Goal: Communication & Community: Participate in discussion

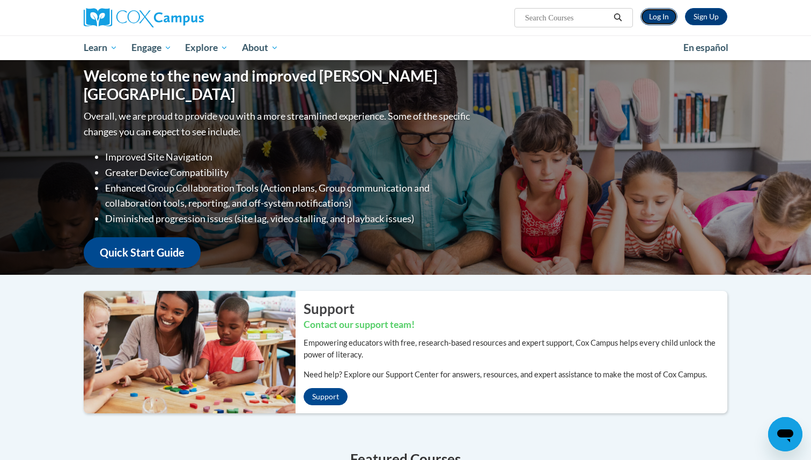
click at [662, 18] on link "Log In" at bounding box center [659, 16] width 37 height 17
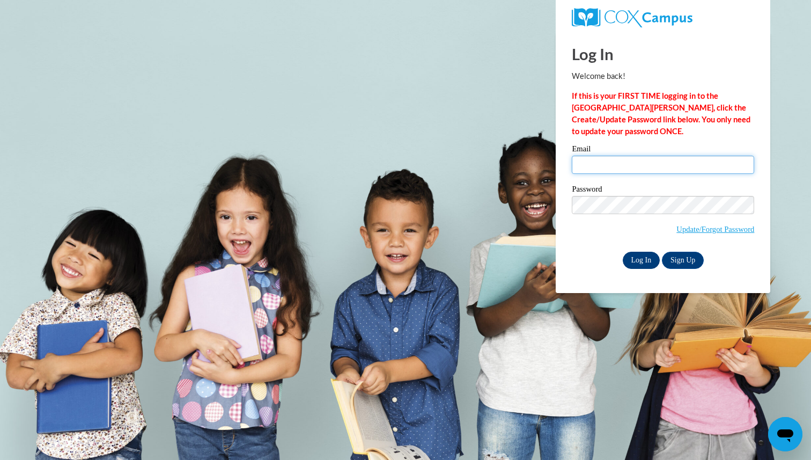
type input "petra.schatz@K12.hi.us"
click at [643, 254] on input "Log In" at bounding box center [642, 260] width 38 height 17
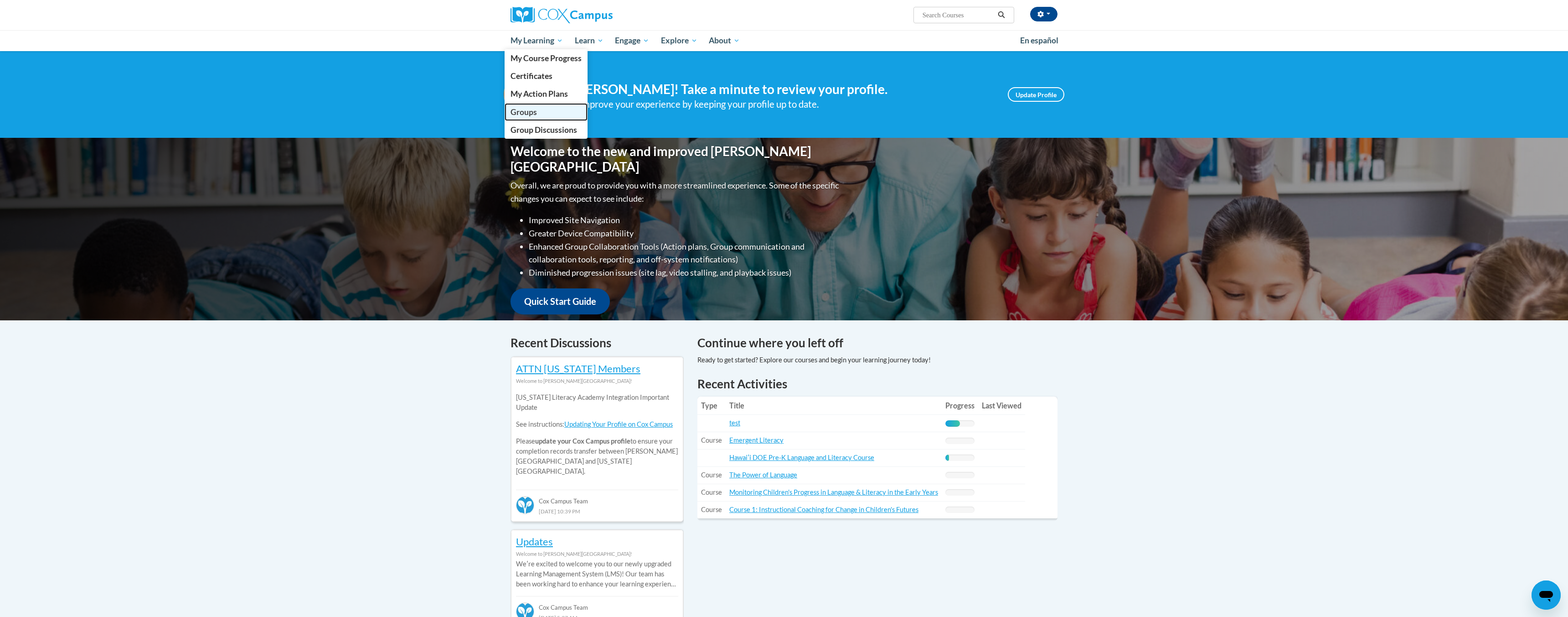
click at [539, 110] on link "Groups" at bounding box center [546, 111] width 83 height 18
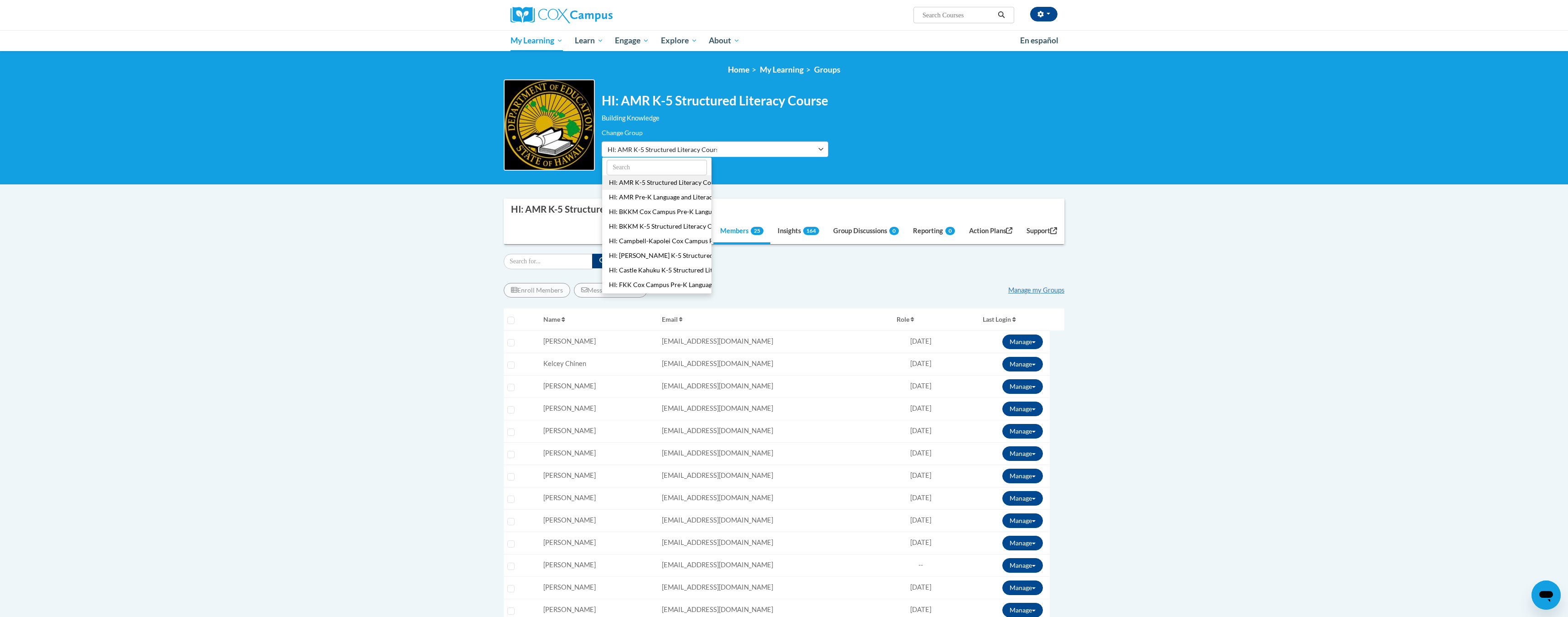
click at [665, 185] on ul "HI: AMR K-5 Structured Literacy Course HI: AMR Pre-K Language and Literacy HI: …" at bounding box center [657, 225] width 110 height 137
click at [777, 156] on button "HI: AMR K-5 Structured Literacy Course" at bounding box center [714, 149] width 227 height 15
click at [694, 146] on span "HI: AMR K-5 Structured Literacy Course" at bounding box center [662, 149] width 110 height 9
click at [652, 264] on button "HI: NW K-5 Structured Literacy Course" at bounding box center [657, 260] width 110 height 14
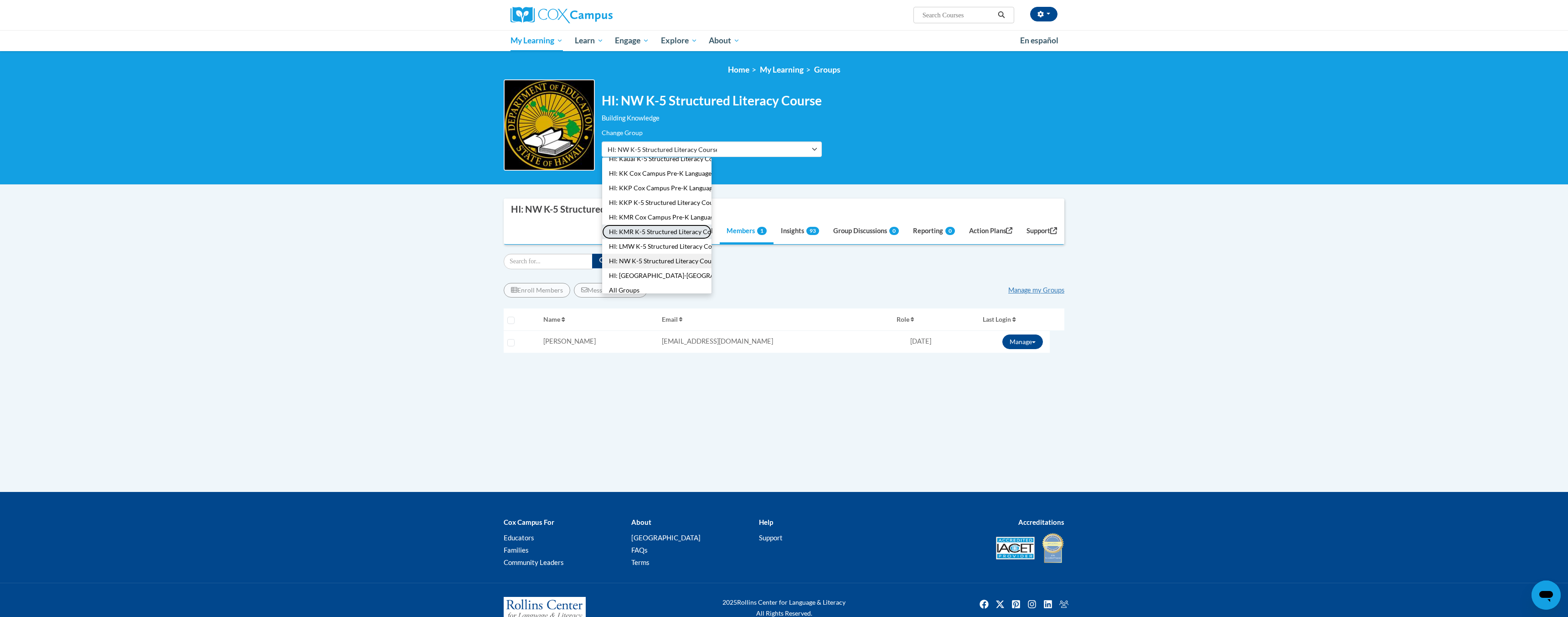
click at [668, 237] on button "HI: KMR K-5 Structured Literacy Course" at bounding box center [657, 231] width 110 height 14
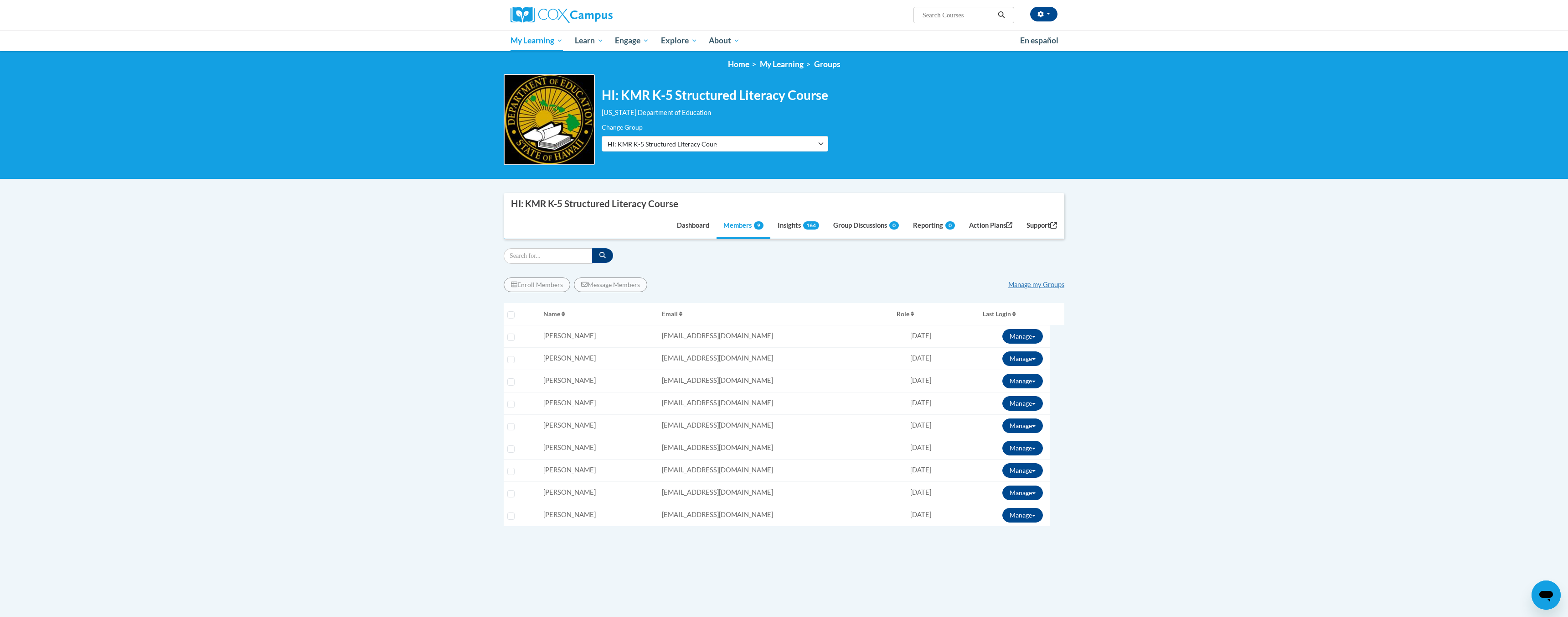
scroll to position [0, 0]
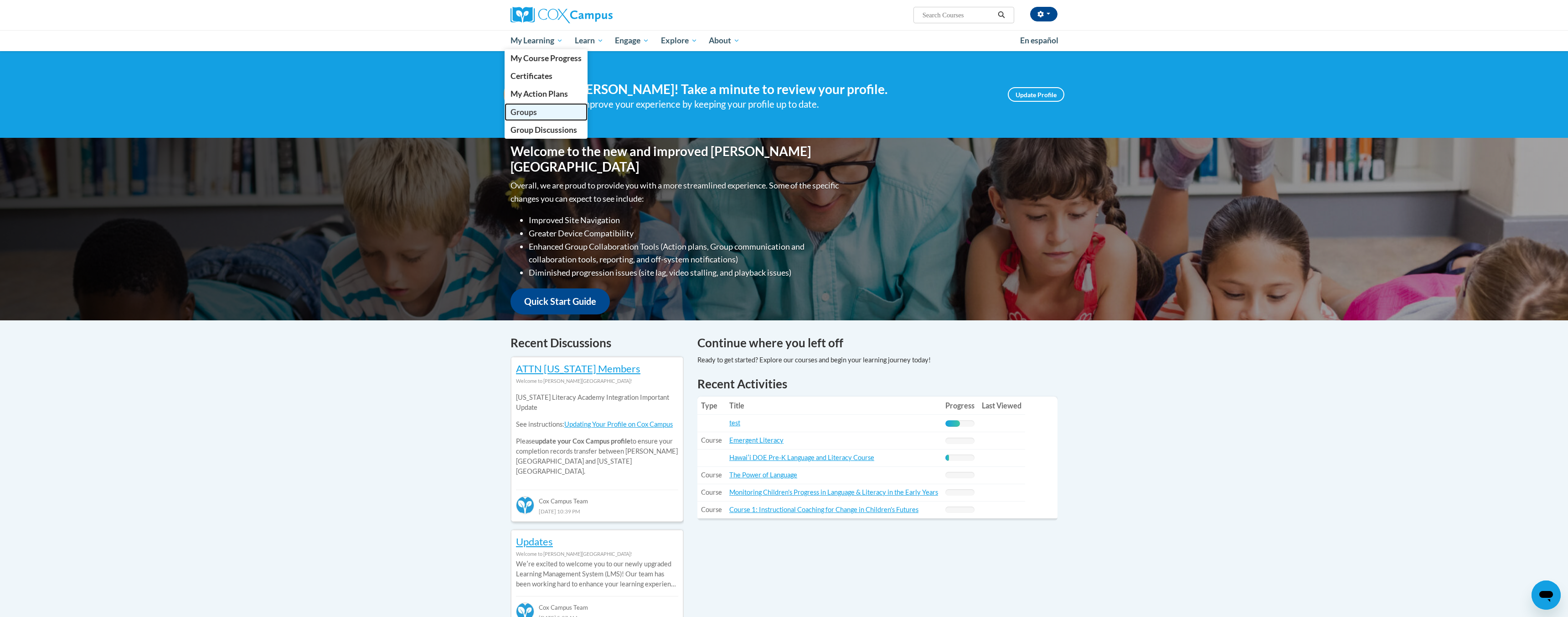
click at [534, 109] on span "Groups" at bounding box center [523, 111] width 26 height 9
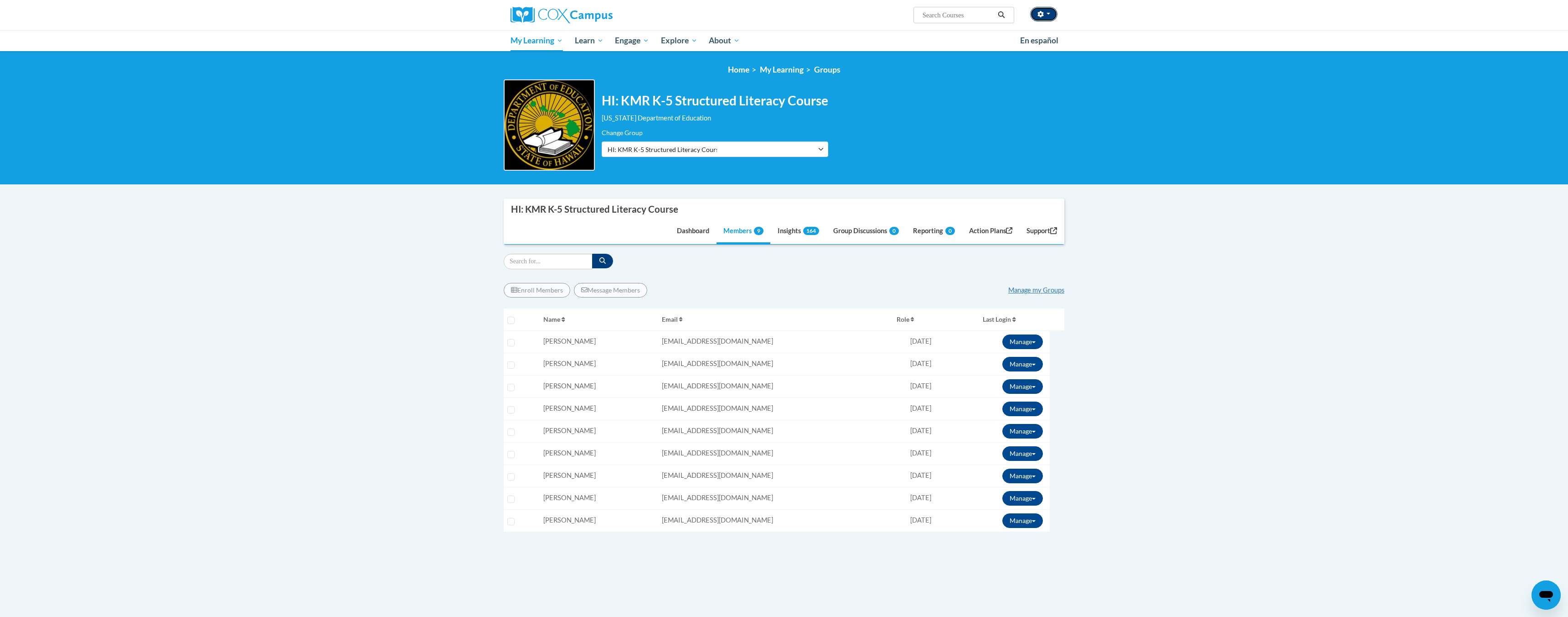
click at [1050, 15] on button "button" at bounding box center [1044, 14] width 27 height 14
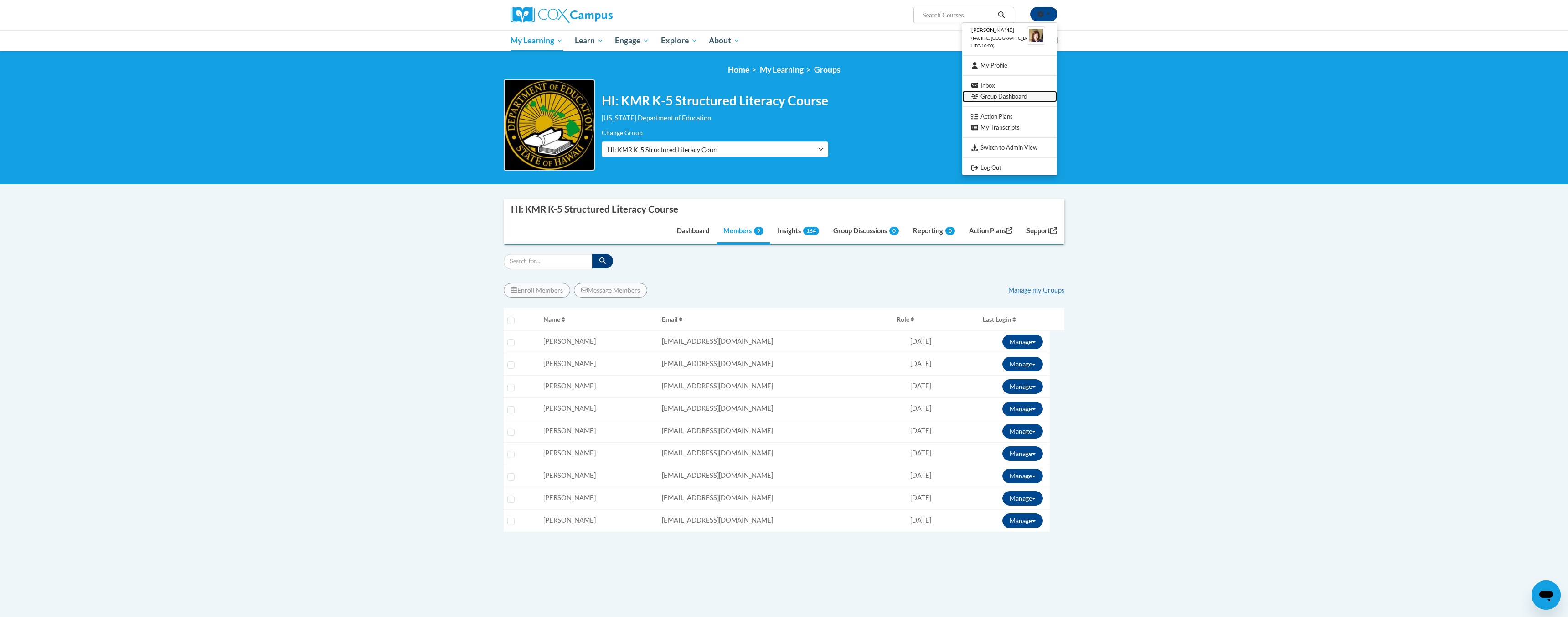
click at [1006, 95] on link "Group Dashboard" at bounding box center [1010, 96] width 95 height 11
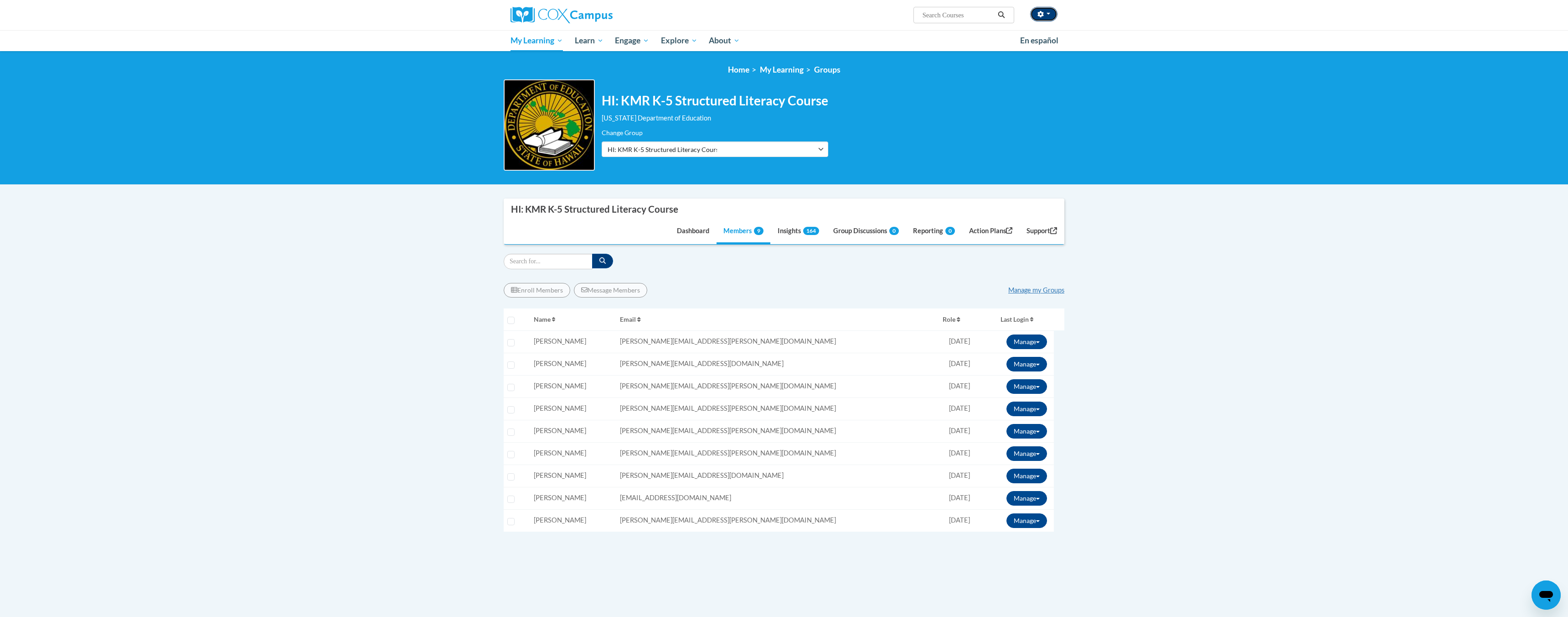
click at [1052, 16] on button "button" at bounding box center [1044, 14] width 27 height 14
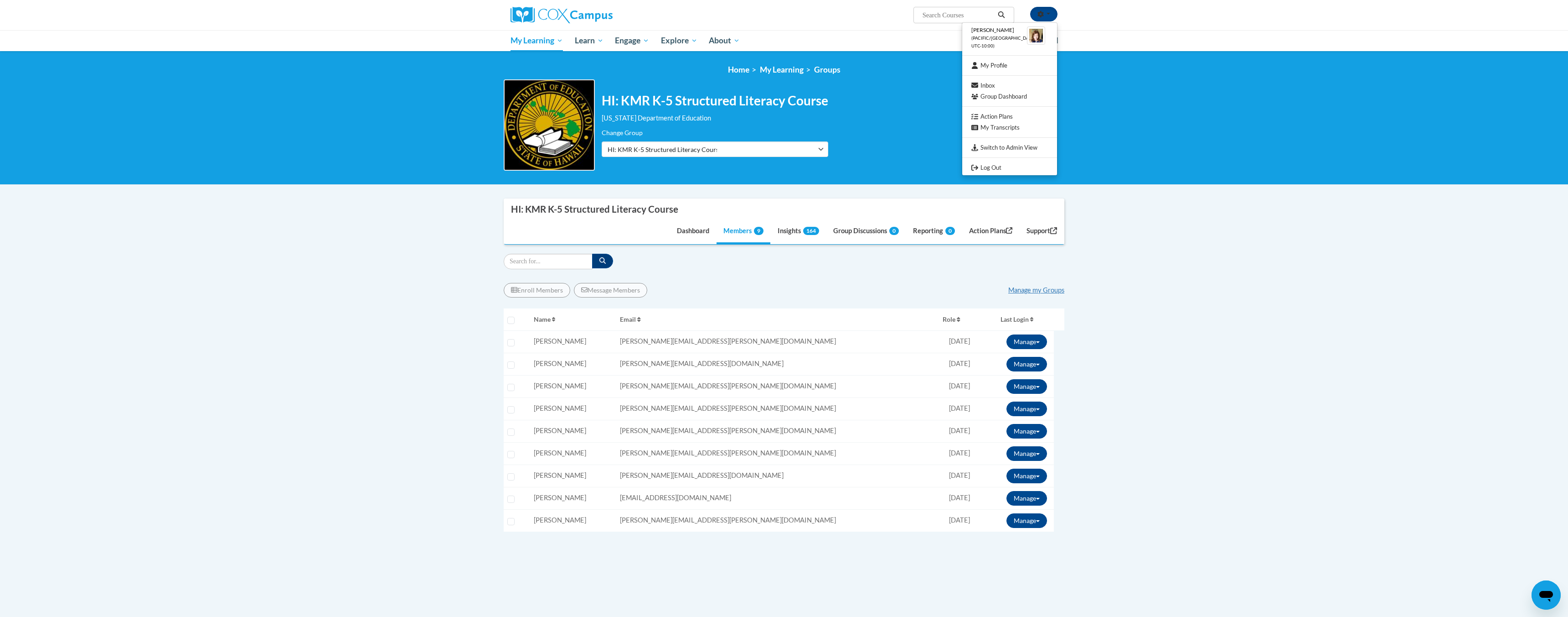
click at [1105, 237] on body "Petra Schatz (Pacific/Honolulu UTC-10:00) My Profile Inbox Group Dashboard Acti…" at bounding box center [784, 416] width 1568 height 831
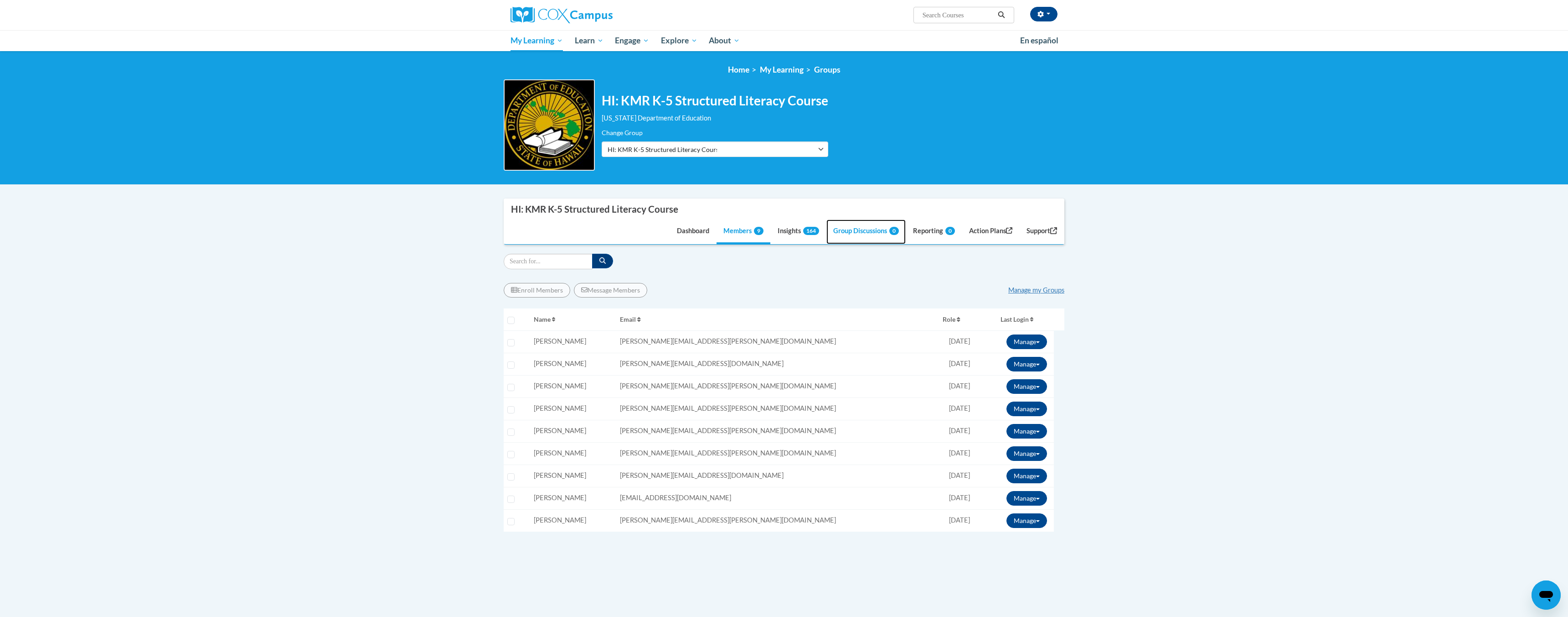
click at [858, 233] on link "Group Discussions 0" at bounding box center [866, 231] width 79 height 25
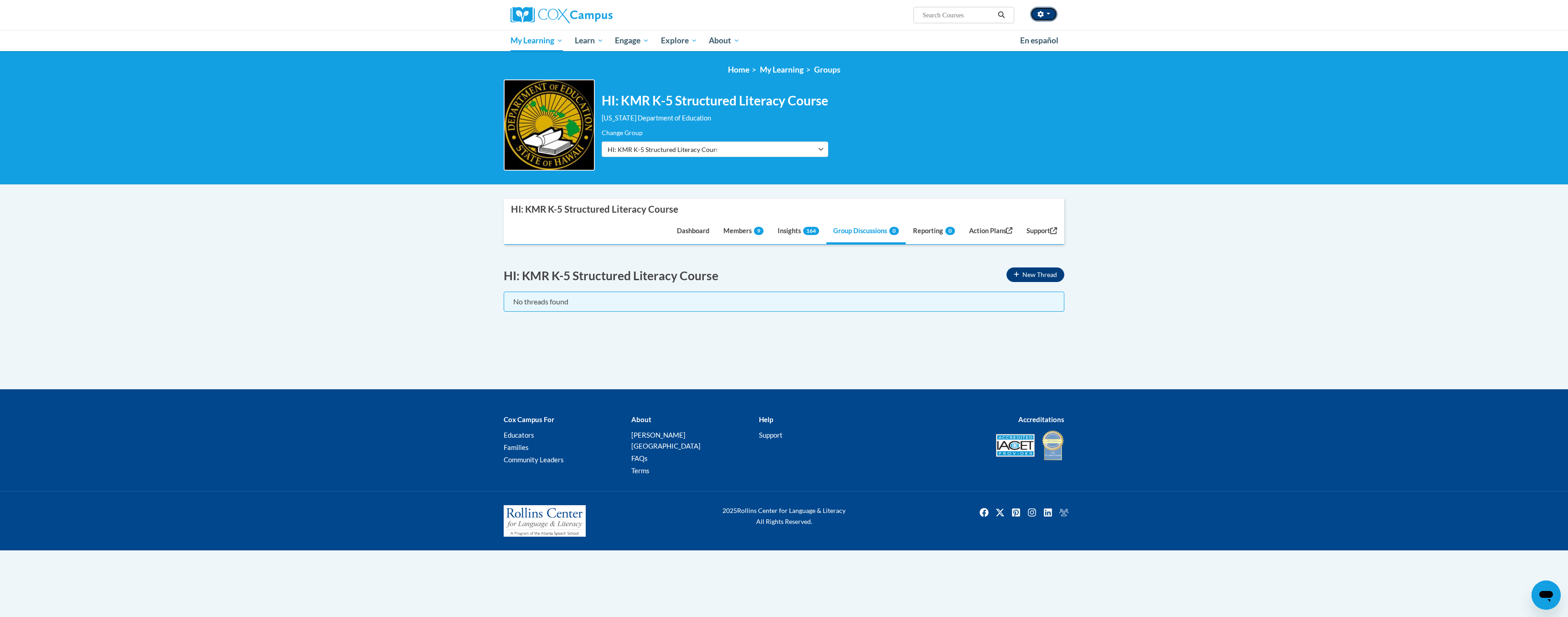
click at [1046, 13] on span "button" at bounding box center [1048, 14] width 3 height 2
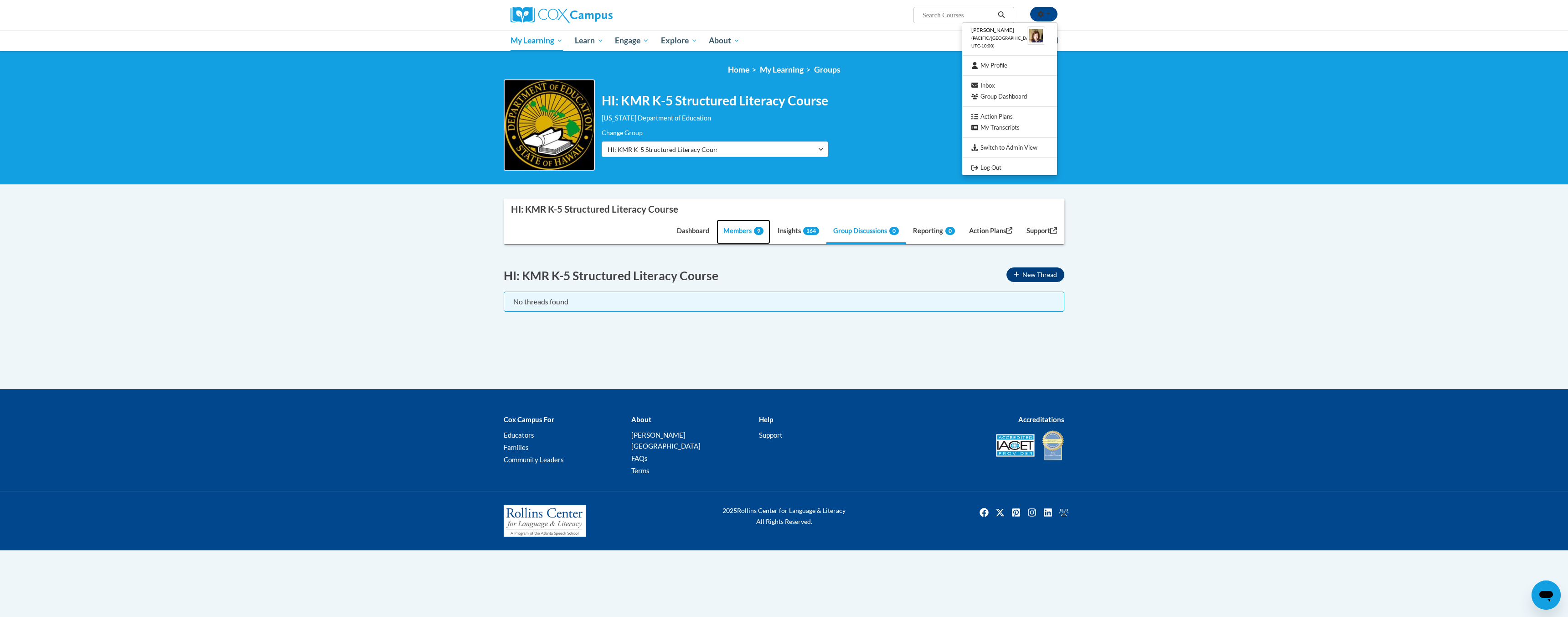
click at [736, 229] on link "Members 9" at bounding box center [743, 231] width 54 height 25
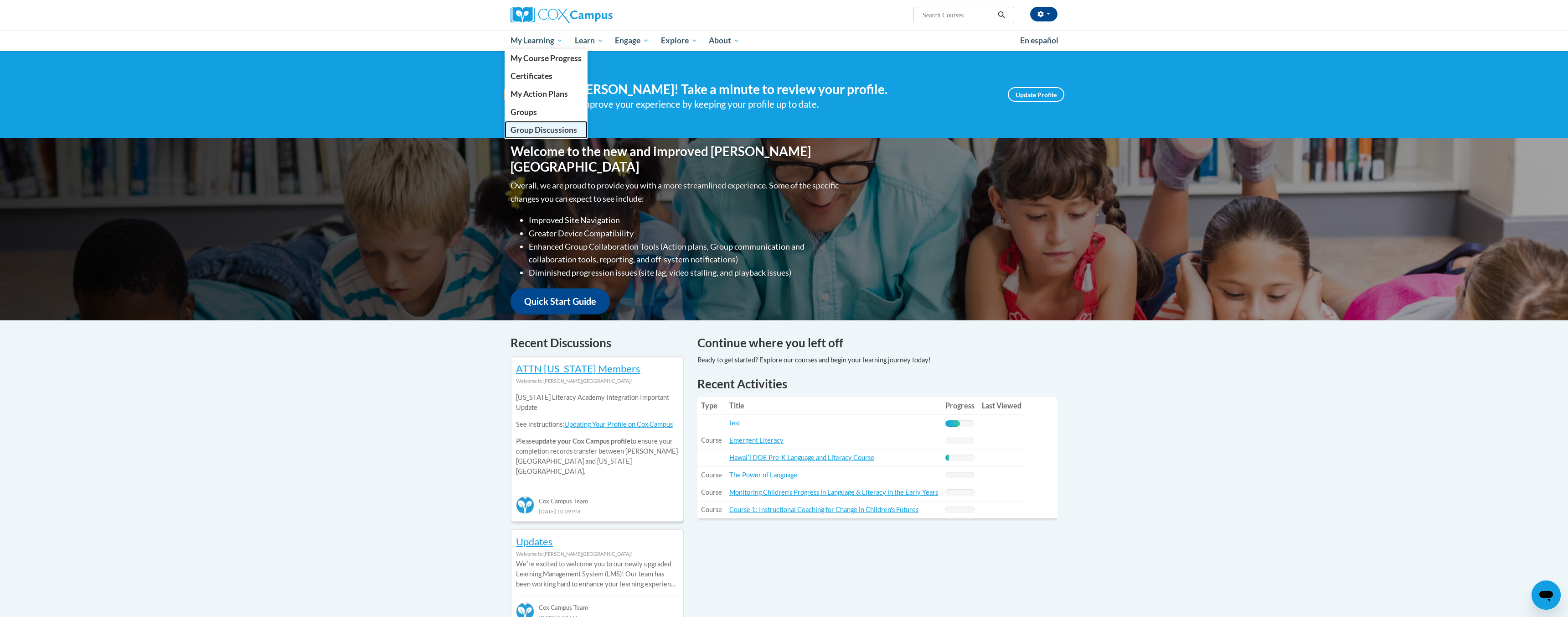
click at [540, 129] on span "Group Discussions" at bounding box center [544, 129] width 66 height 9
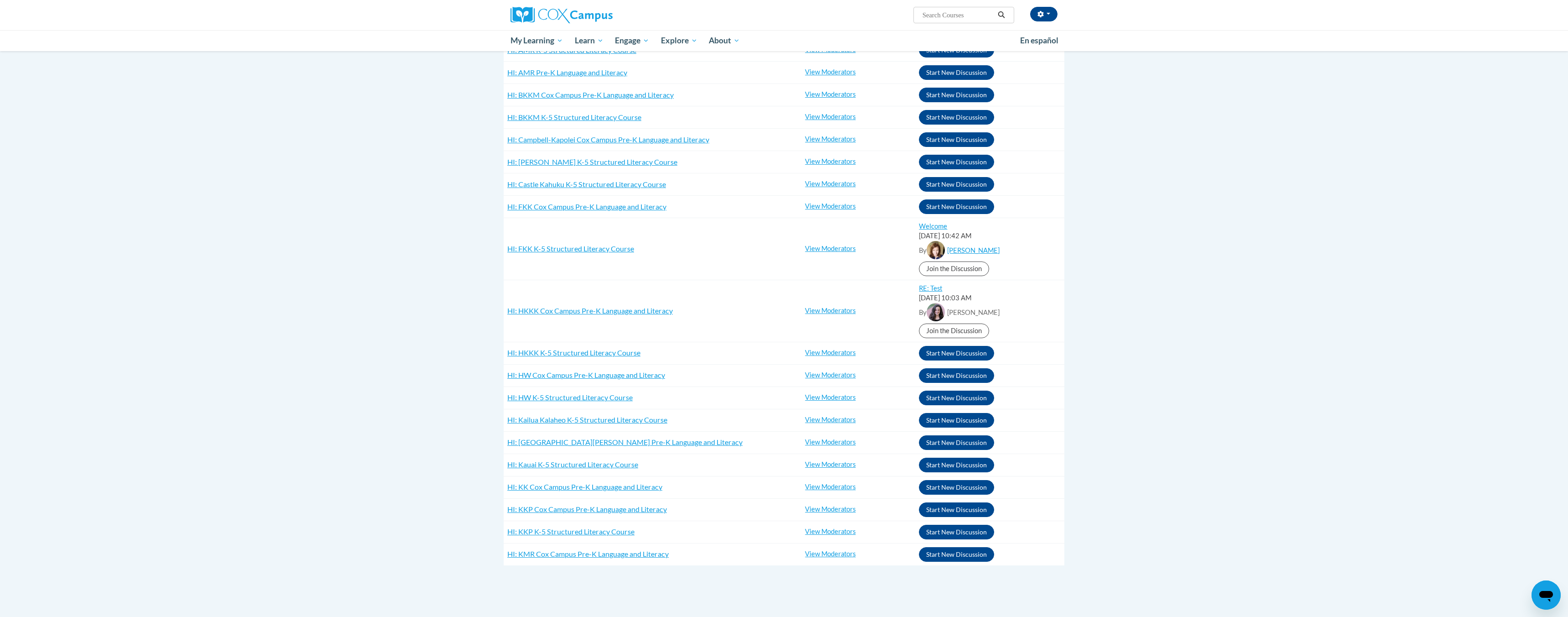
scroll to position [150, 0]
click at [823, 552] on link "View Moderators" at bounding box center [831, 552] width 51 height 8
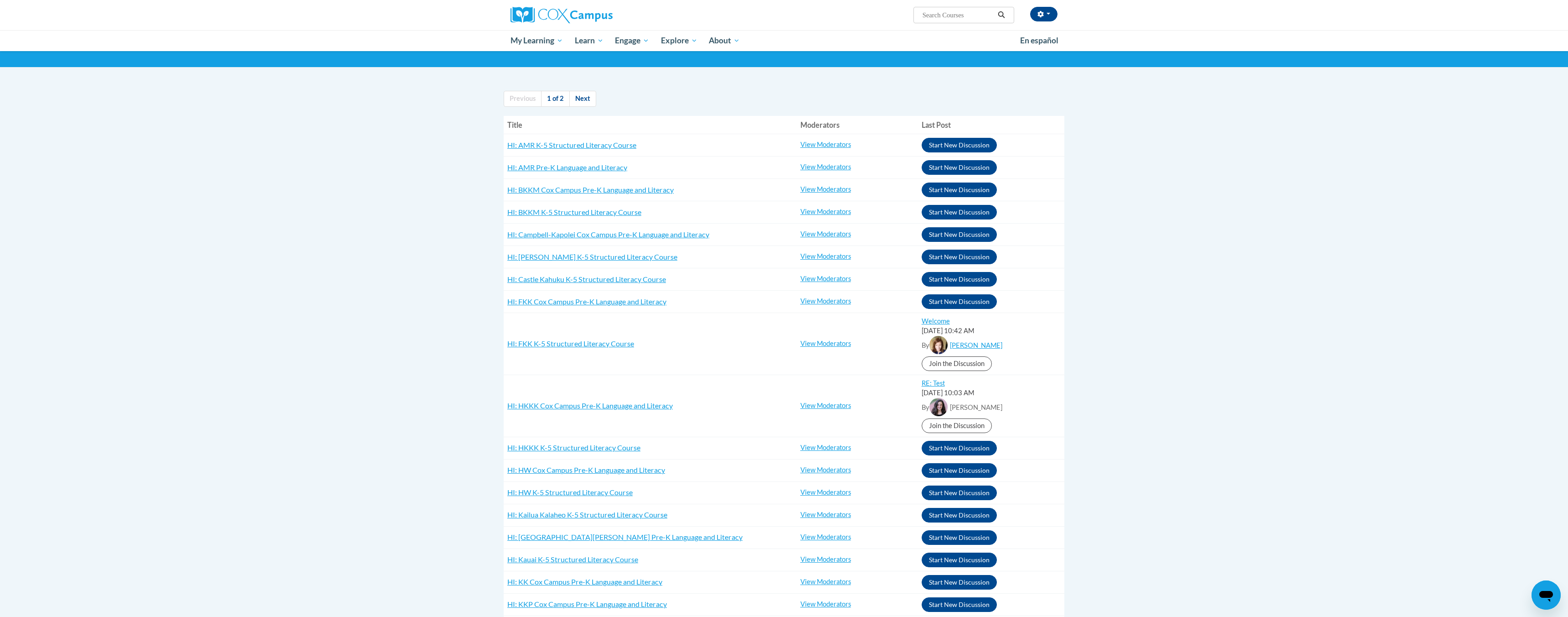
scroll to position [0, 0]
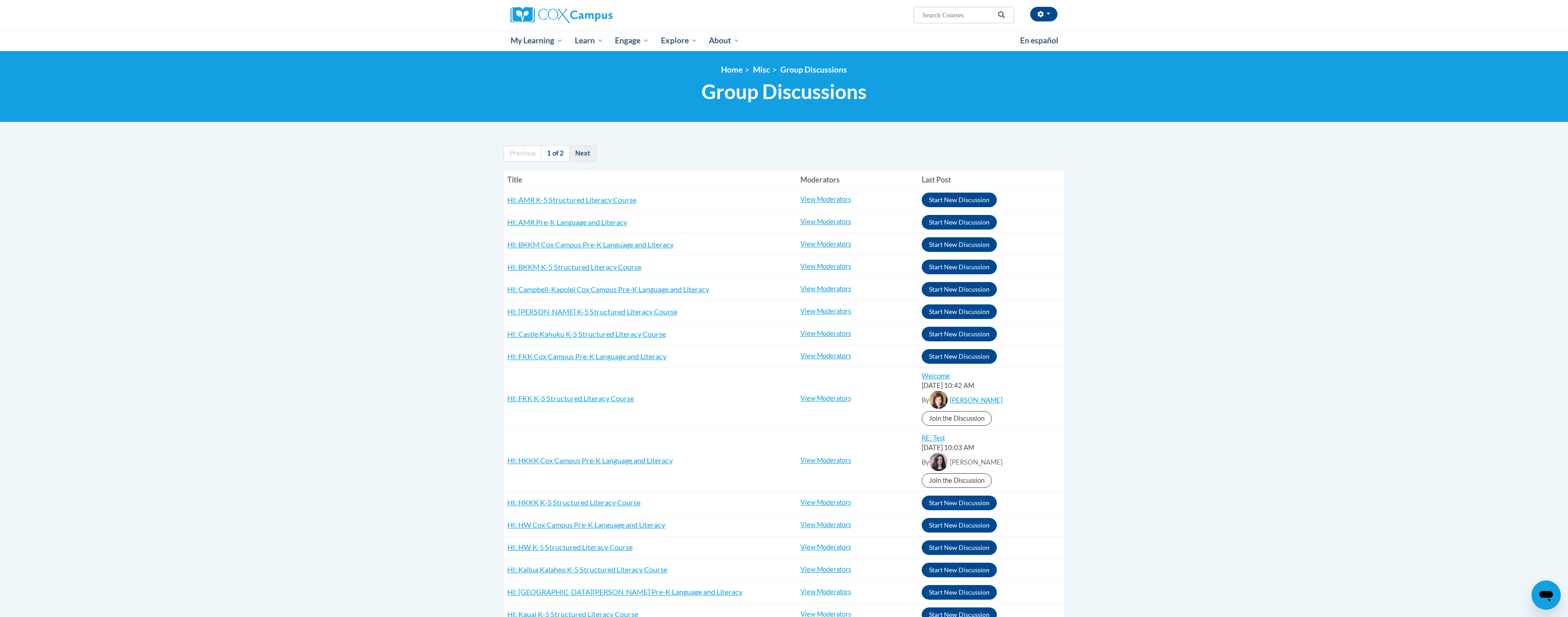
click at [584, 153] on link "Next" at bounding box center [583, 153] width 27 height 16
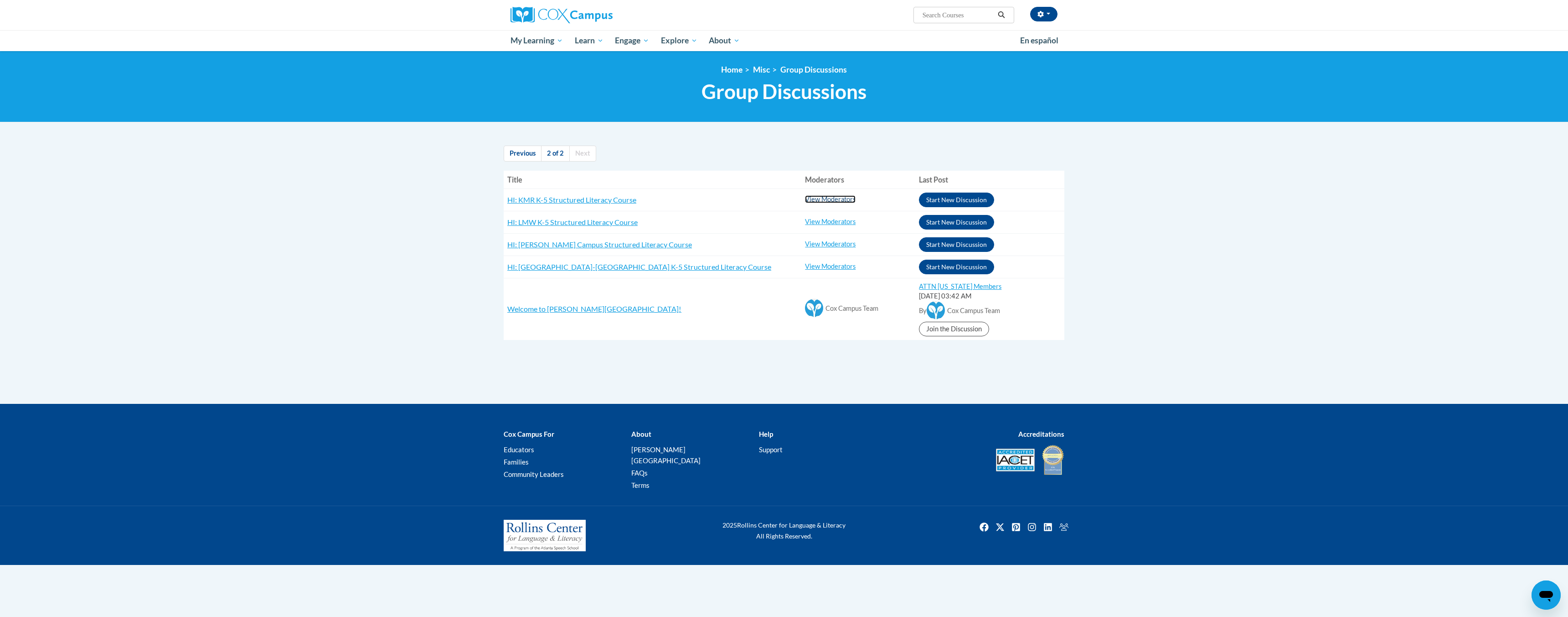
click at [826, 198] on link "View Moderators" at bounding box center [831, 199] width 51 height 8
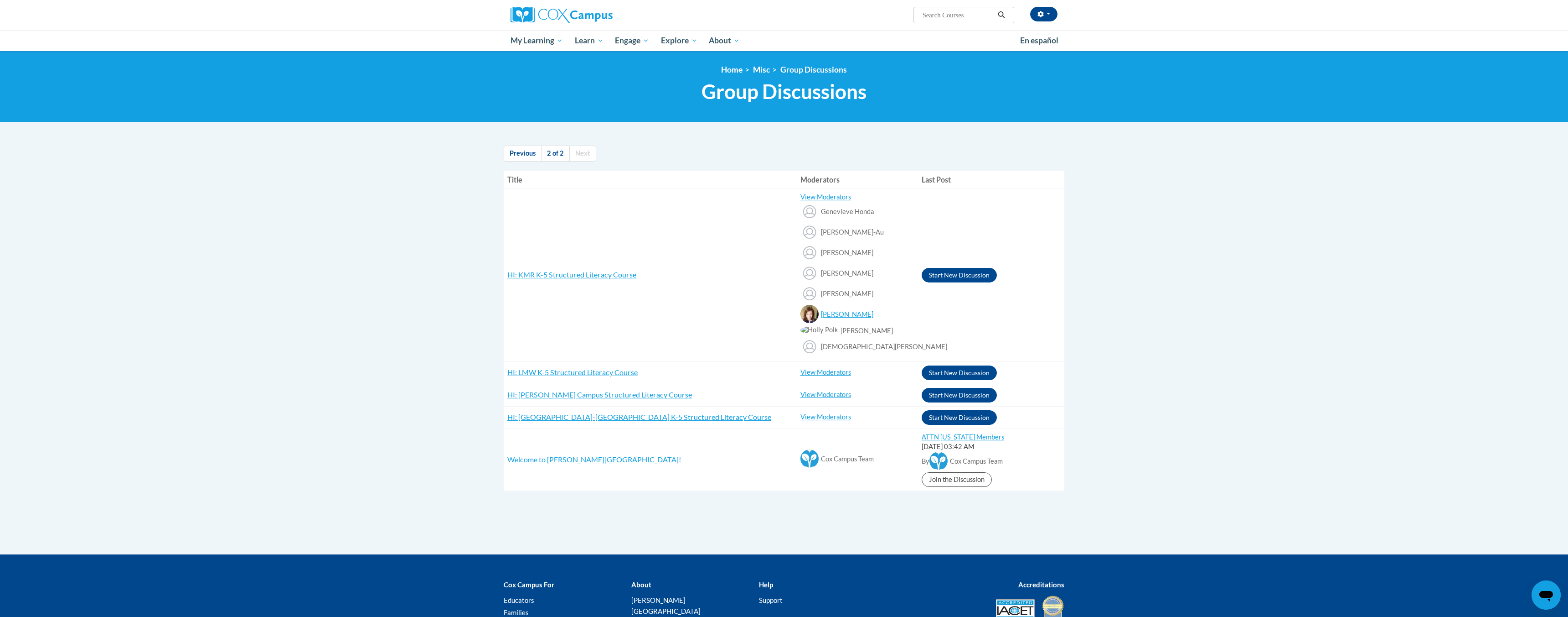
click at [805, 332] on img at bounding box center [819, 330] width 38 height 9
click at [855, 329] on span "Holly Polk" at bounding box center [867, 330] width 53 height 8
click at [851, 348] on span "Kristen Esposito" at bounding box center [883, 346] width 127 height 8
click at [520, 152] on link "Previous" at bounding box center [522, 153] width 38 height 16
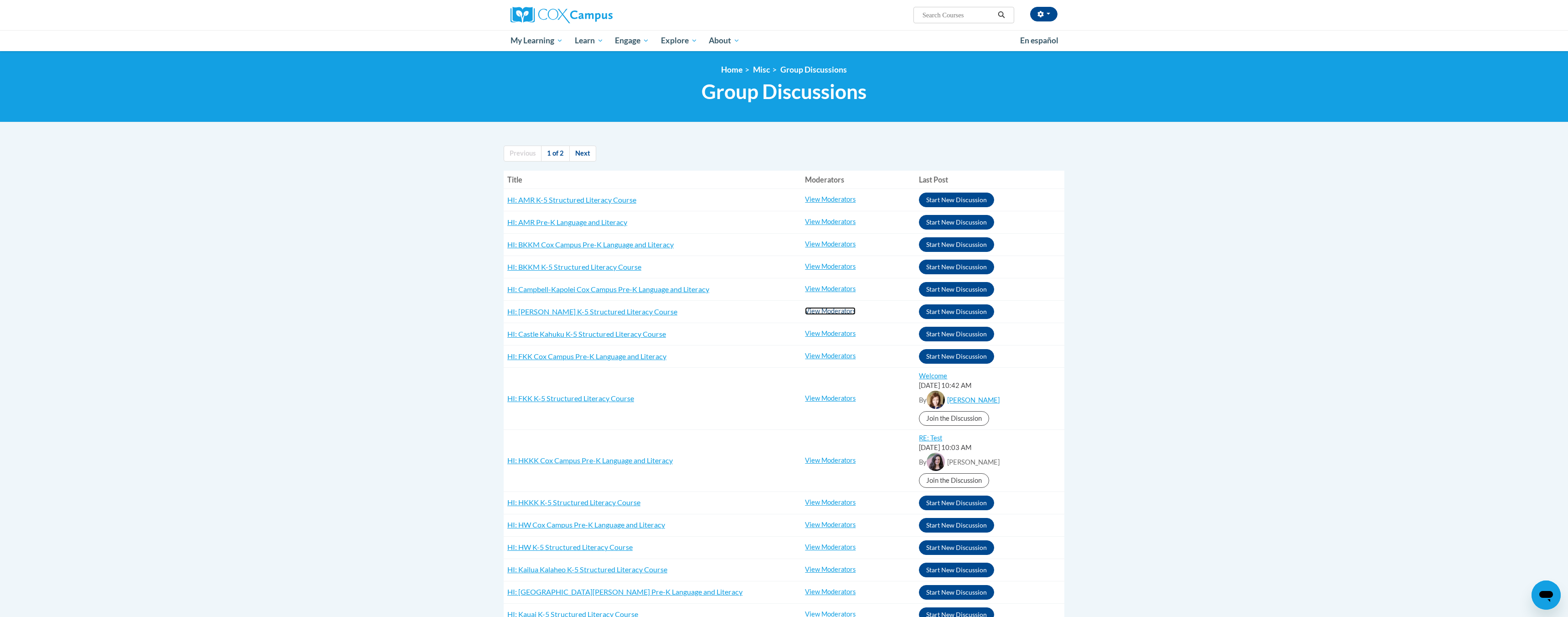
click at [825, 314] on link "View Moderators" at bounding box center [831, 310] width 51 height 8
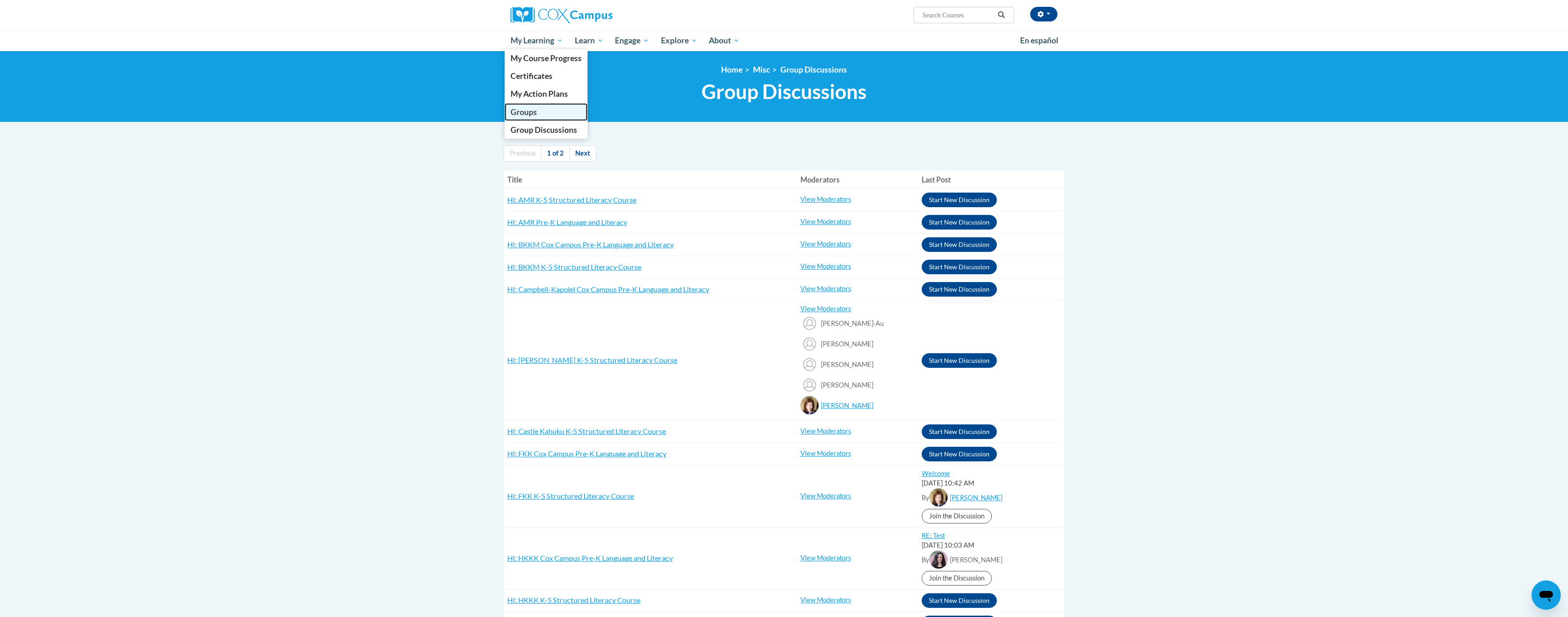
click at [527, 115] on span "Groups" at bounding box center [523, 111] width 26 height 9
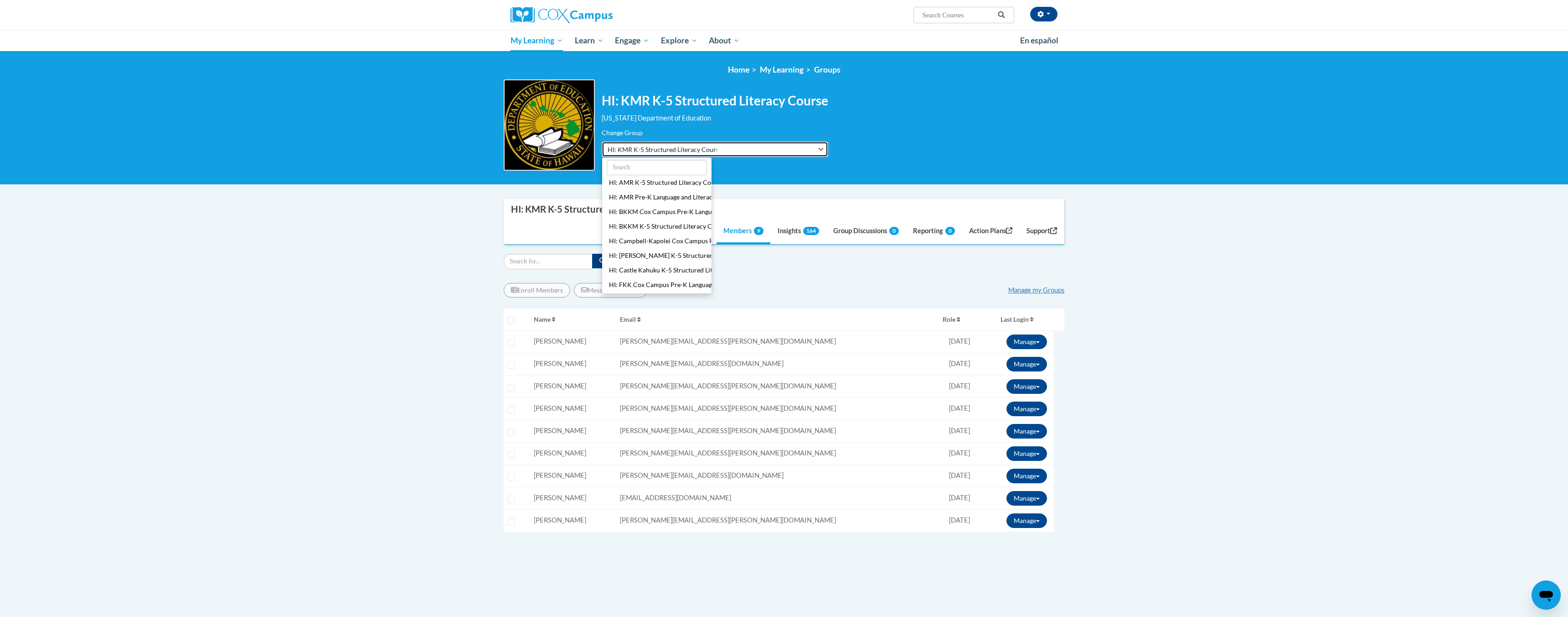
click at [685, 147] on span "HI: KMR K-5 Structured Literacy Course" at bounding box center [662, 149] width 110 height 9
click at [664, 254] on button "HI: [PERSON_NAME] K-5 Structured Literacy Course" at bounding box center [657, 255] width 110 height 14
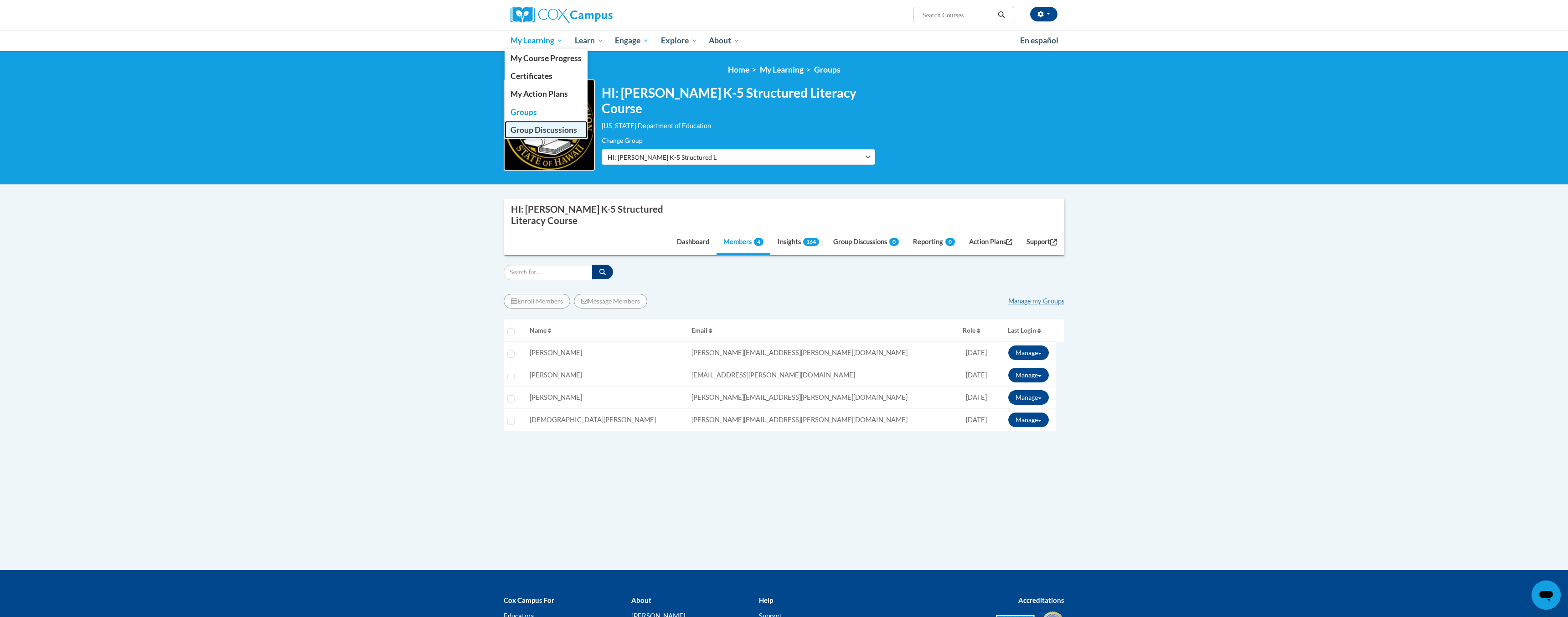
click at [539, 127] on span "Group Discussions" at bounding box center [544, 129] width 66 height 9
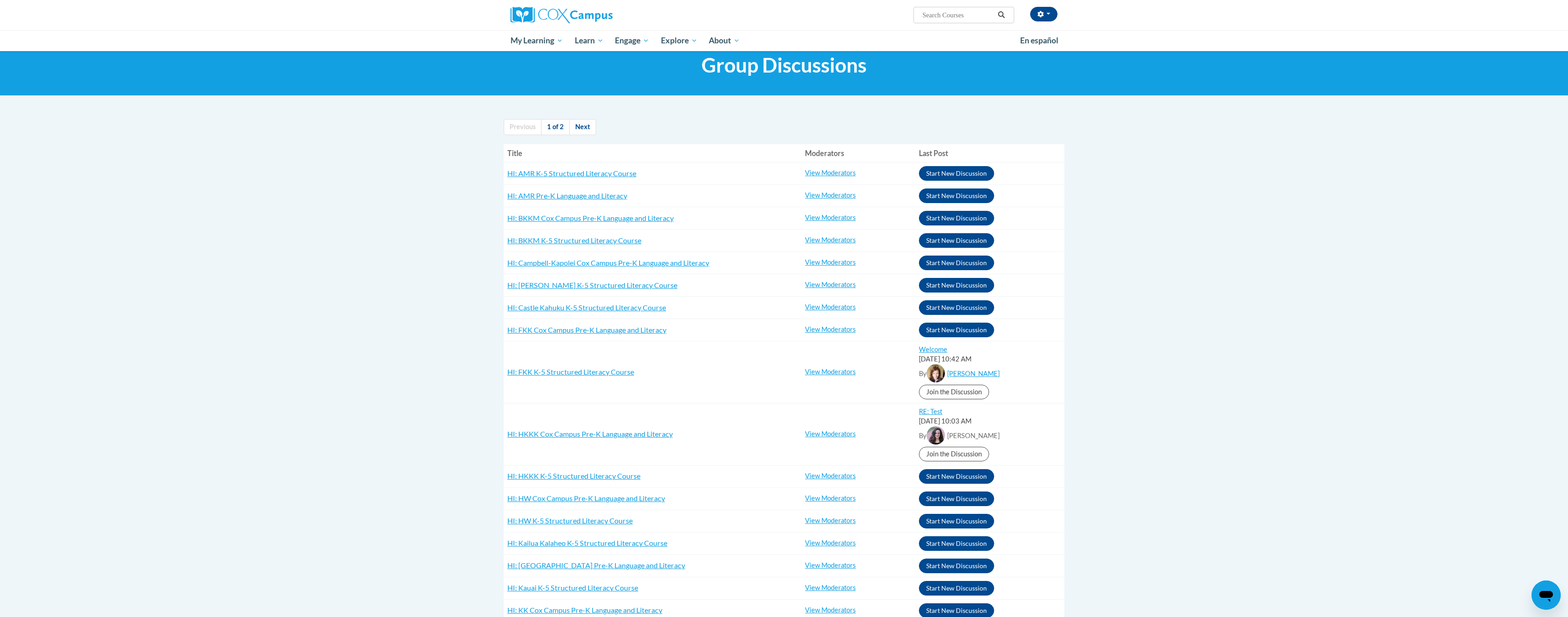
scroll to position [27, 0]
click at [822, 260] on link "View Moderators" at bounding box center [831, 261] width 51 height 8
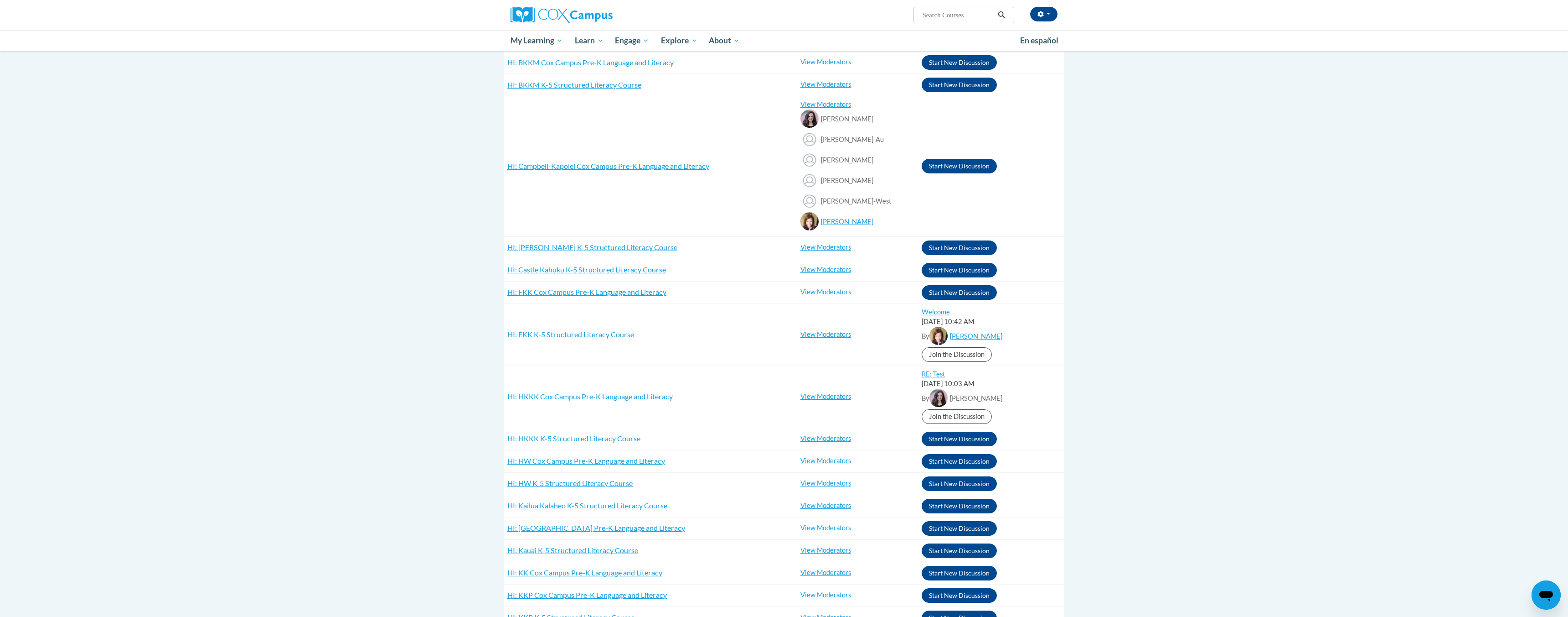
scroll to position [183, 0]
click at [816, 459] on link "View Moderators" at bounding box center [826, 459] width 51 height 8
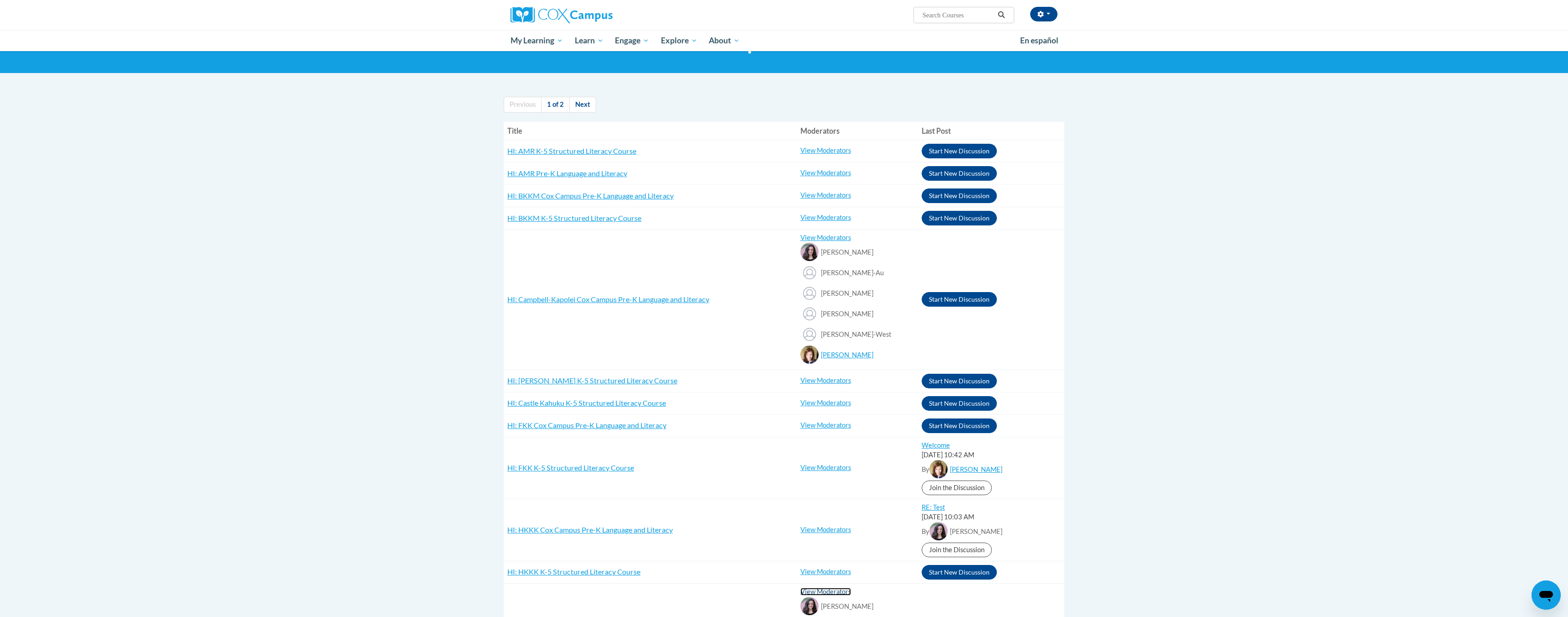
scroll to position [0, 0]
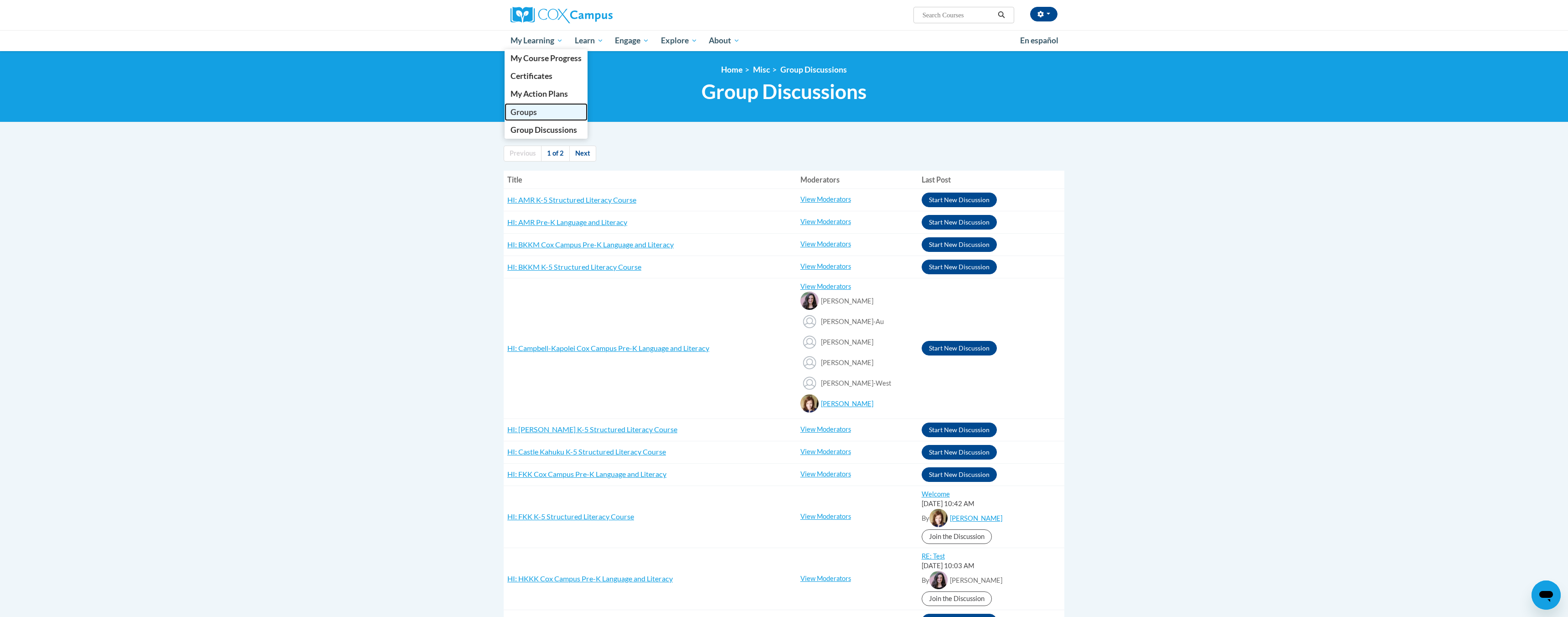
click at [525, 111] on span "Groups" at bounding box center [523, 111] width 26 height 9
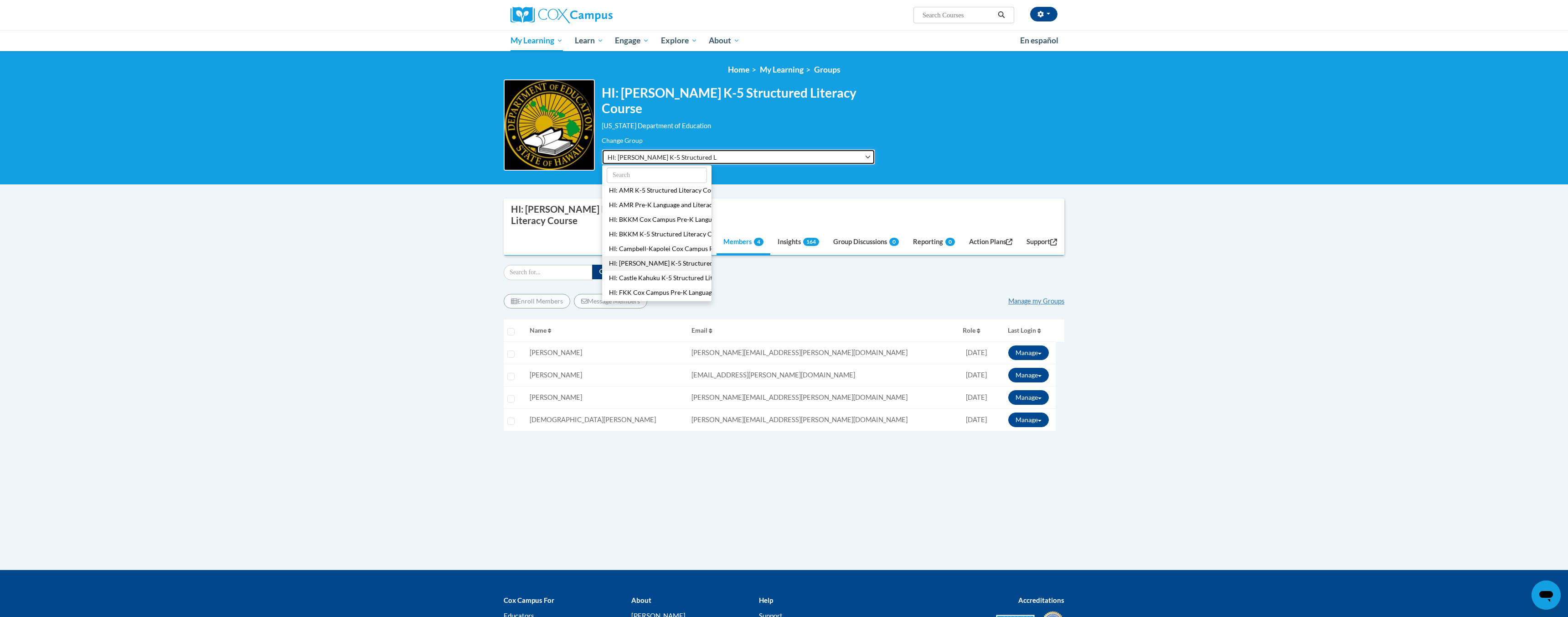
click at [637, 157] on span "HI: [PERSON_NAME] K-5 Structured Literacy Course" at bounding box center [662, 156] width 110 height 9
click at [635, 256] on button "HI: HW Cox Campus Pre-K Language and Literacy" at bounding box center [657, 255] width 110 height 14
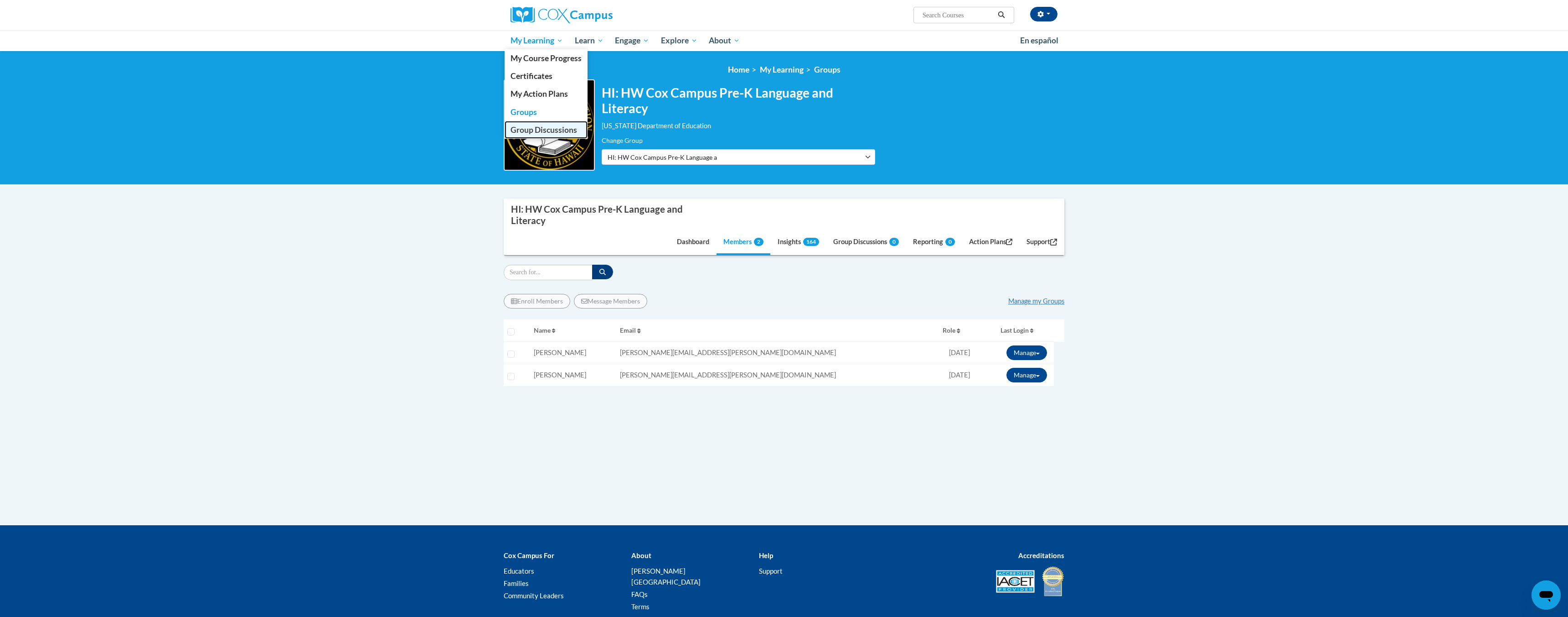
click at [536, 126] on span "Group Discussions" at bounding box center [544, 129] width 66 height 9
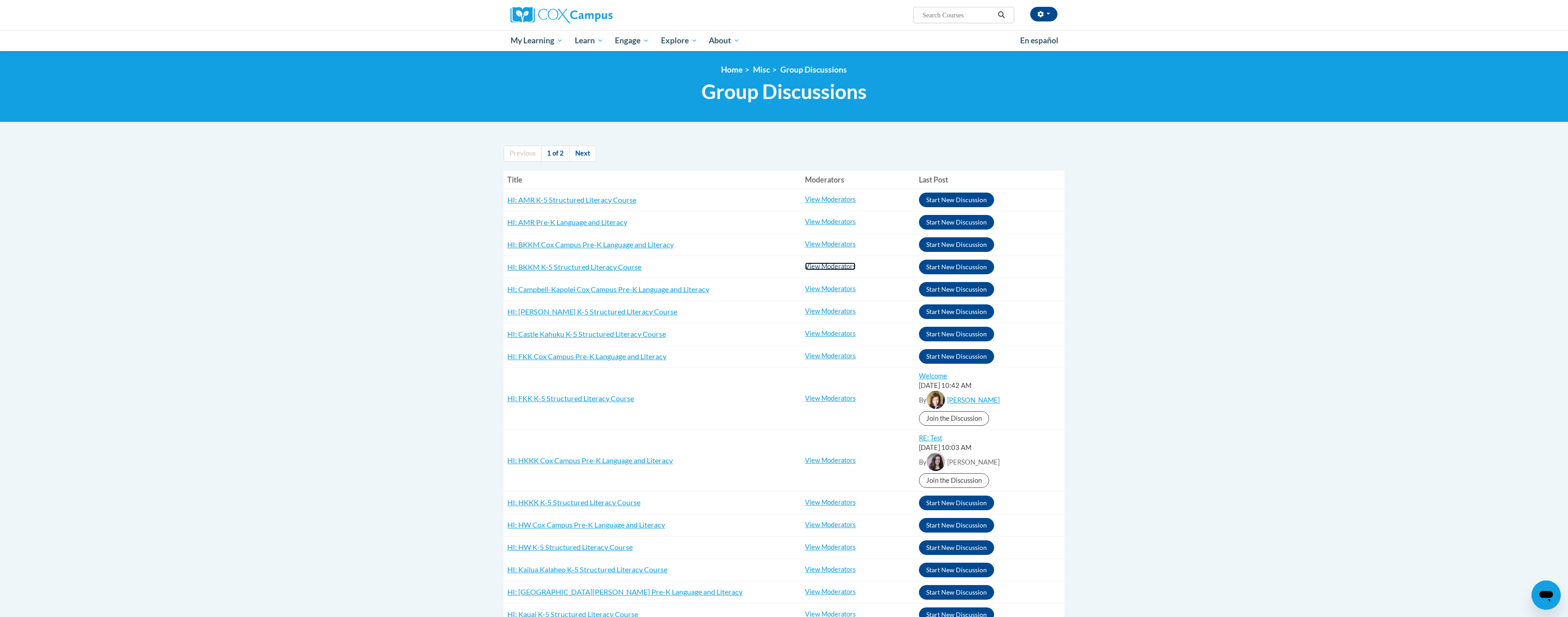
click at [825, 269] on link "View Moderators" at bounding box center [831, 266] width 51 height 8
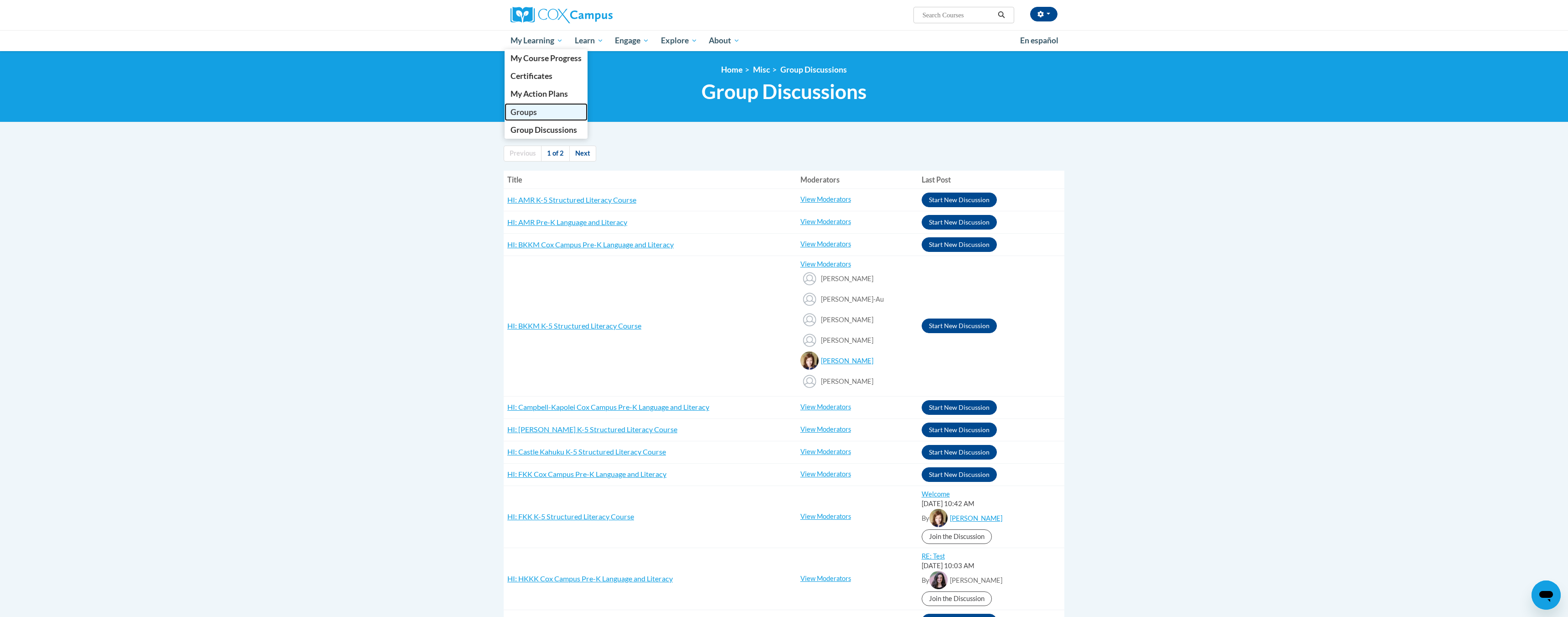
click at [524, 111] on span "Groups" at bounding box center [523, 111] width 26 height 9
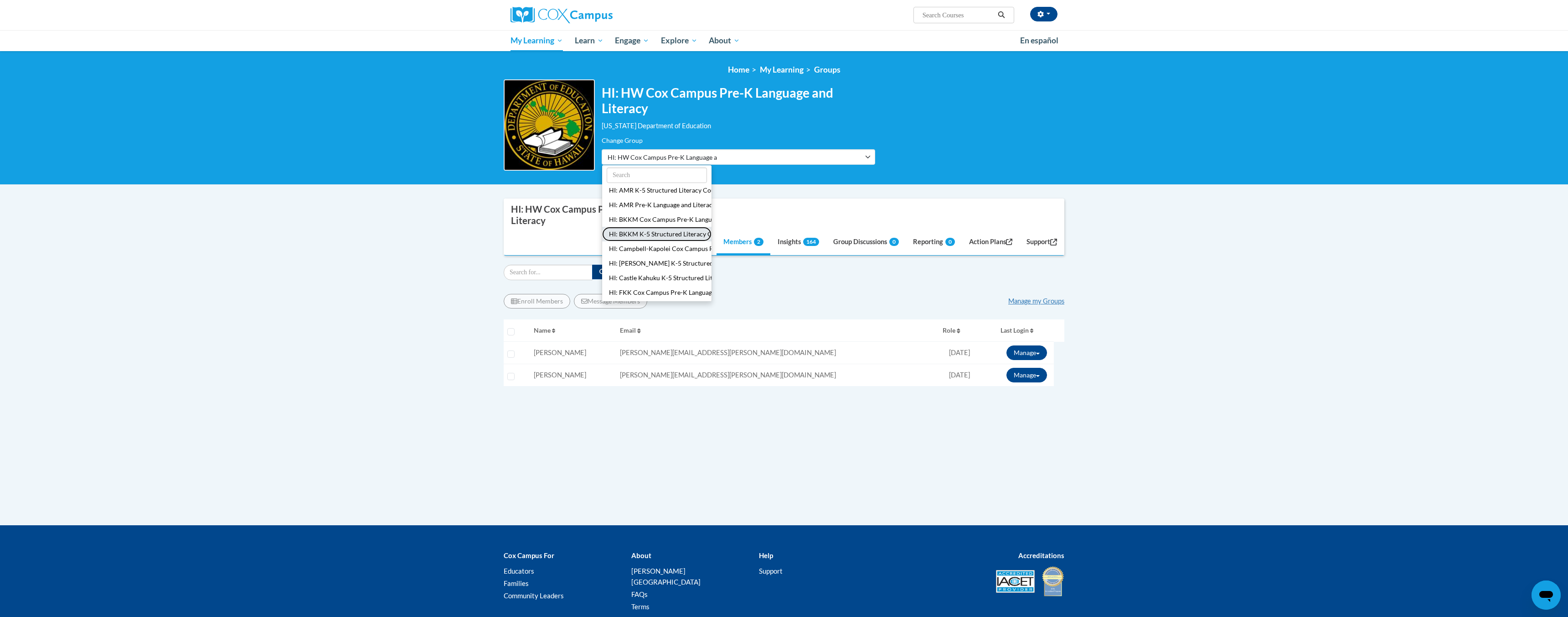
click at [666, 234] on button "HI: BKKM K-5 Structured Literacy Course" at bounding box center [657, 234] width 110 height 14
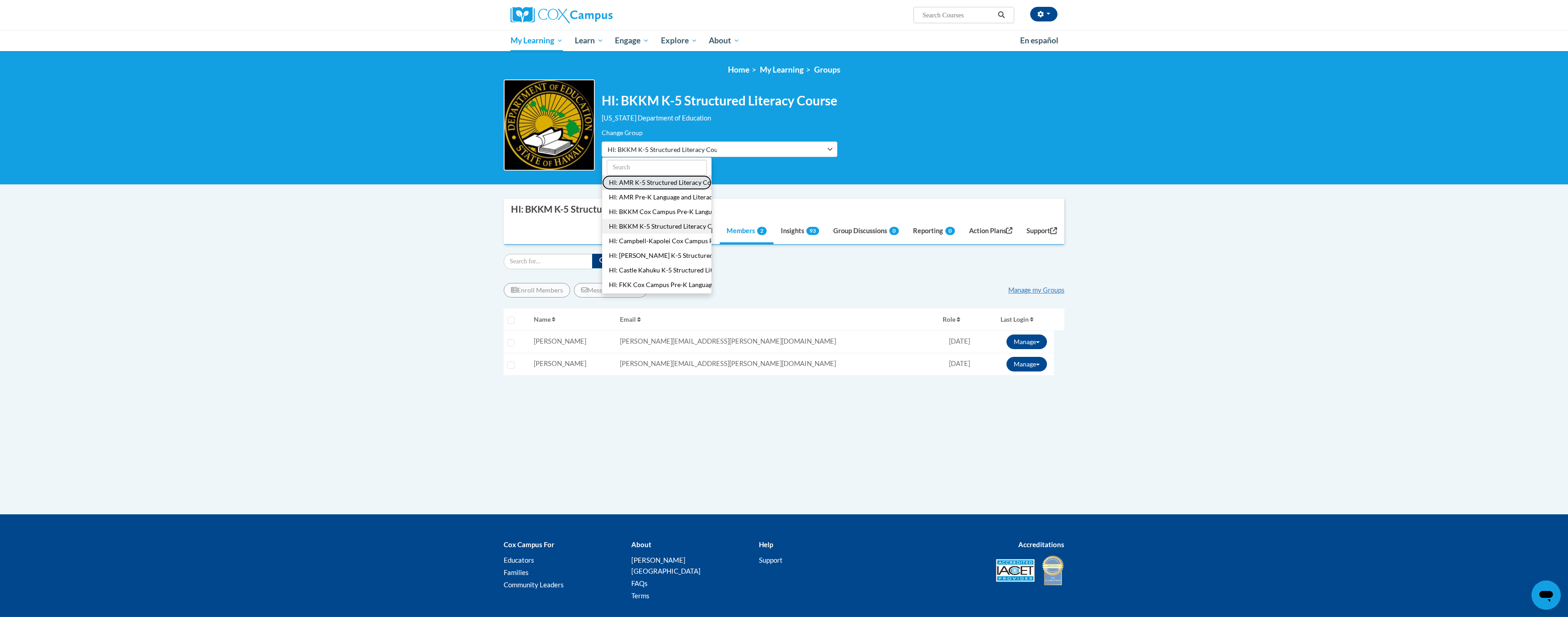
click at [668, 185] on button "HI: AMR K-5 Structured Literacy Course" at bounding box center [657, 182] width 110 height 14
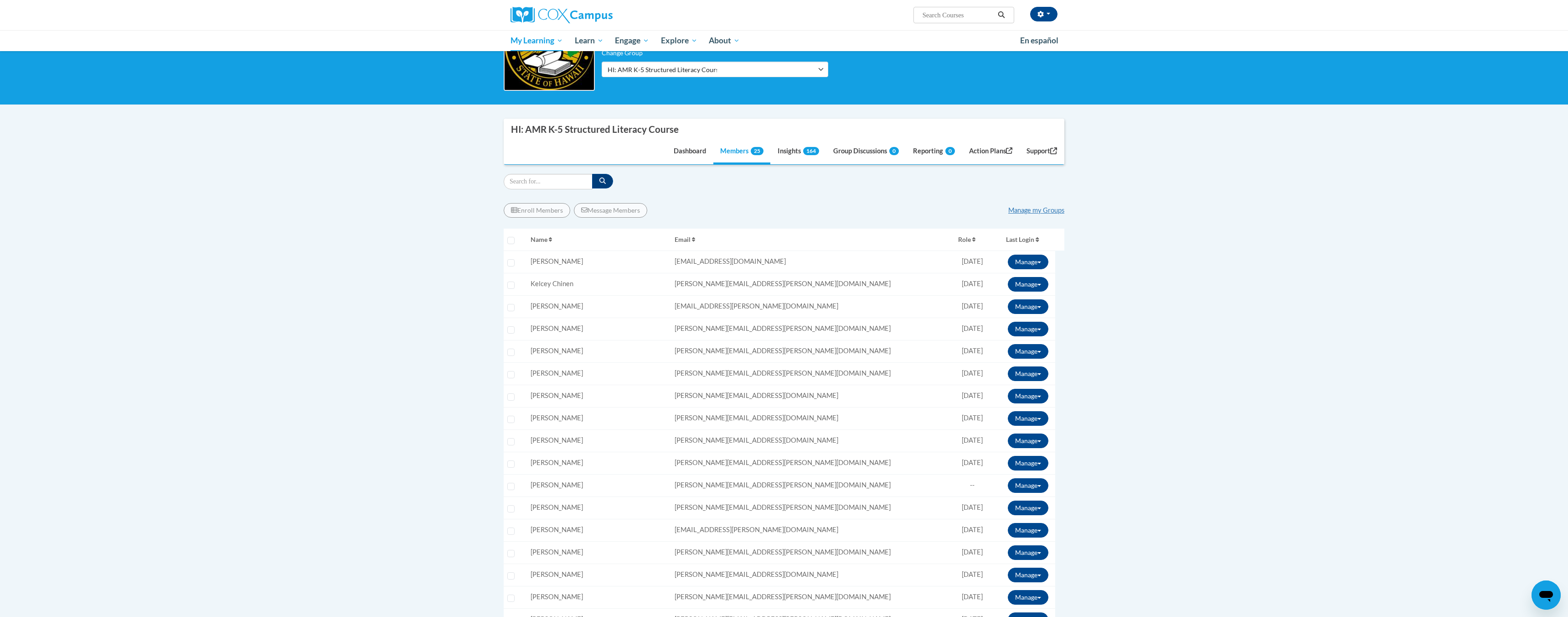
scroll to position [45, 0]
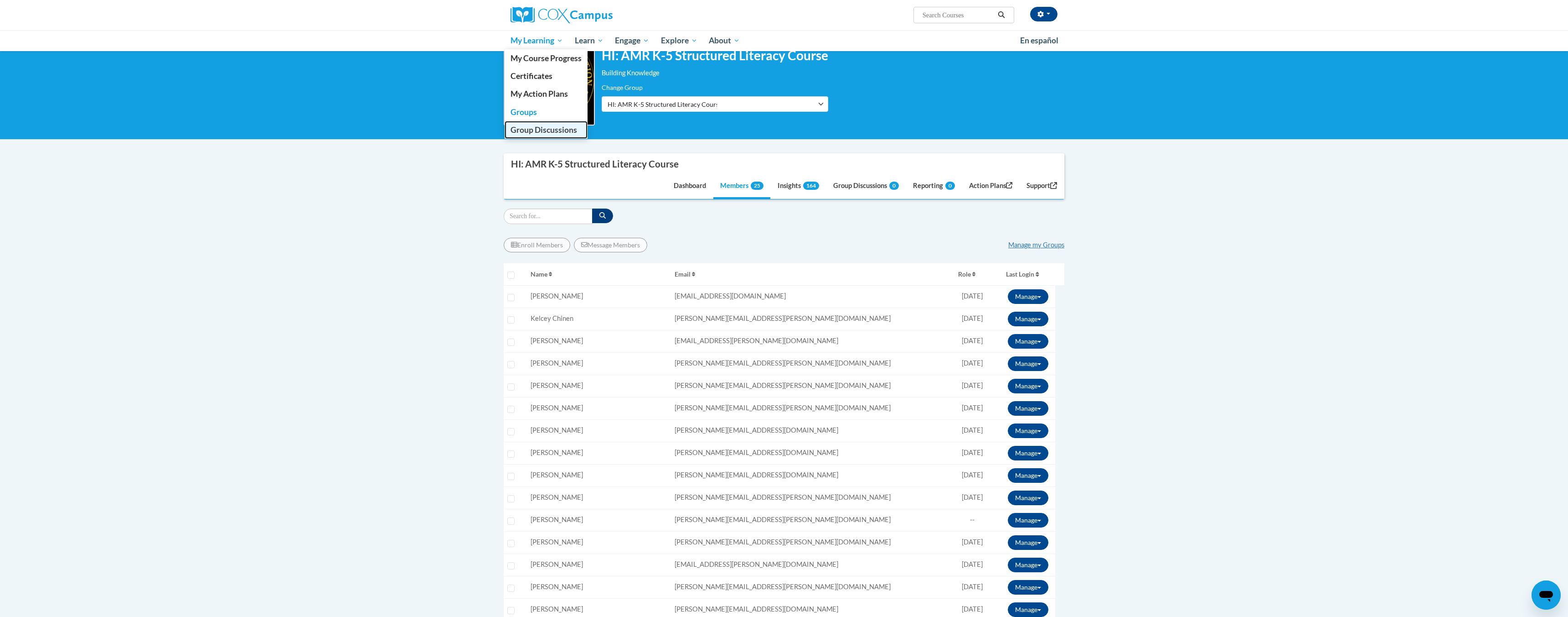
click at [533, 128] on span "Group Discussions" at bounding box center [544, 129] width 66 height 9
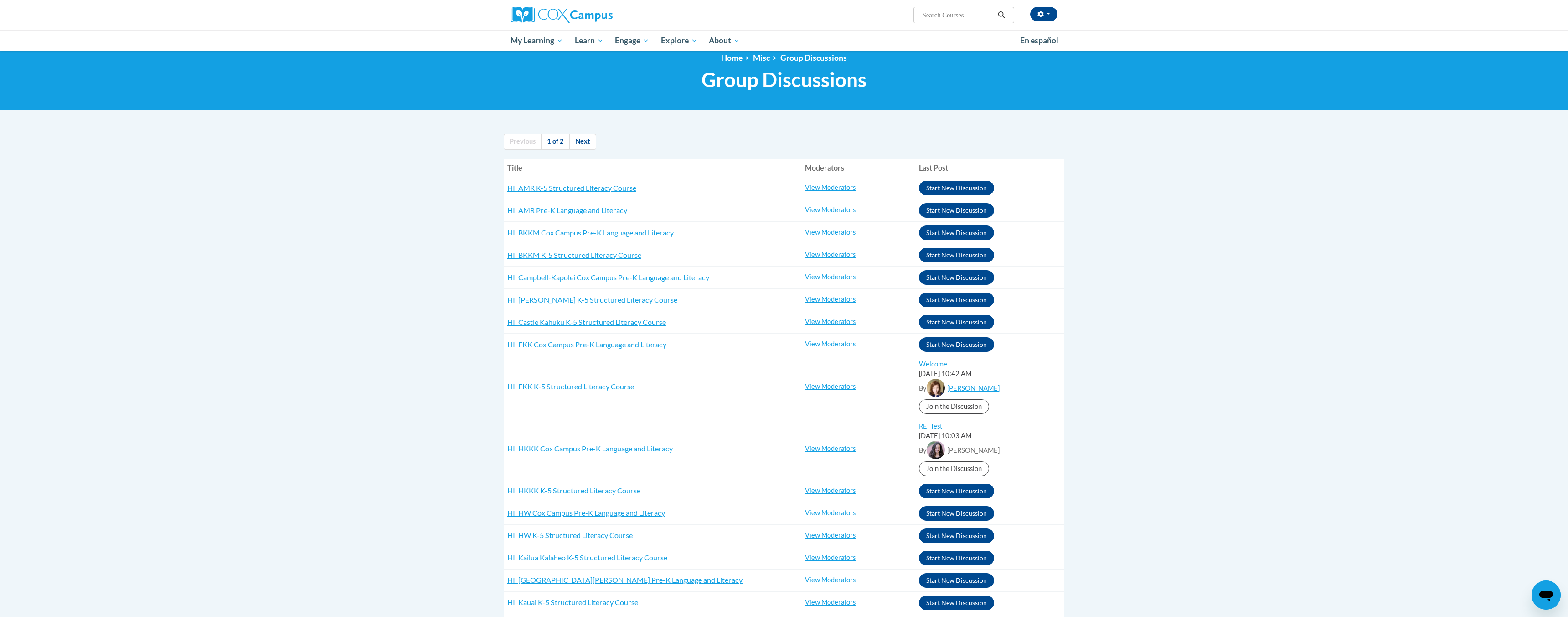
scroll to position [11, 0]
click at [829, 190] on link "View Moderators" at bounding box center [831, 187] width 51 height 8
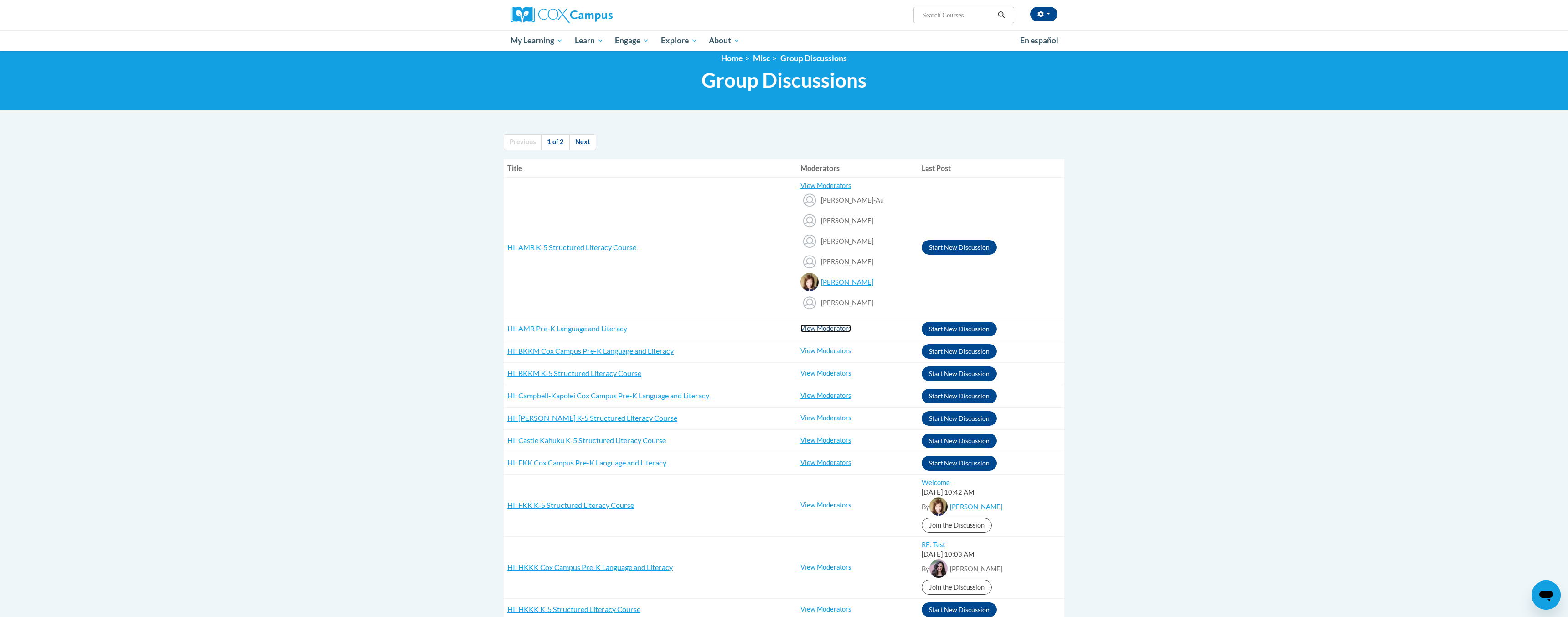
click at [813, 328] on link "View Moderators" at bounding box center [826, 328] width 51 height 8
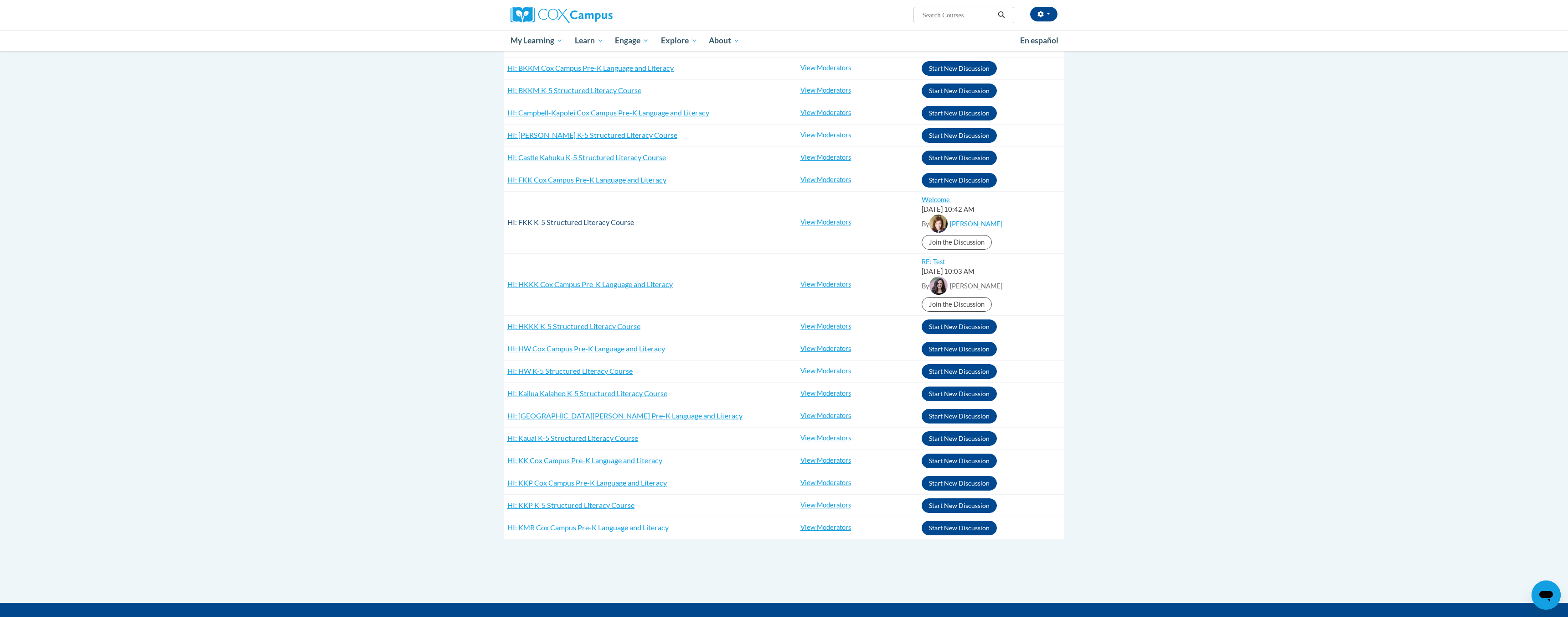
scroll to position [394, 0]
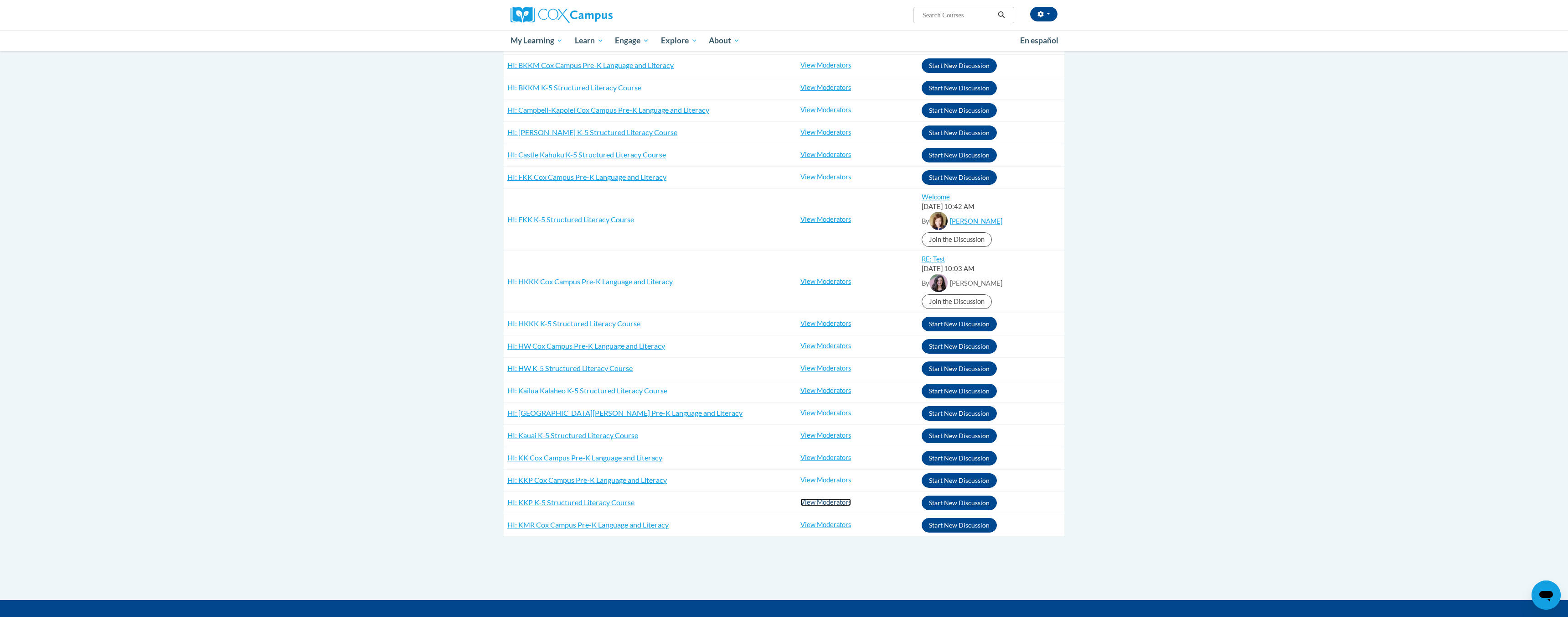
click at [812, 499] on link "View Moderators" at bounding box center [826, 501] width 51 height 8
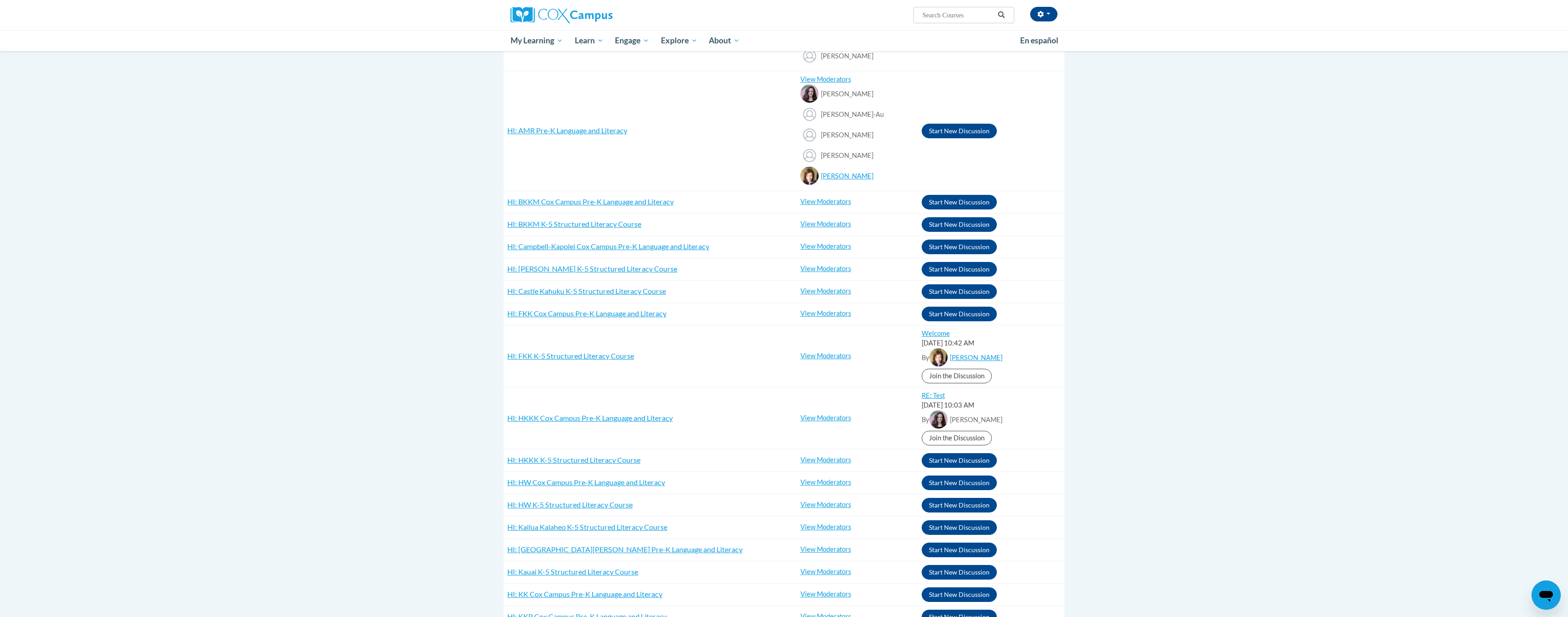
scroll to position [161, 0]
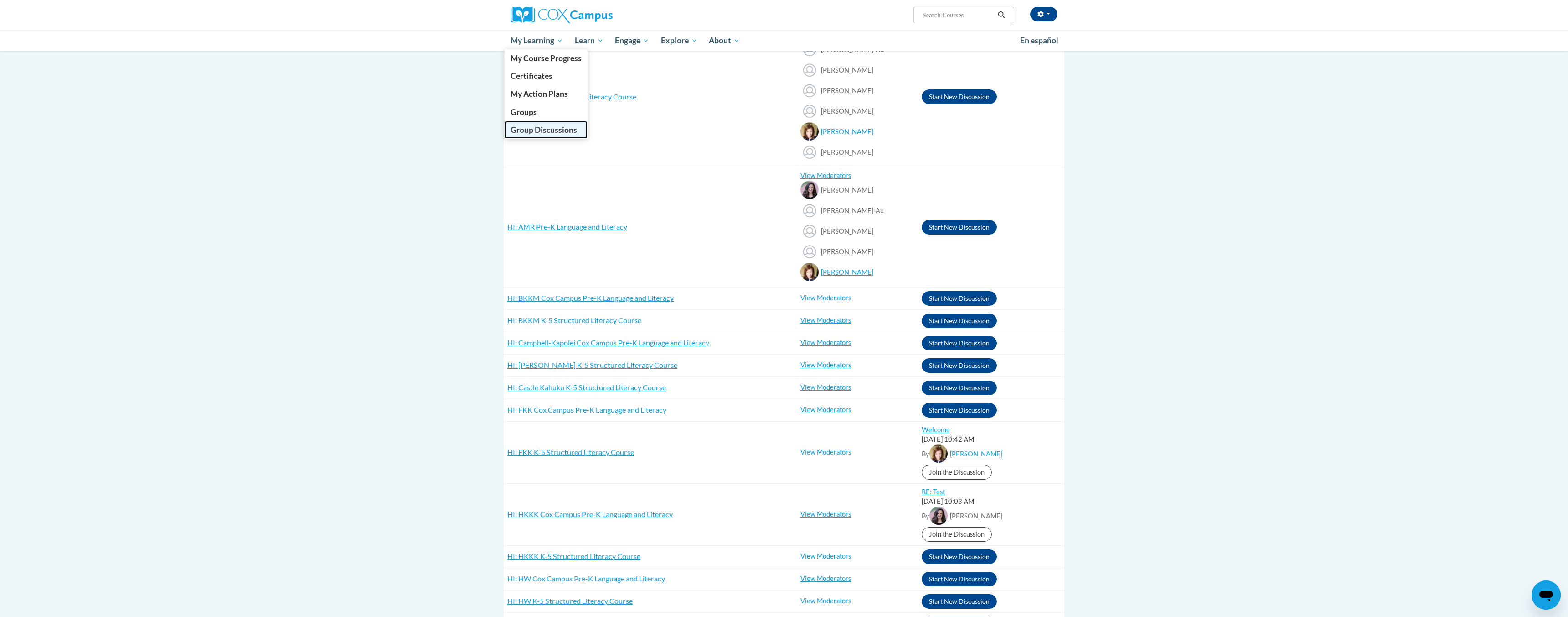
click at [541, 129] on span "Group Discussions" at bounding box center [544, 129] width 66 height 9
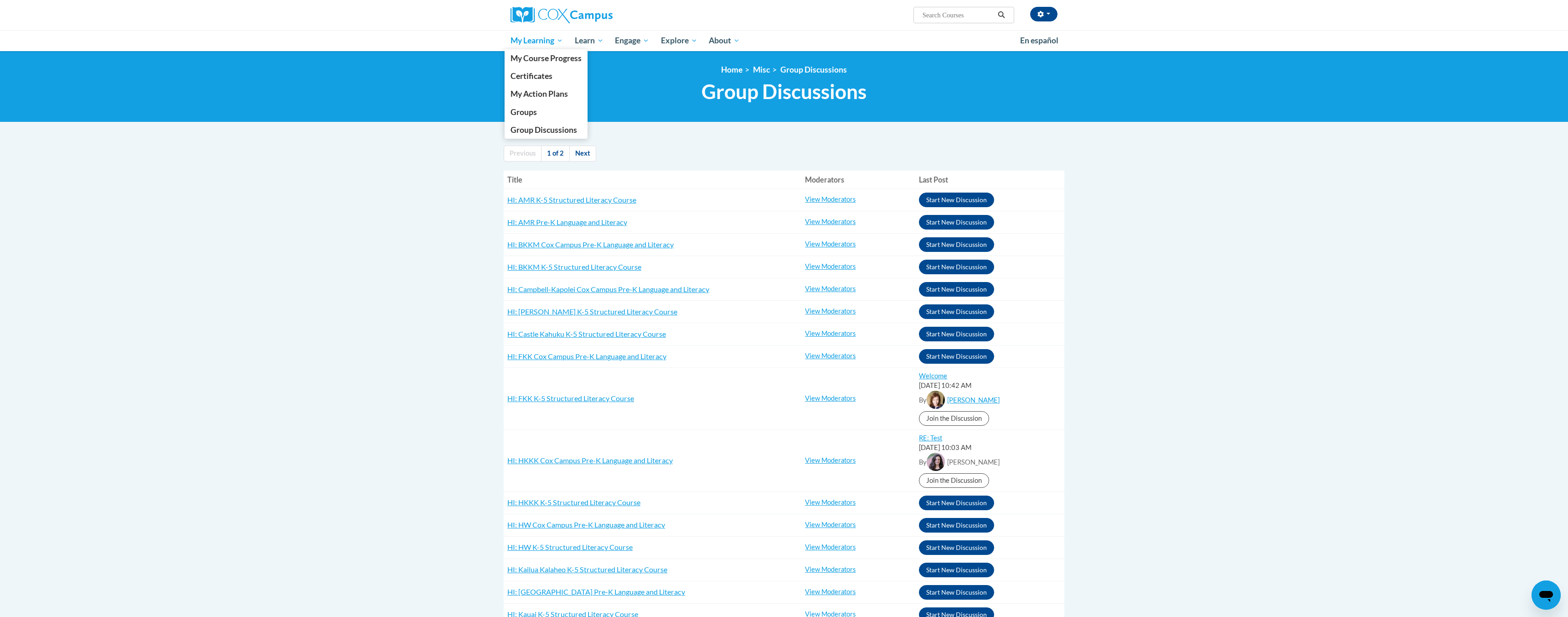
click at [542, 41] on span "My Learning" at bounding box center [537, 40] width 53 height 11
click at [531, 112] on span "Groups" at bounding box center [523, 111] width 26 height 9
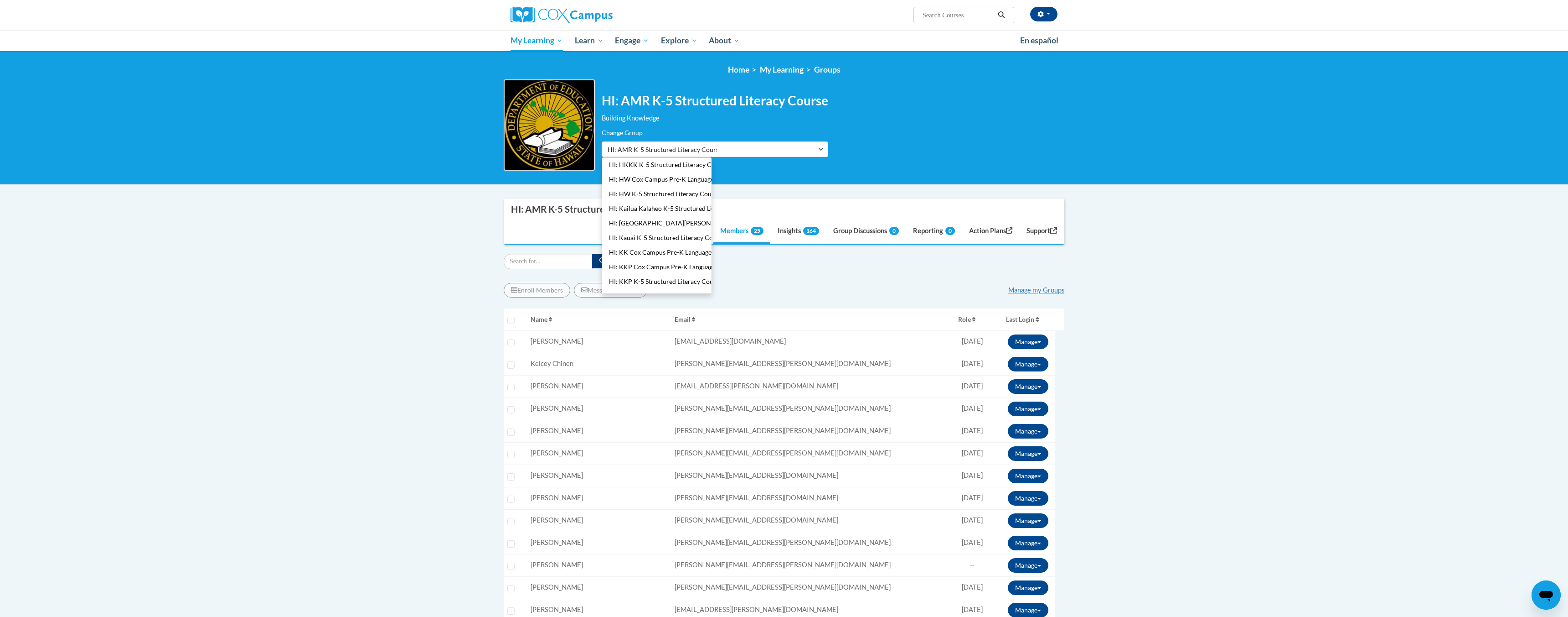
scroll to position [171, 0]
click at [648, 278] on button "HI: KKP K-5 Structured Literacy Course" at bounding box center [657, 274] width 110 height 14
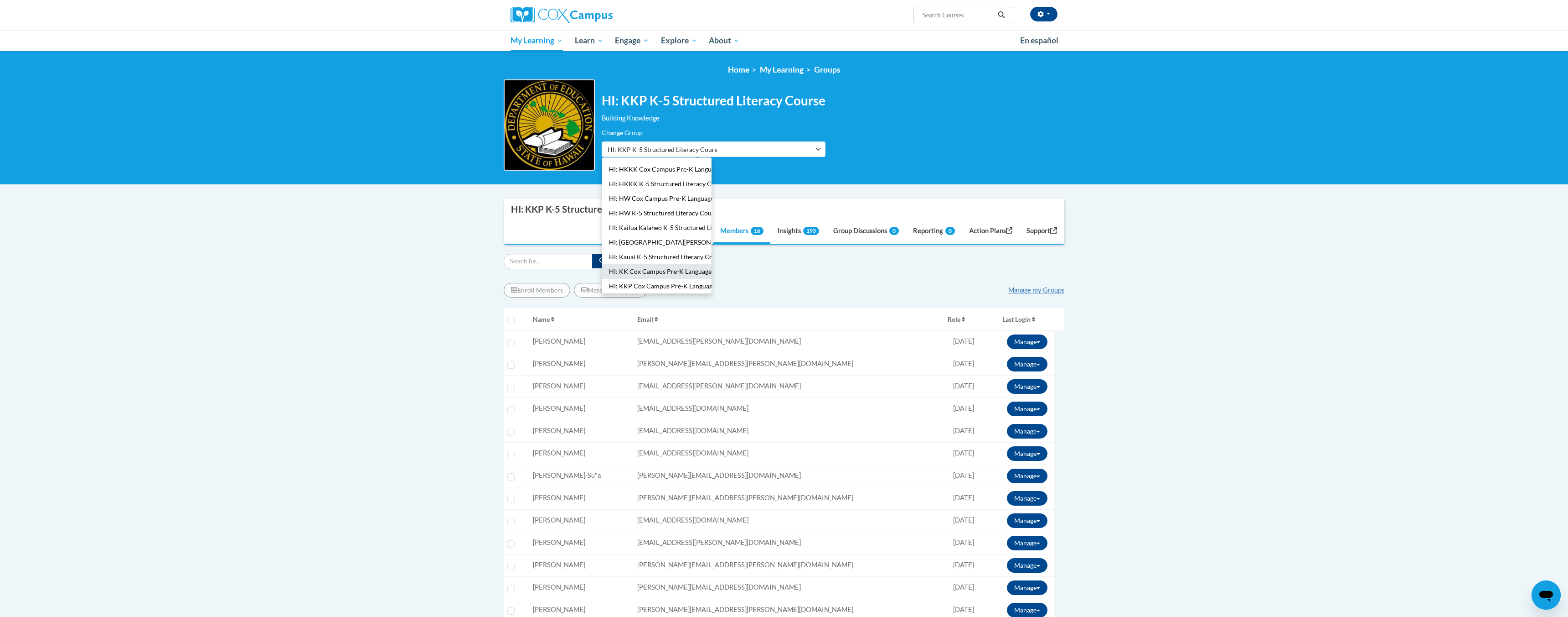
scroll to position [144, 0]
click at [671, 254] on button "HI: Kauai K-5 Structured Literacy Course" at bounding box center [657, 257] width 110 height 14
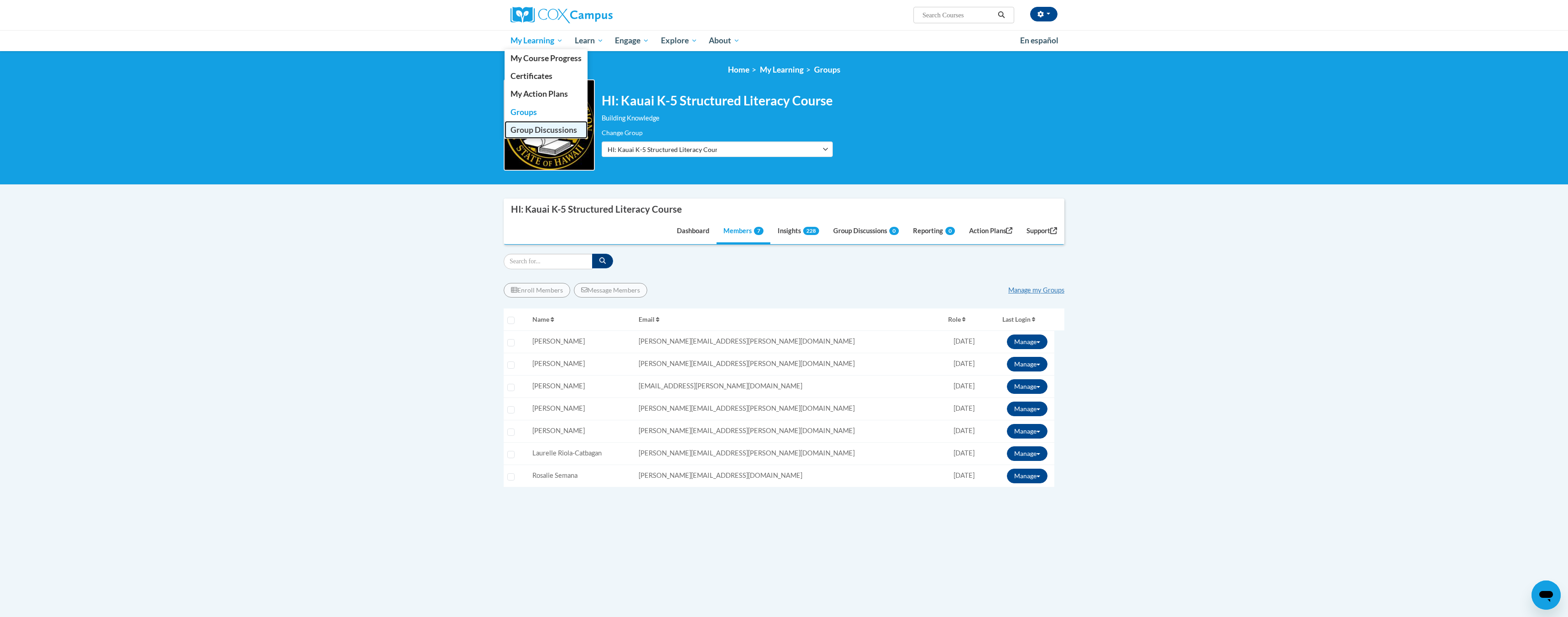
click at [556, 128] on span "Group Discussions" at bounding box center [544, 129] width 66 height 9
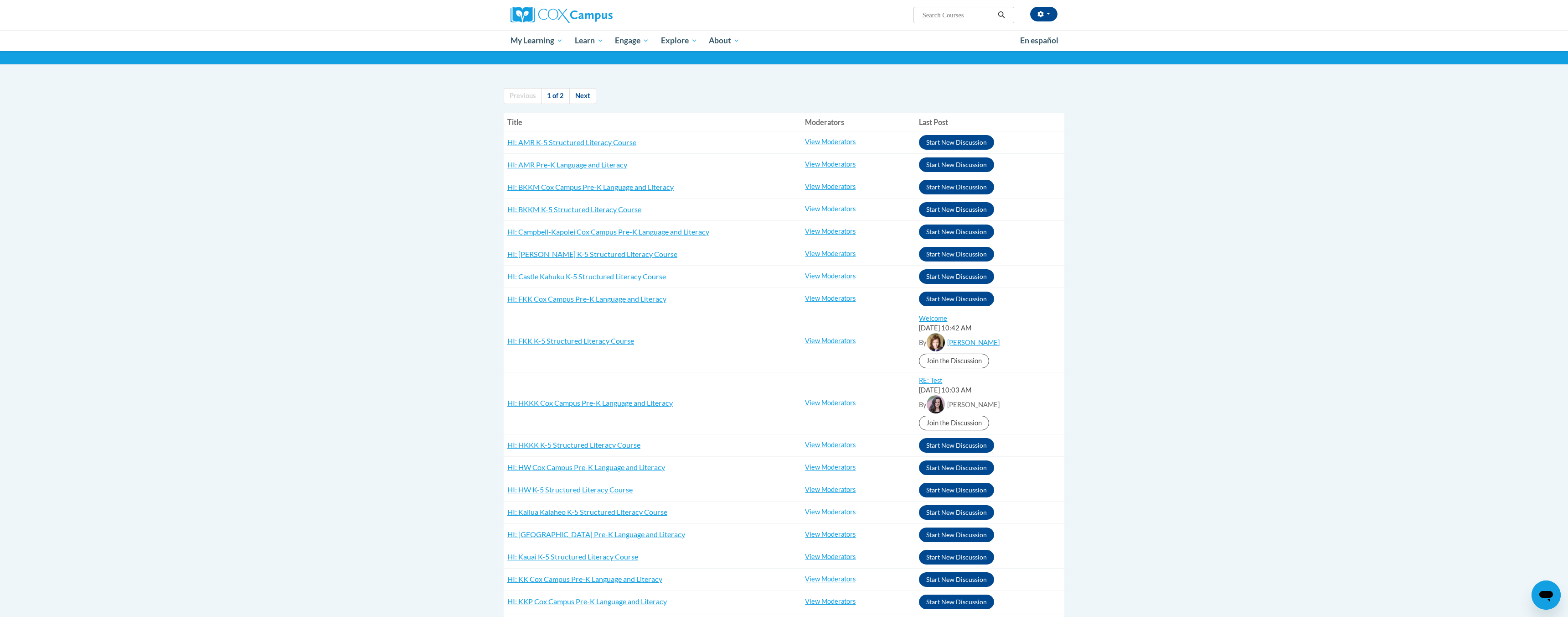
scroll to position [76, 0]
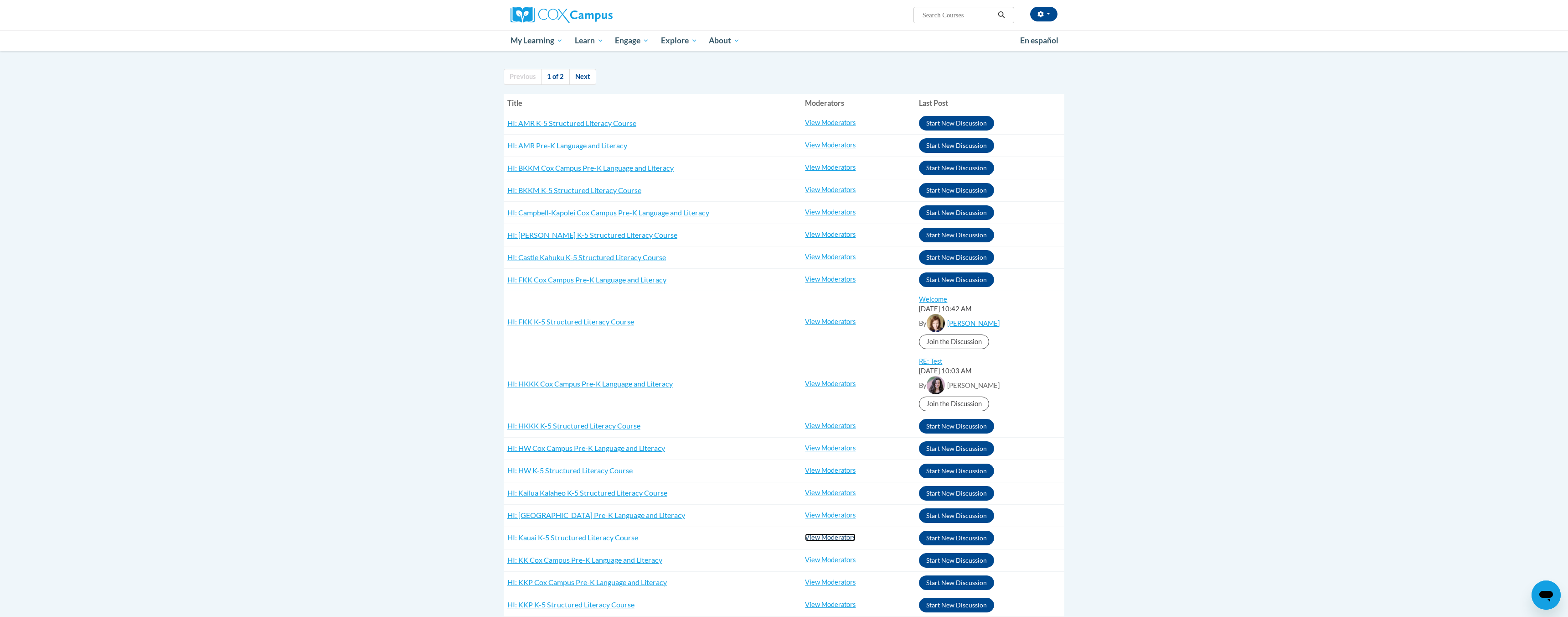
click at [823, 535] on link "View Moderators" at bounding box center [831, 536] width 51 height 8
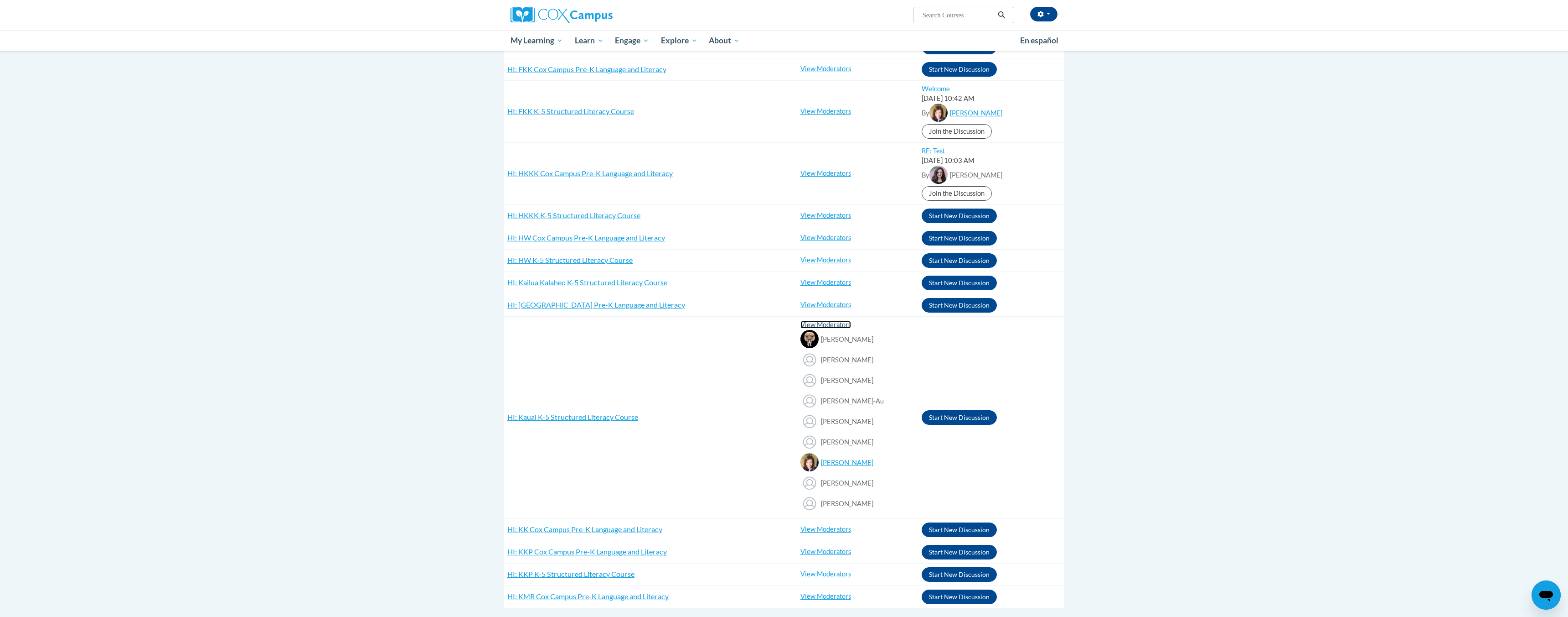
scroll to position [288, 0]
click at [832, 303] on link "View Moderators" at bounding box center [826, 303] width 51 height 8
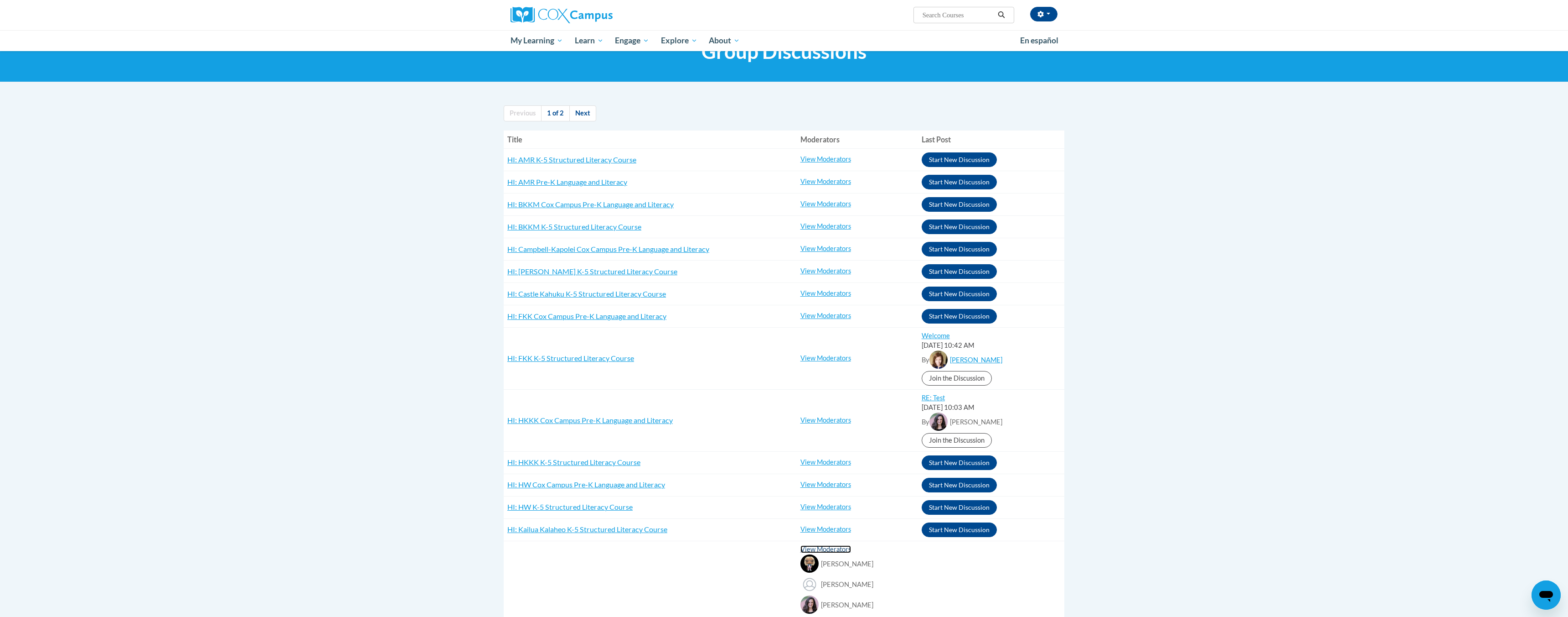
scroll to position [42, 0]
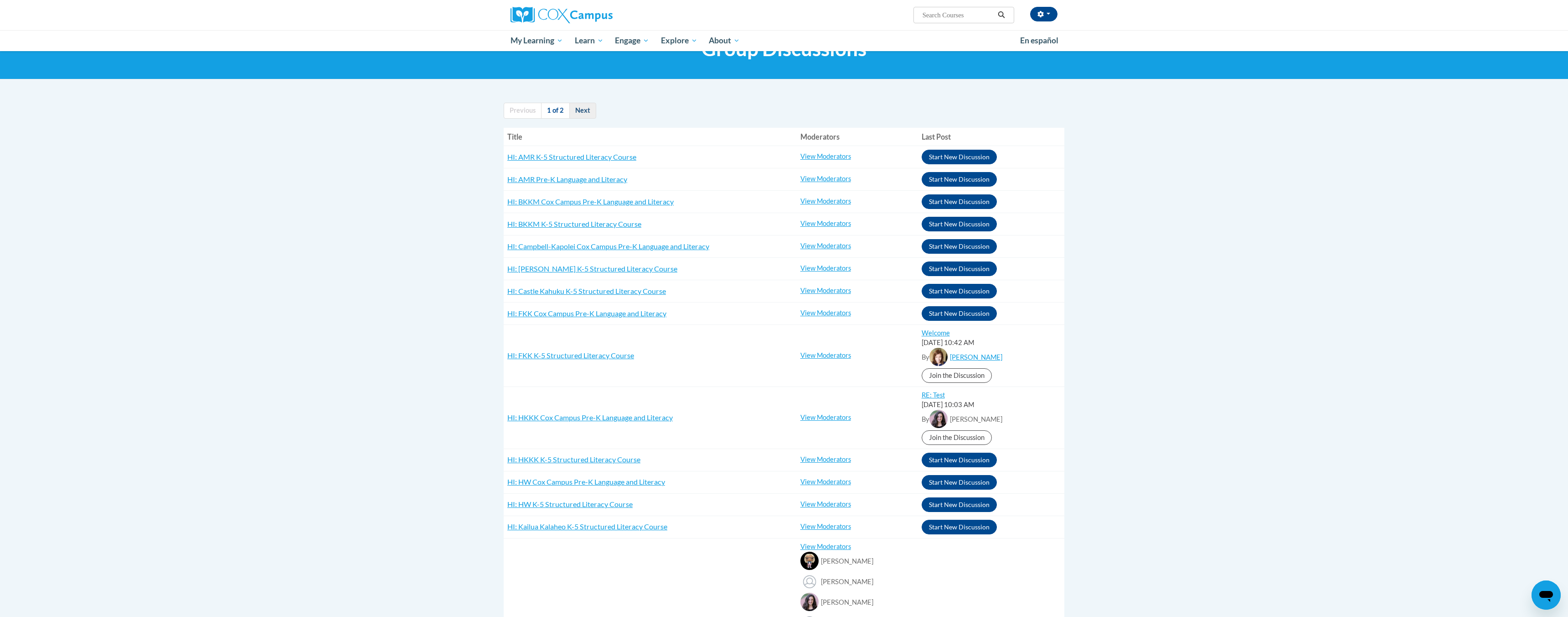
click at [579, 109] on link "Next" at bounding box center [583, 110] width 27 height 16
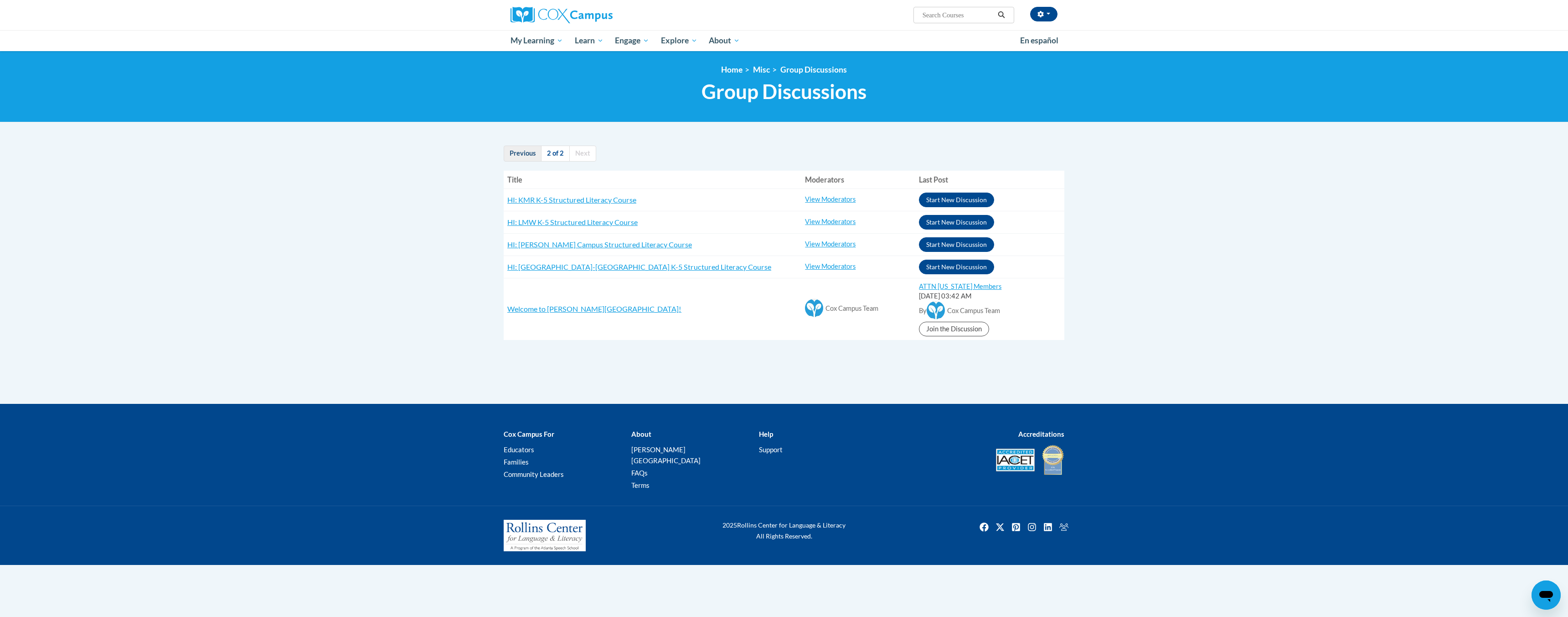
click at [524, 153] on link "Previous" at bounding box center [522, 153] width 38 height 16
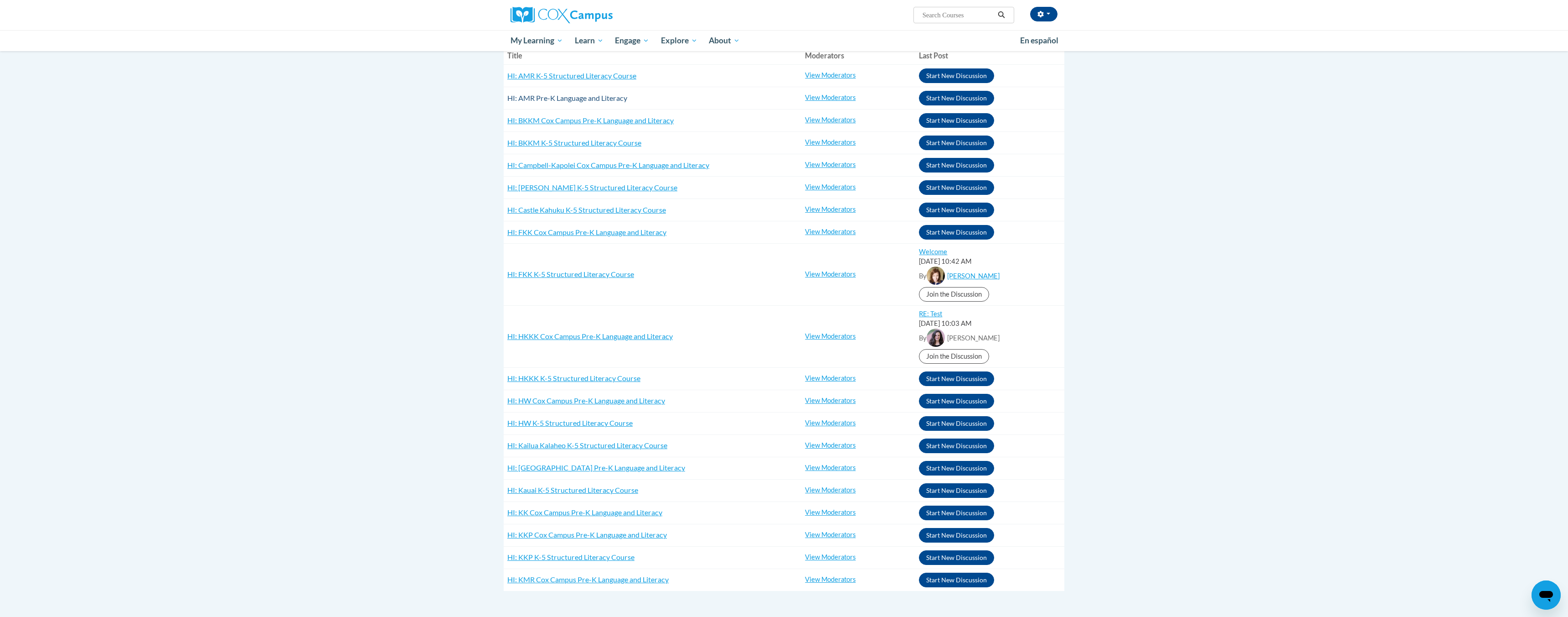
scroll to position [132, 0]
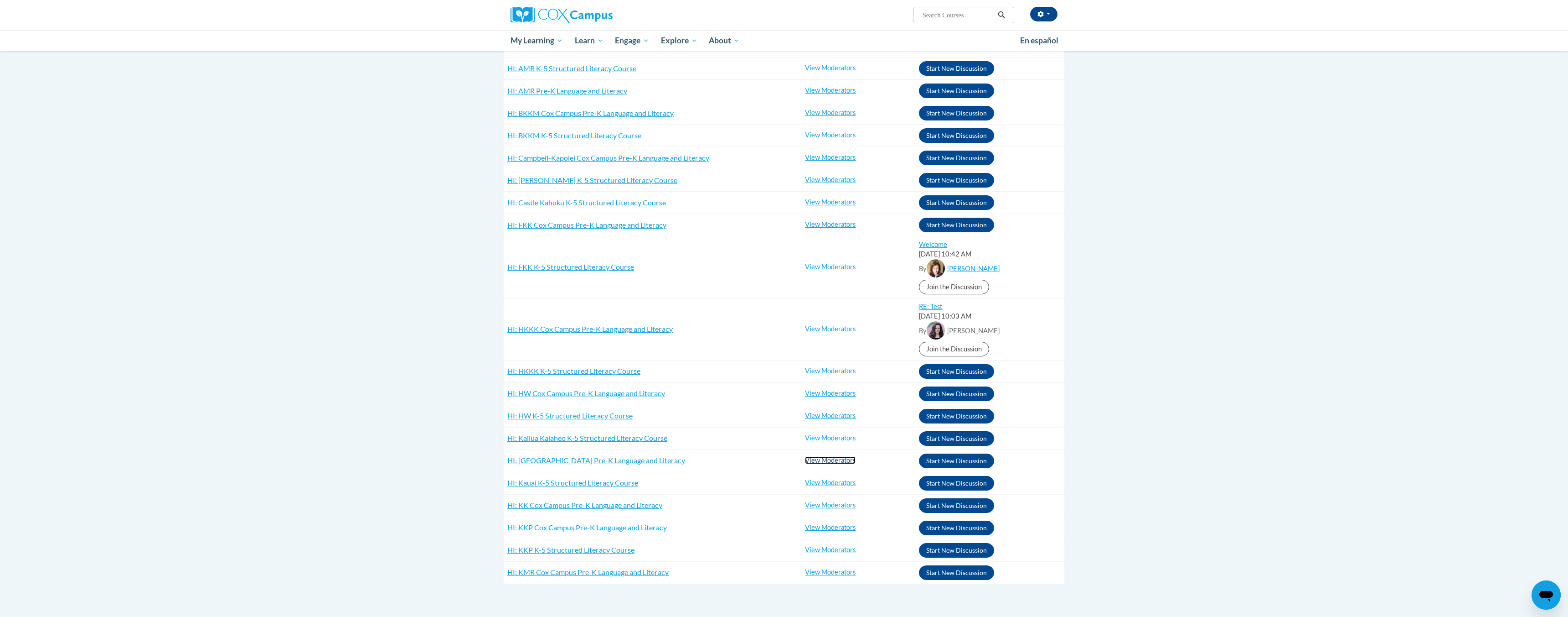
click at [823, 460] on link "View Moderators" at bounding box center [831, 460] width 51 height 8
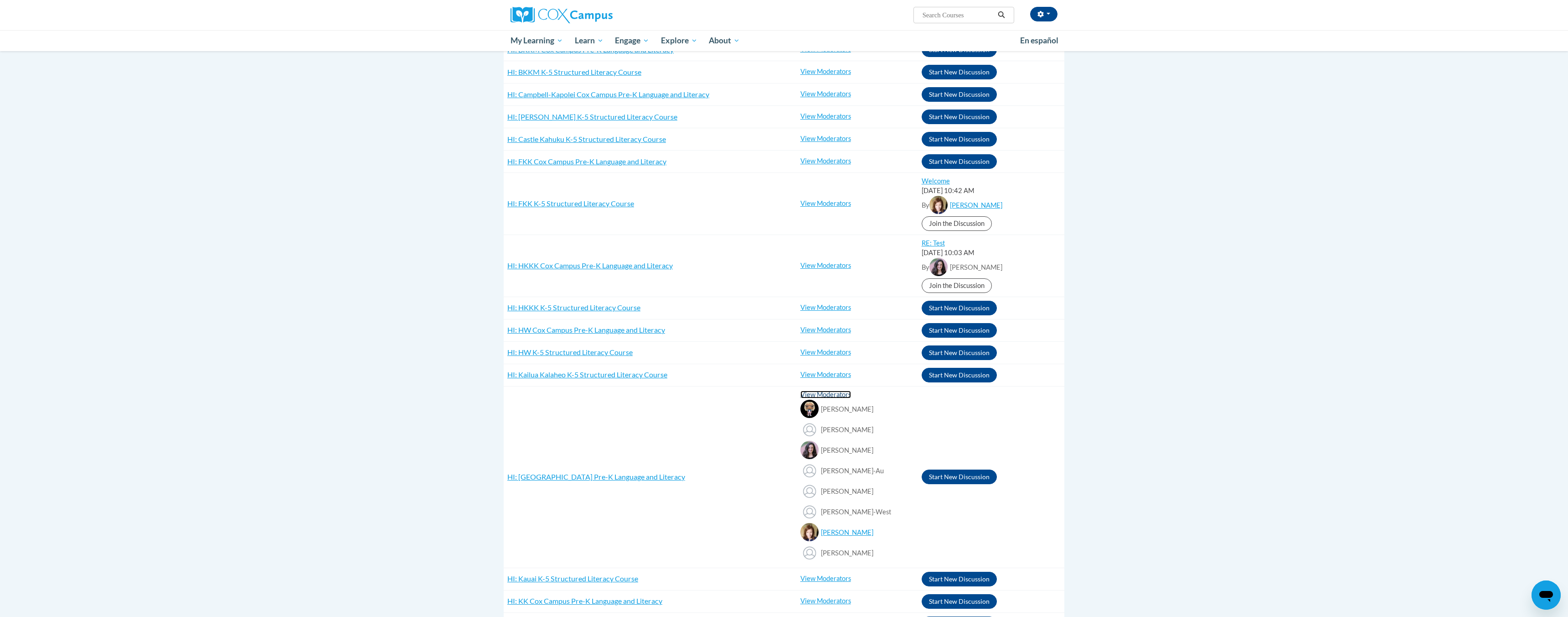
scroll to position [195, 0]
click at [818, 201] on link "View Moderators" at bounding box center [826, 202] width 51 height 8
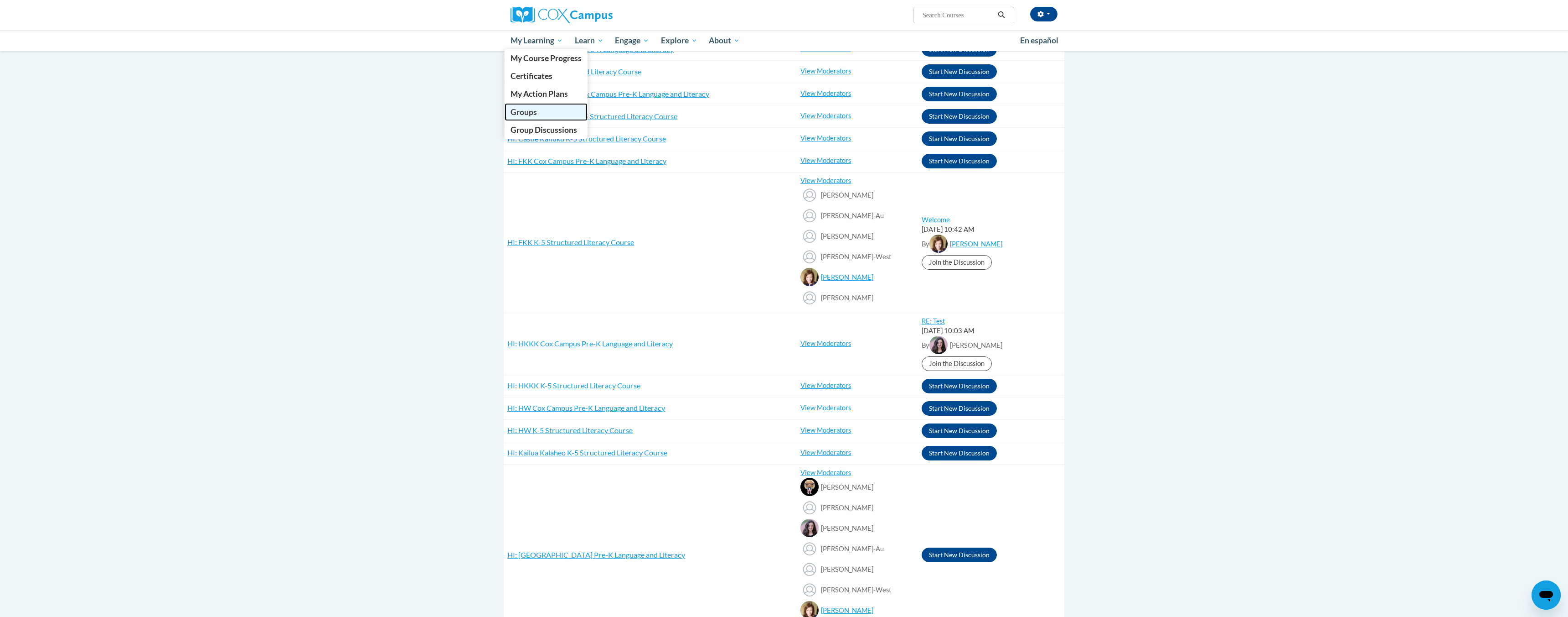
click at [534, 110] on span "Groups" at bounding box center [523, 111] width 26 height 9
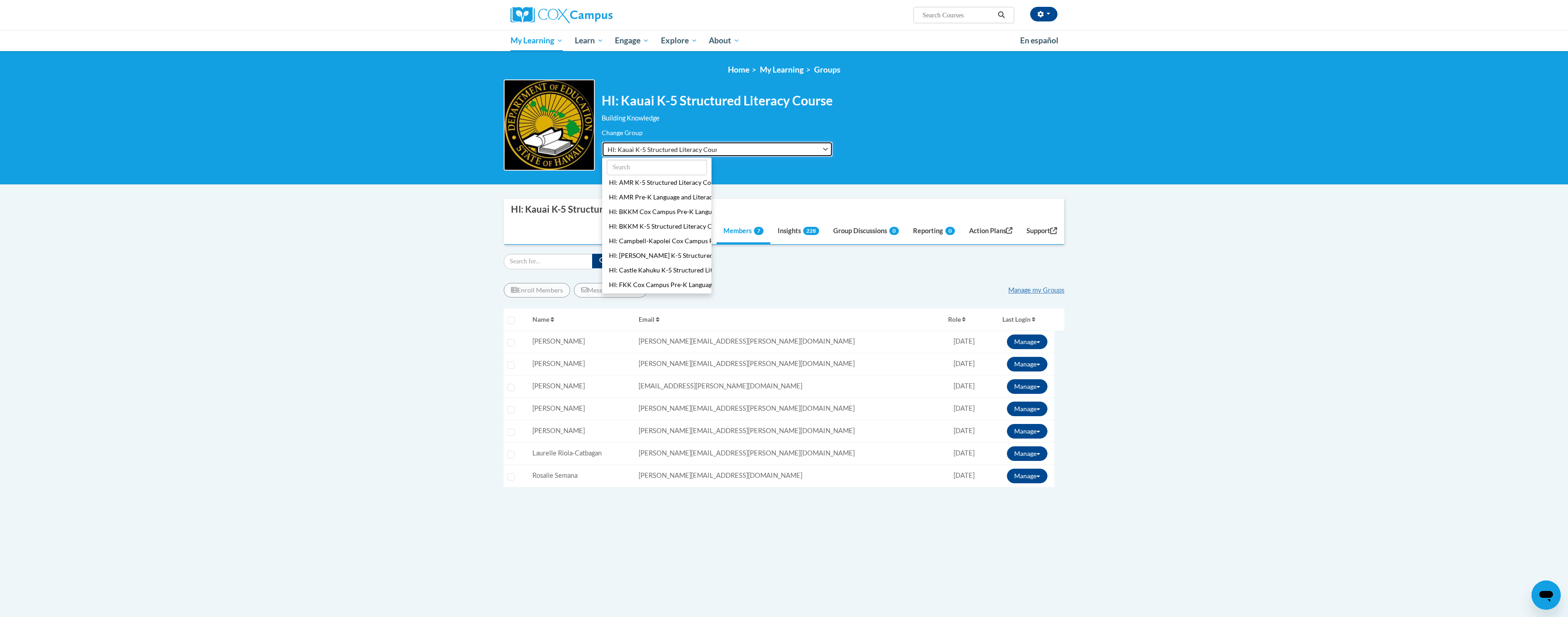
click at [648, 147] on span "HI: Kauai K-5 Structured Literacy Course" at bounding box center [662, 149] width 110 height 9
click at [650, 277] on button "HI: FKK K-5 Structured Literacy Course" at bounding box center [657, 277] width 110 height 14
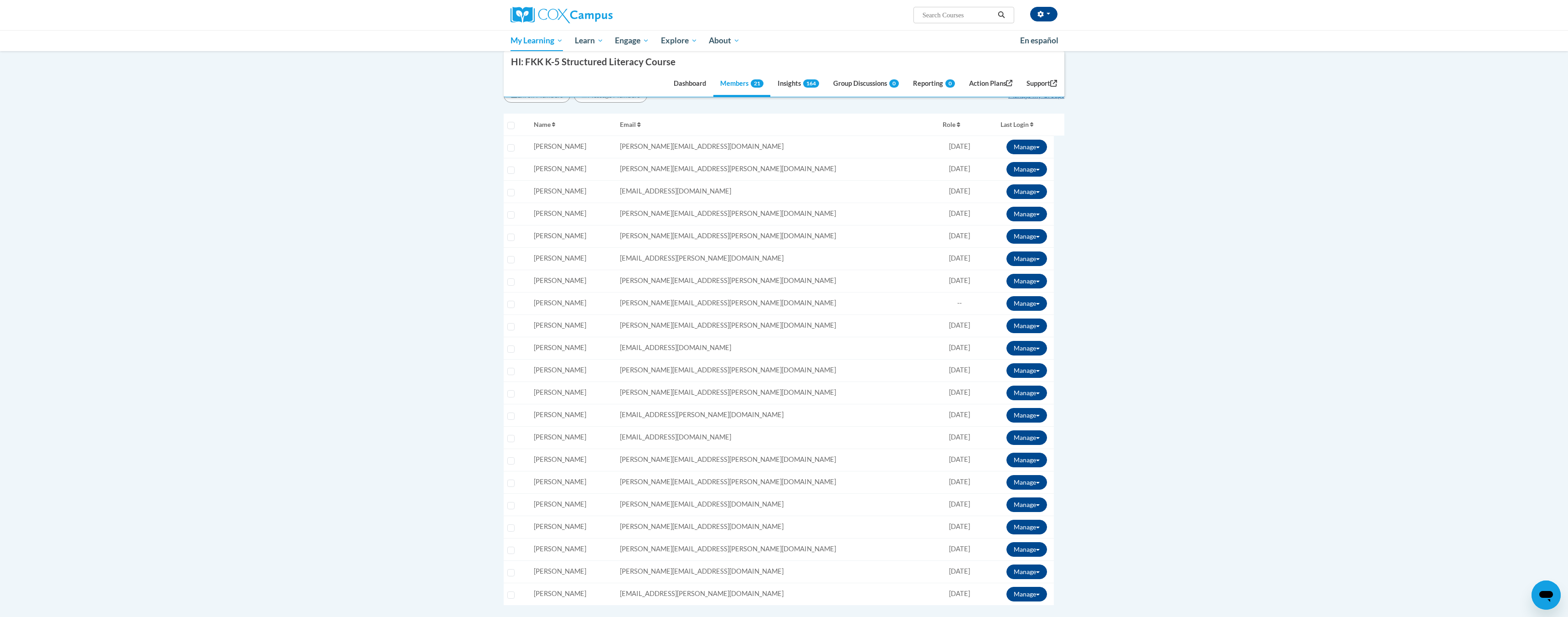
scroll to position [202, 0]
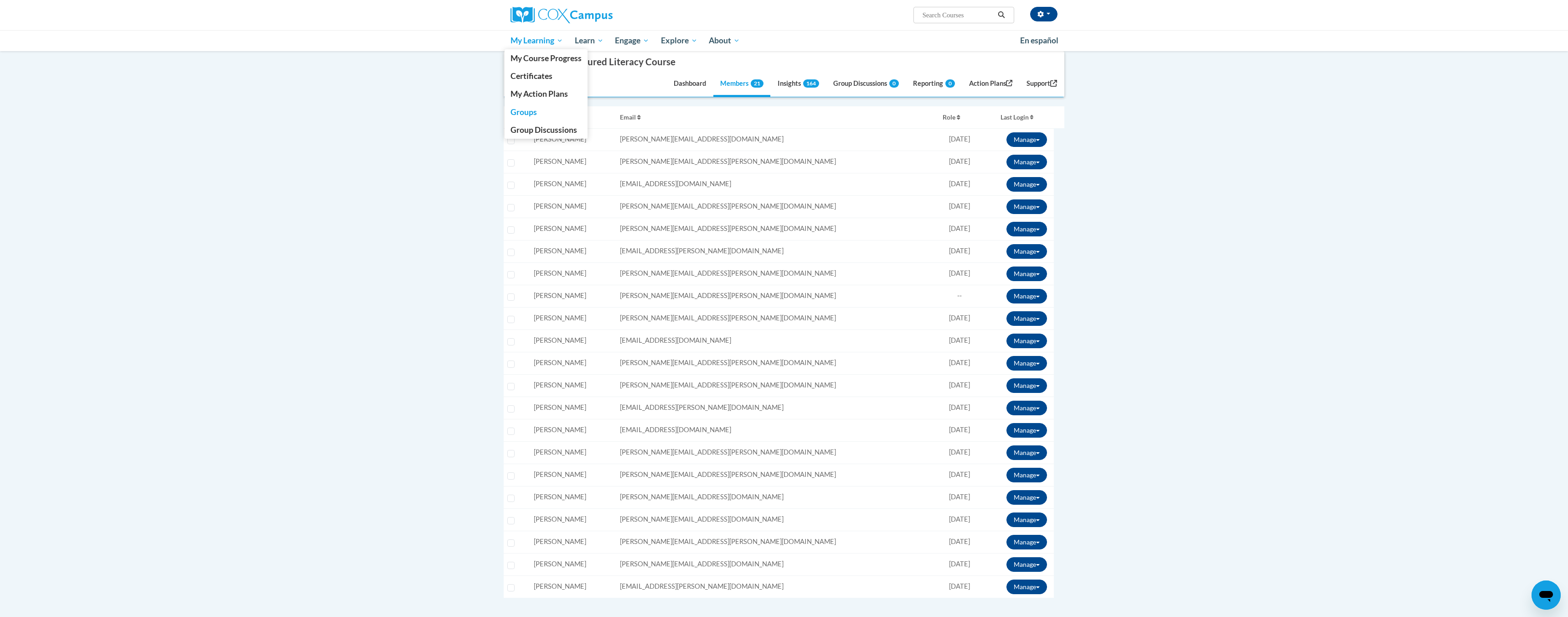
click at [560, 42] on span "My Learning" at bounding box center [537, 40] width 53 height 11
click at [557, 129] on span "Group Discussions" at bounding box center [544, 129] width 66 height 9
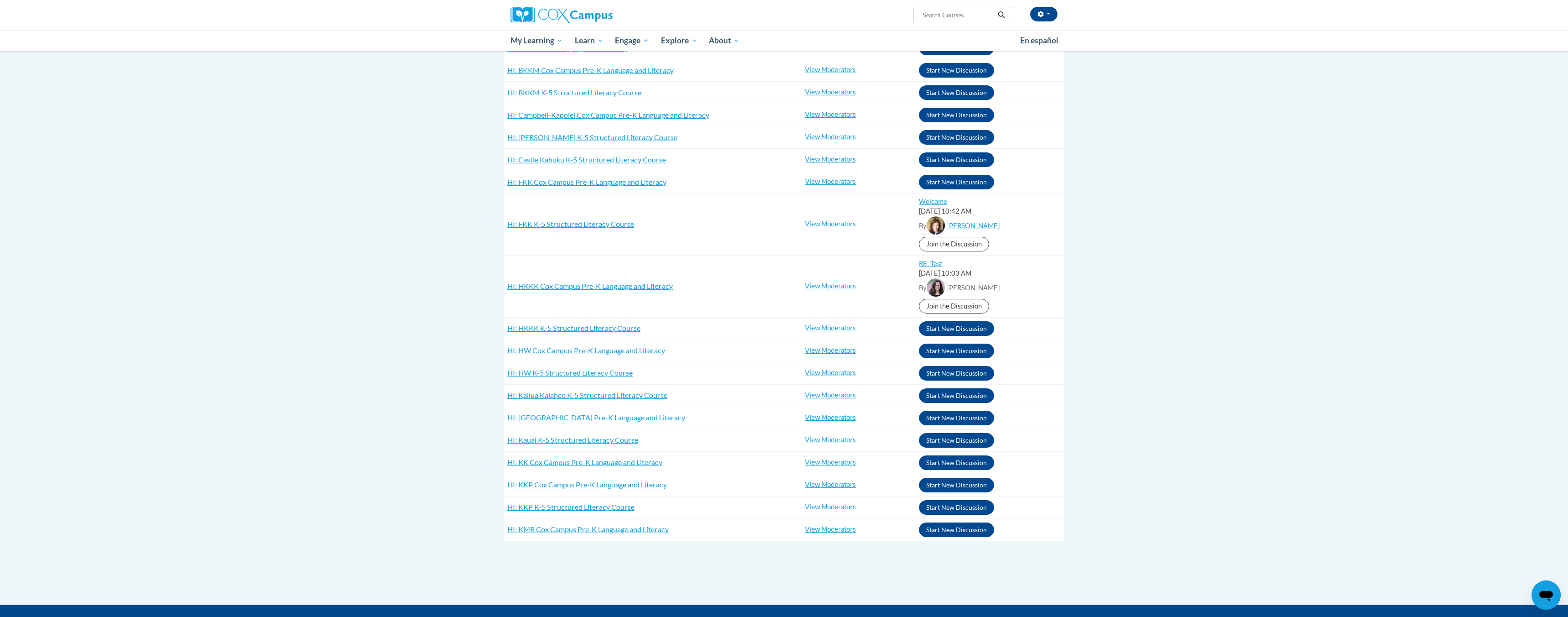
scroll to position [172, 0]
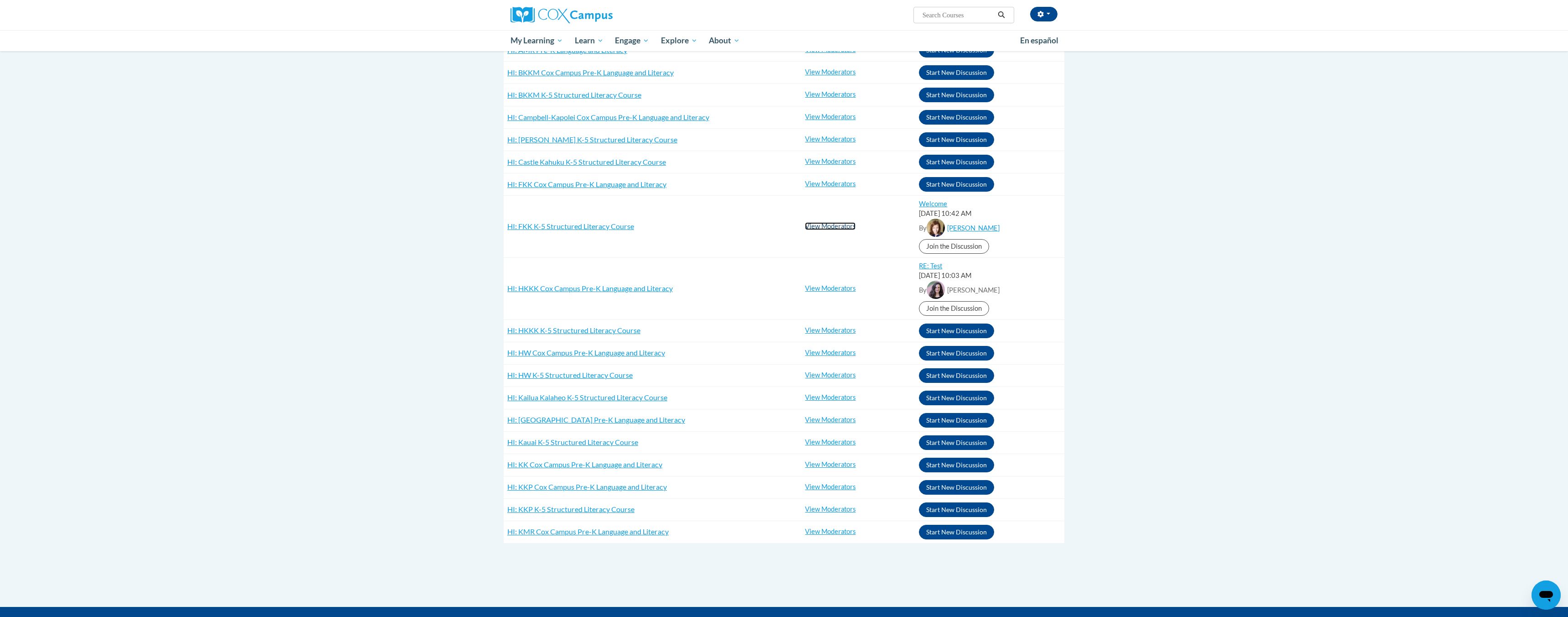
click at [822, 226] on link "View Moderators" at bounding box center [831, 225] width 51 height 8
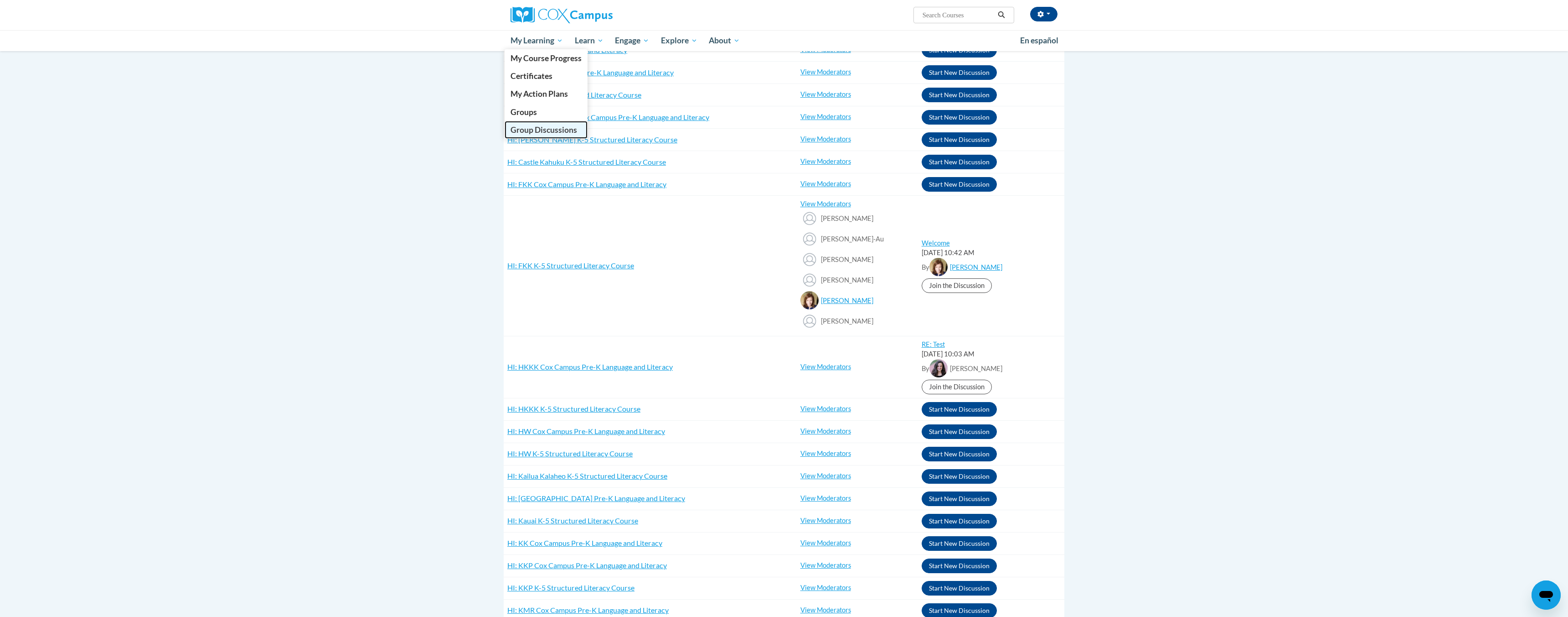
click at [539, 127] on span "Group Discussions" at bounding box center [544, 129] width 66 height 9
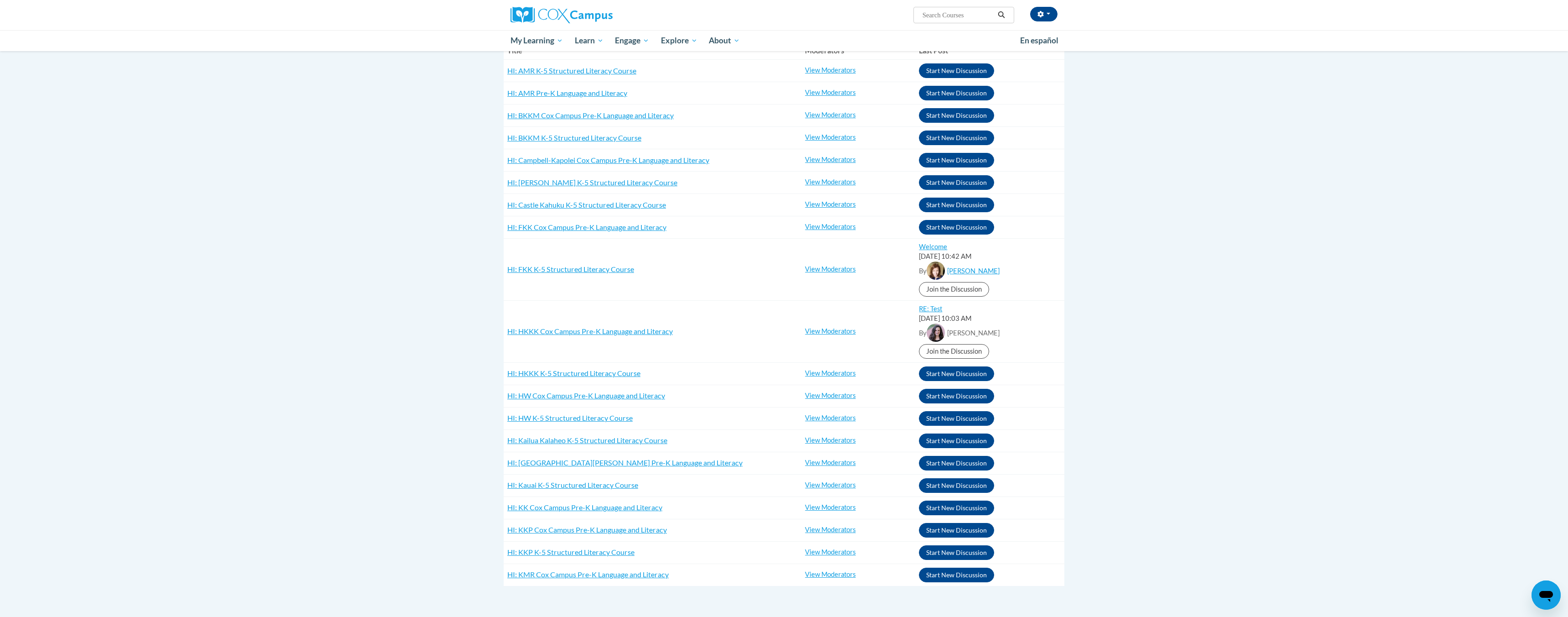
scroll to position [127, 0]
click at [837, 228] on link "View Moderators" at bounding box center [831, 228] width 51 height 8
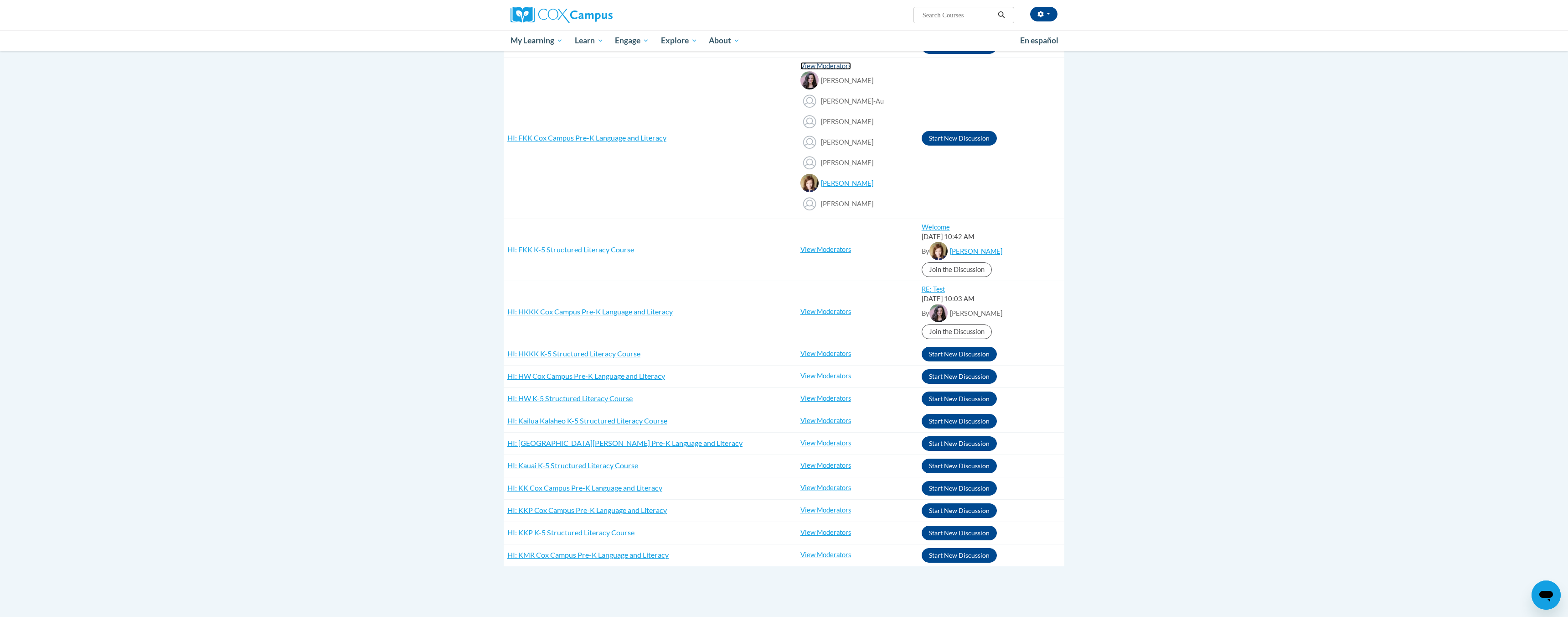
scroll to position [291, 0]
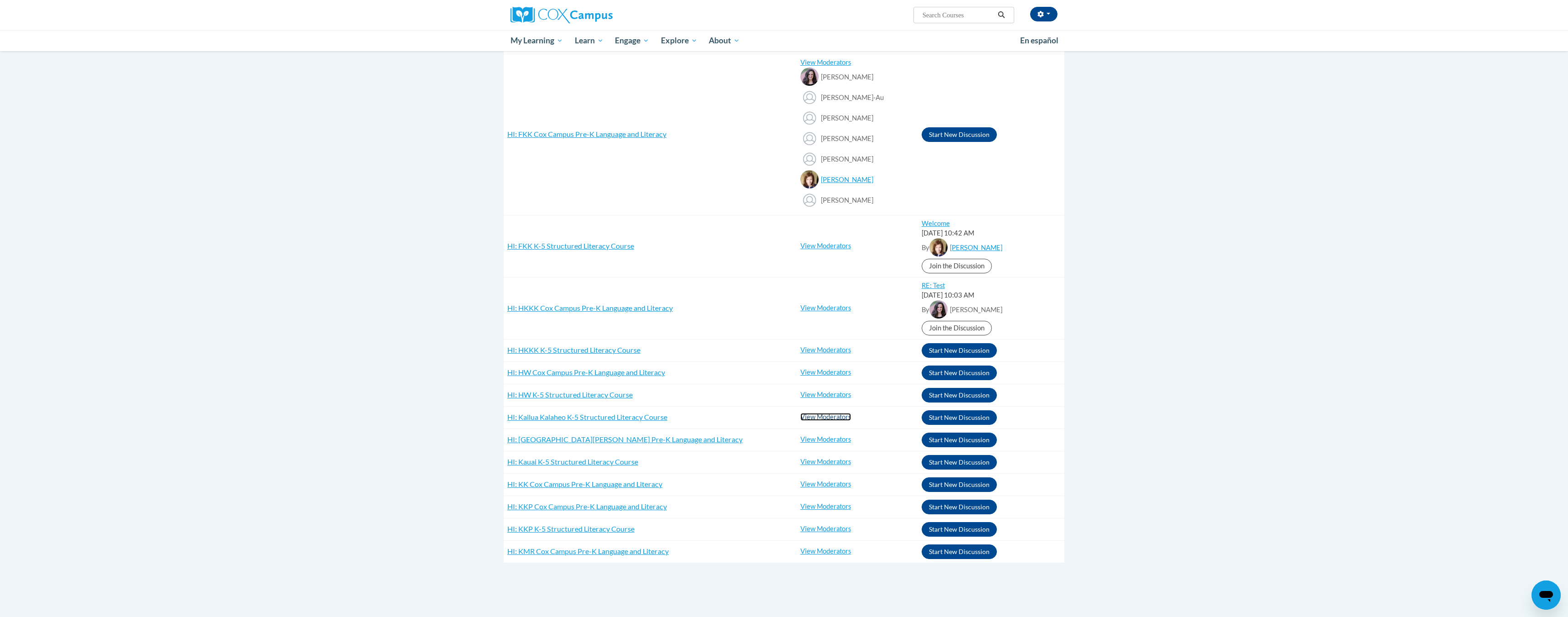
click at [820, 413] on link "View Moderators" at bounding box center [826, 416] width 51 height 8
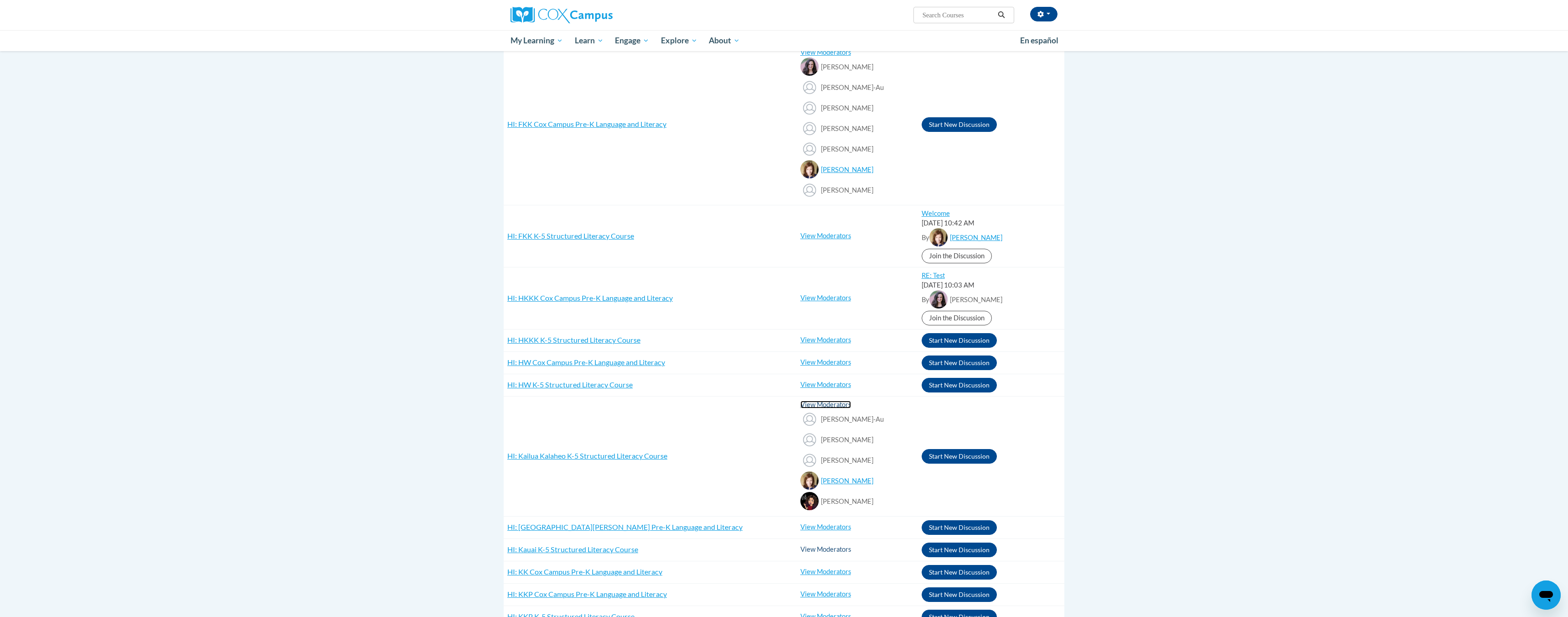
scroll to position [302, 0]
click at [826, 400] on link "View Moderators" at bounding box center [826, 404] width 51 height 8
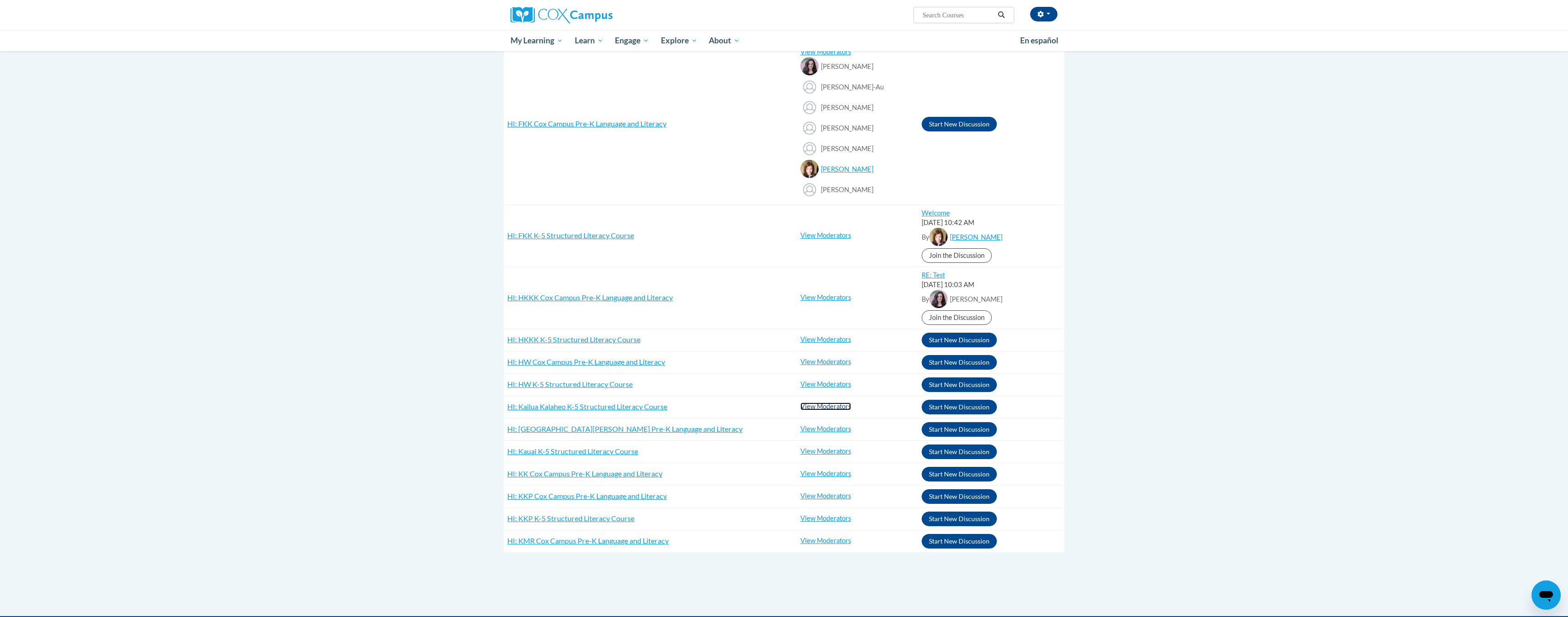
click at [826, 402] on link "View Moderators" at bounding box center [826, 405] width 51 height 8
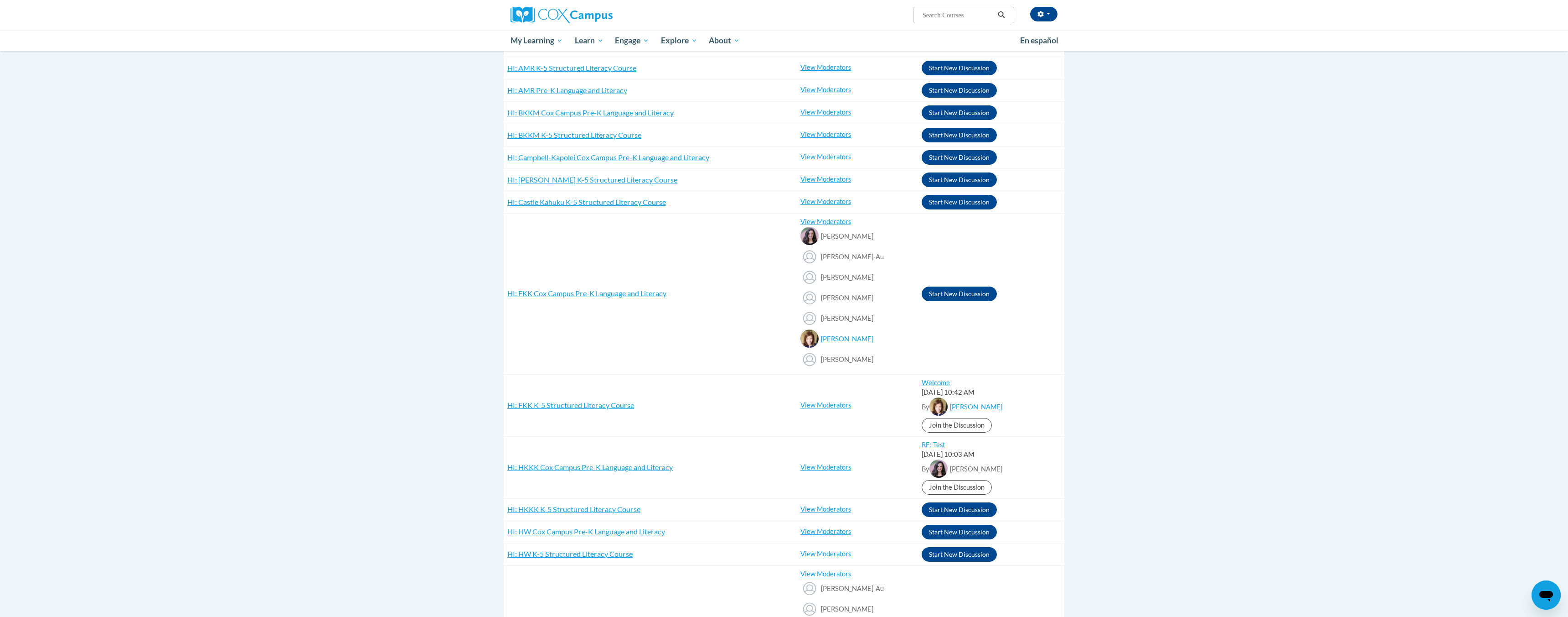
scroll to position [0, 0]
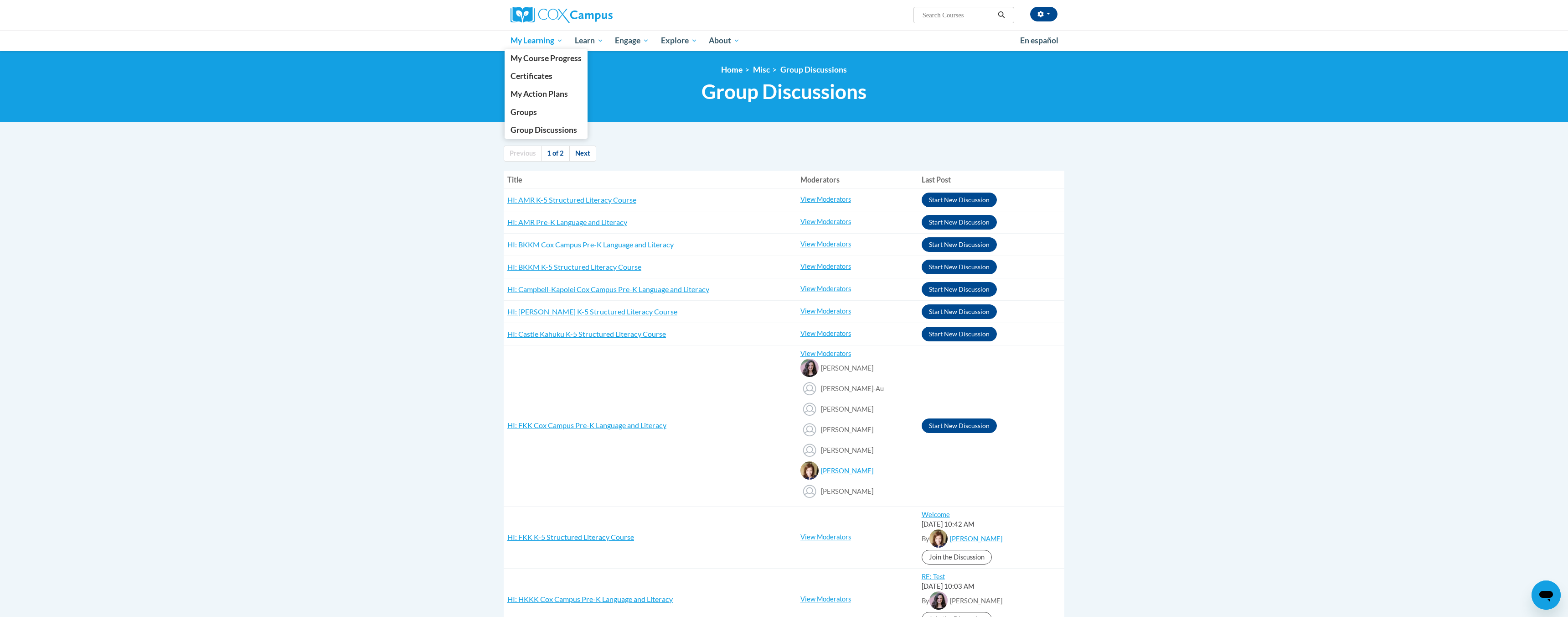
click at [557, 42] on span "My Learning" at bounding box center [537, 40] width 53 height 11
click at [531, 114] on span "Groups" at bounding box center [523, 111] width 26 height 9
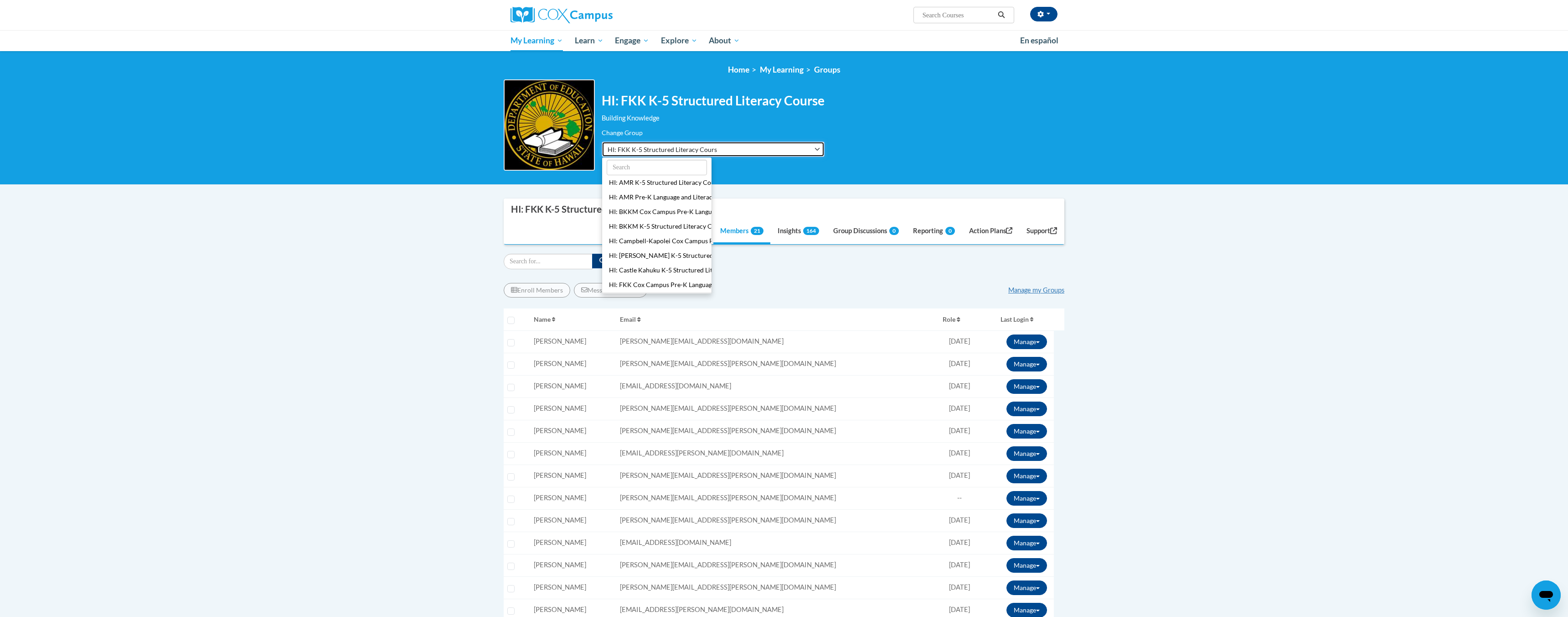
click at [685, 144] on button "HI: FKK K-5 Structured Literacy Course" at bounding box center [713, 149] width 223 height 15
click at [664, 263] on button "HI: Kailua Kalaheo K-5 Structured Literacy Course" at bounding box center [657, 263] width 110 height 14
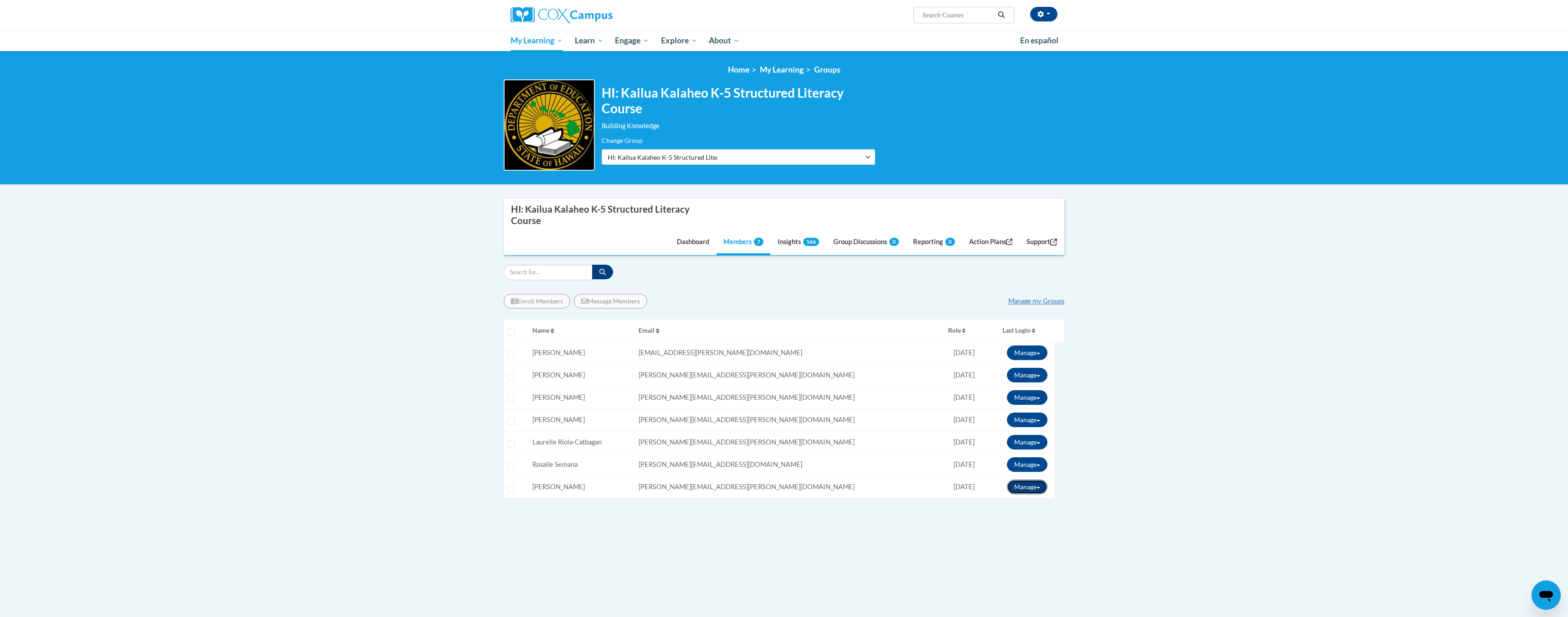
click at [1034, 492] on button "Manage" at bounding box center [1027, 486] width 41 height 14
click at [1021, 549] on link "Break Connection" at bounding box center [1010, 548] width 80 height 14
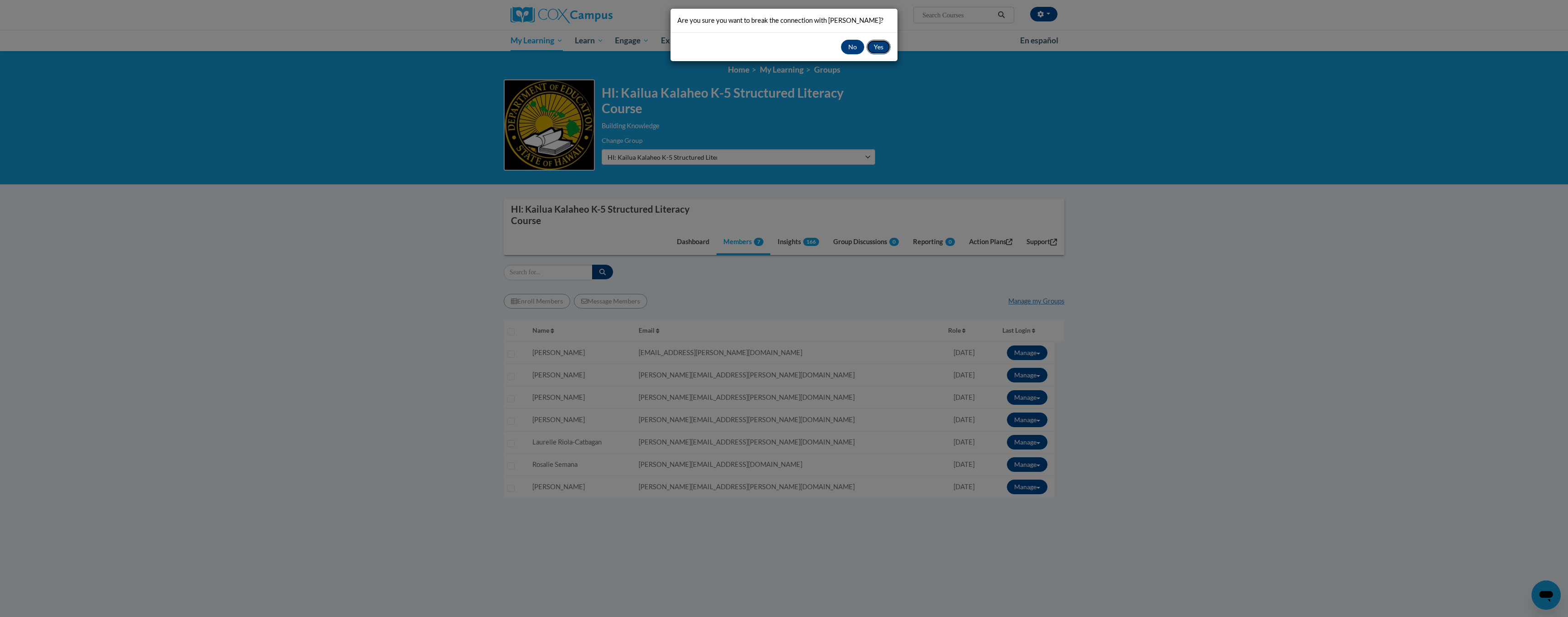
click at [879, 49] on button "Yes" at bounding box center [878, 47] width 24 height 14
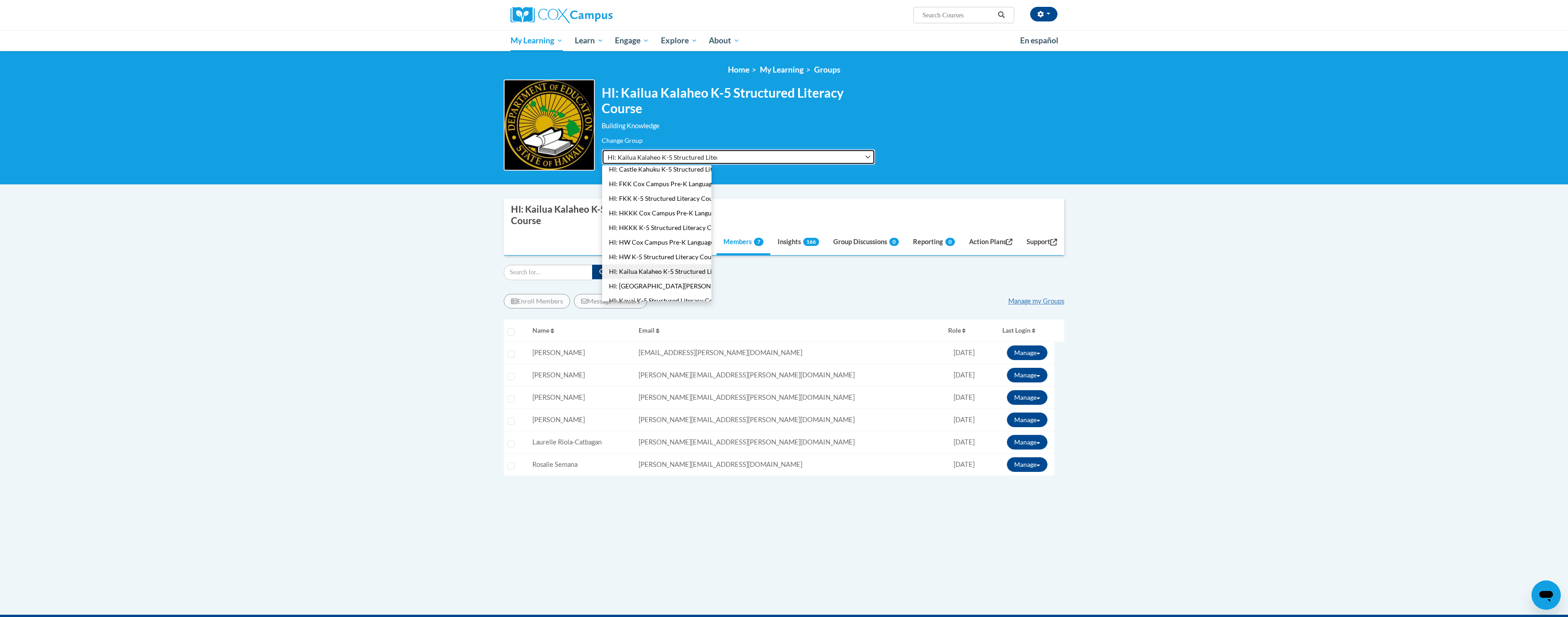
click at [726, 158] on button "HI: Kailua Kalaheo K-5 Structured Literacy Course" at bounding box center [738, 156] width 274 height 15
click at [677, 270] on ul "HI: AMR K-5 Structured Literacy Course HI: AMR Pre-K Language and Literacy HI: …" at bounding box center [657, 233] width 110 height 137
click at [676, 275] on ul "HI: AMR K-5 Structured Literacy Course HI: AMR Pre-K Language and Literacy HI: …" at bounding box center [657, 233] width 110 height 137
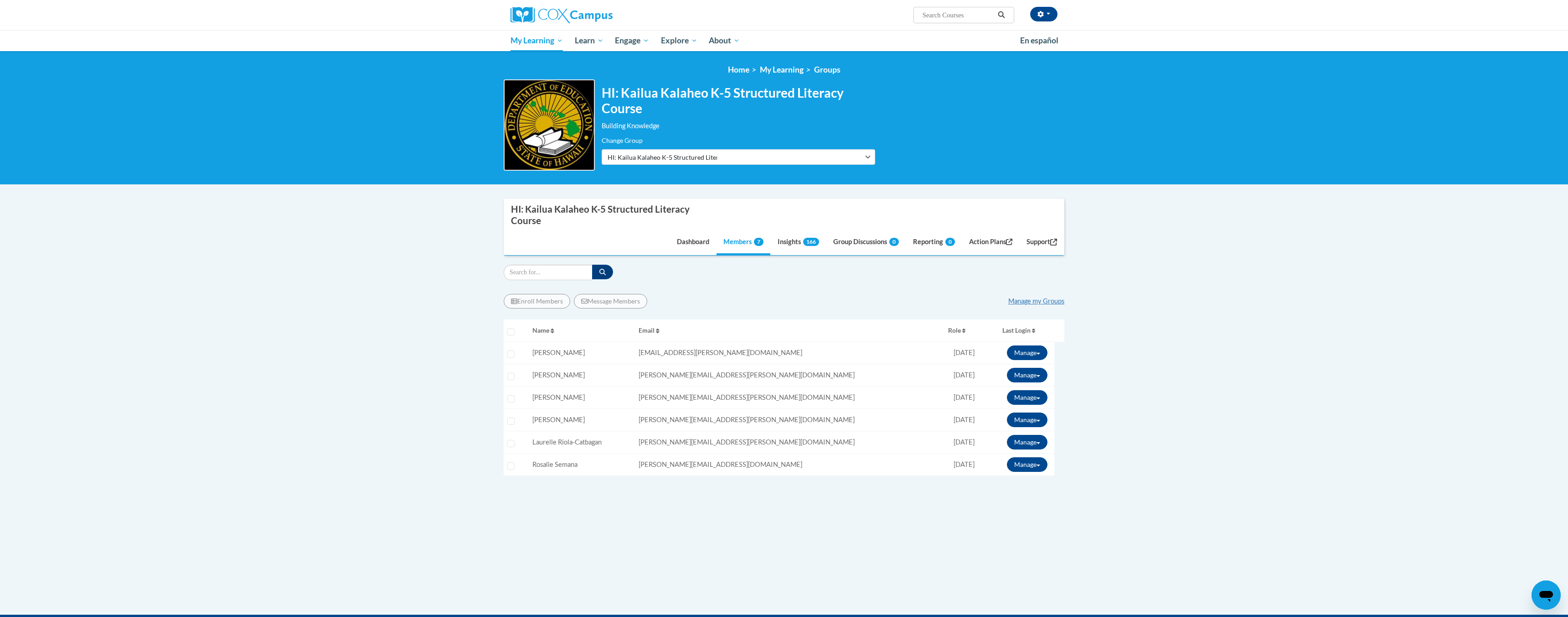
click at [547, 219] on div "HI: Kailua Kalaheo K-5 Structured Literacy Course" at bounding box center [602, 214] width 183 height 22
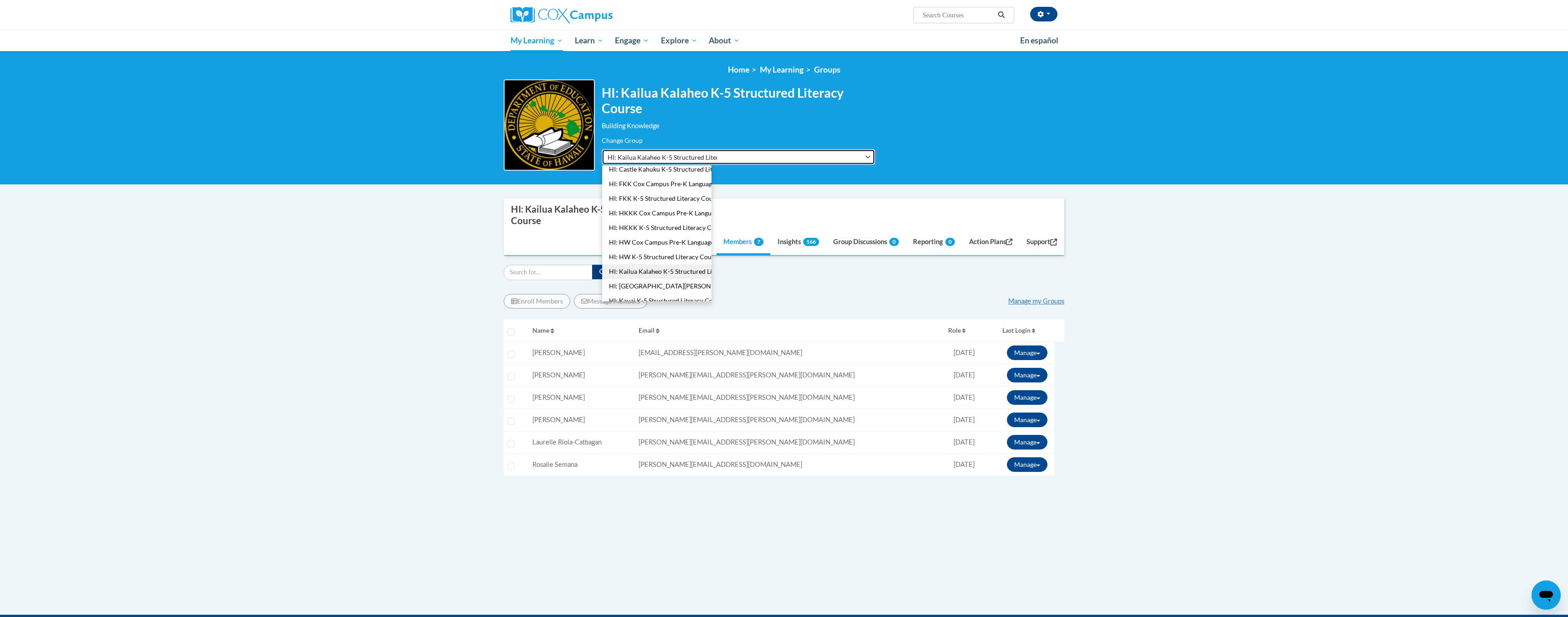
click at [751, 154] on button "HI: Kailua Kalaheo K-5 Structured Literacy Course" at bounding box center [738, 156] width 274 height 15
click at [668, 286] on button "HI: [GEOGRAPHIC_DATA][PERSON_NAME] Pre-K Language and Literacy" at bounding box center [657, 286] width 110 height 14
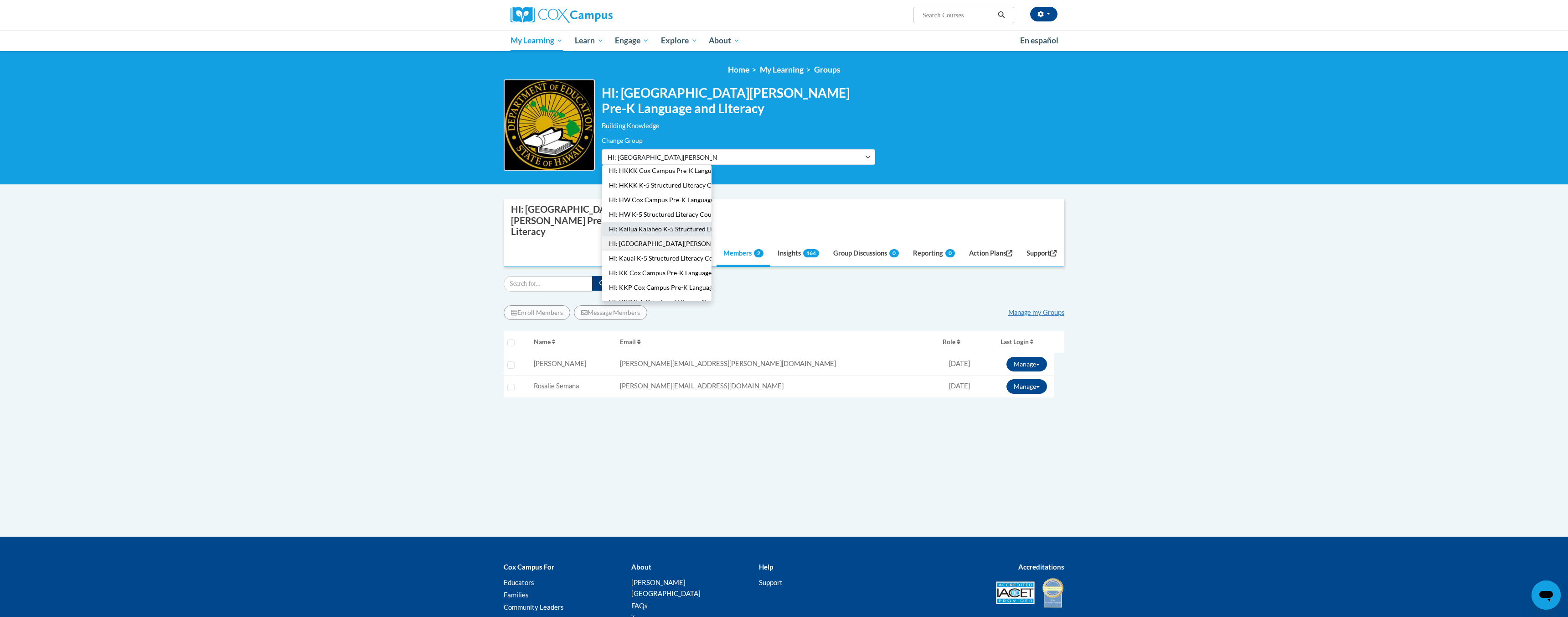
scroll to position [152, 0]
click at [677, 274] on button "HI: KK Cox Campus Pre-K Language and Literacy" at bounding box center [657, 271] width 110 height 14
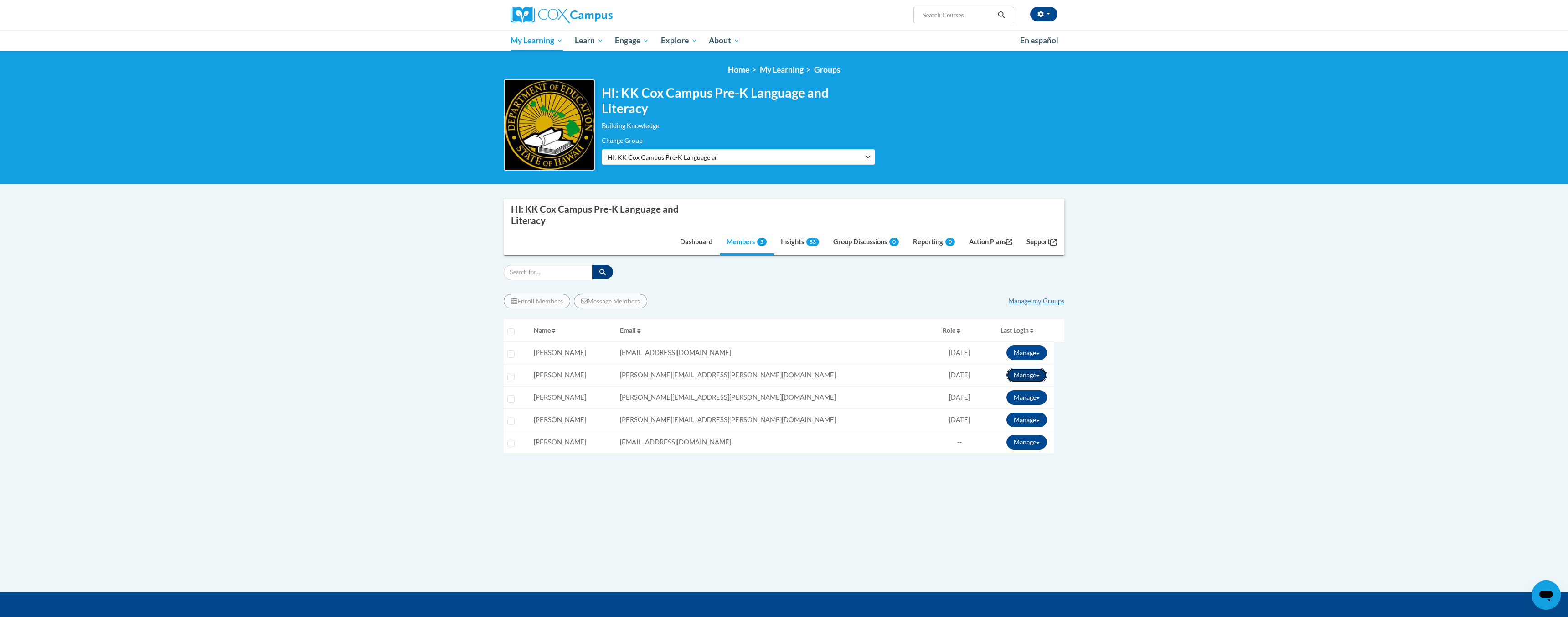
click at [1035, 376] on button "Manage" at bounding box center [1027, 375] width 41 height 14
click at [1001, 437] on link "Break Connection" at bounding box center [1009, 437] width 80 height 14
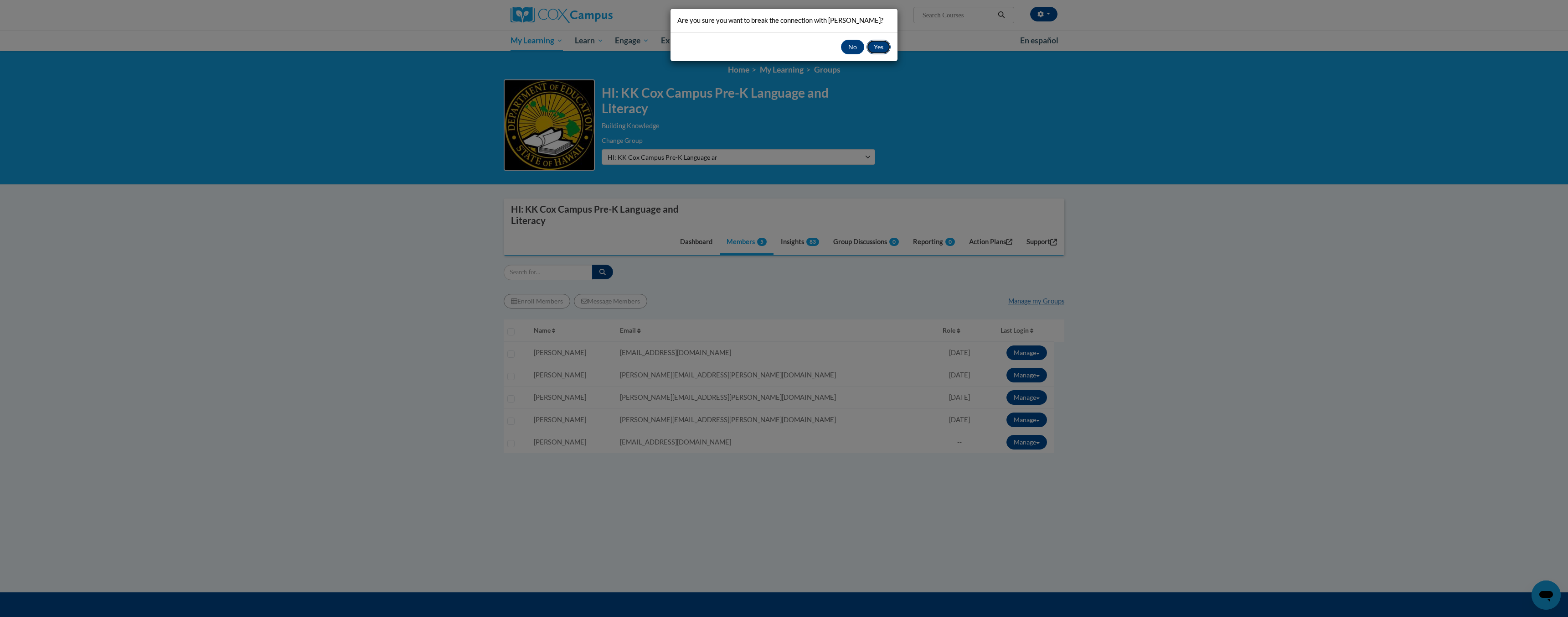
click at [877, 48] on button "Yes" at bounding box center [878, 47] width 24 height 14
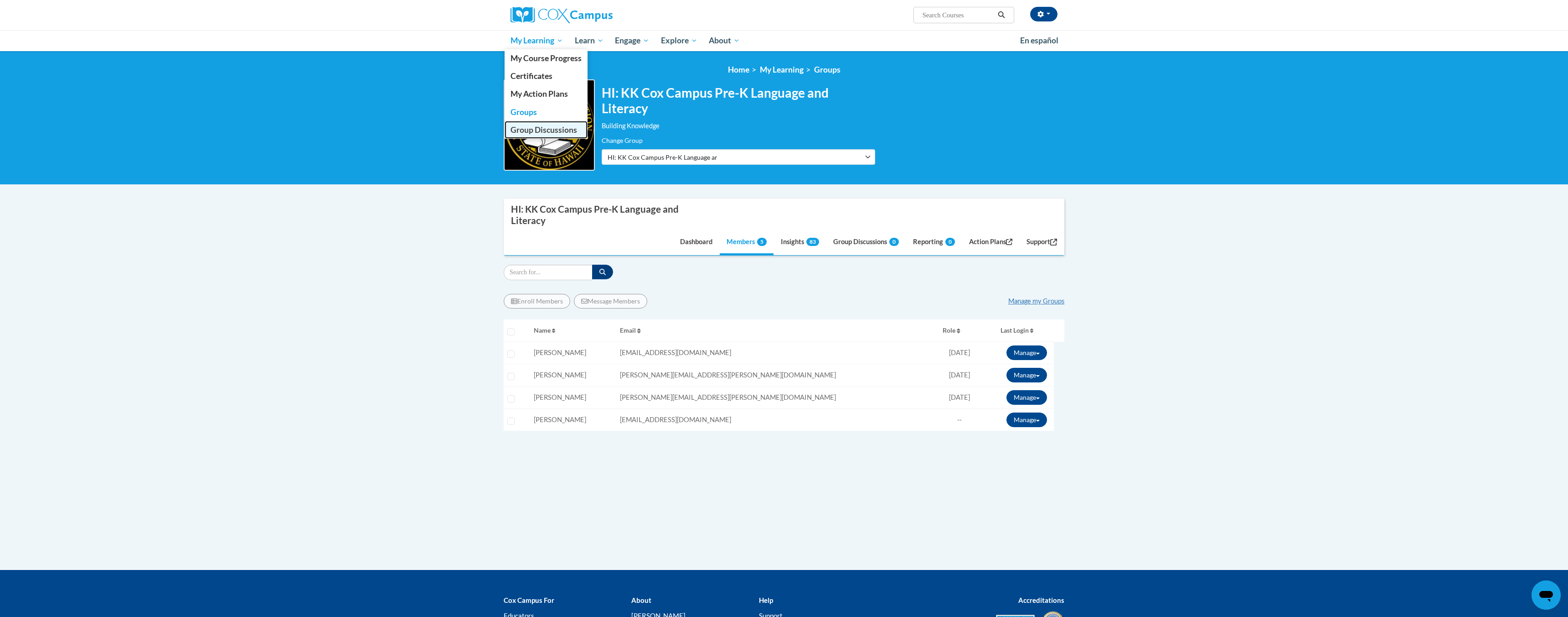
click at [531, 130] on span "Group Discussions" at bounding box center [544, 129] width 66 height 9
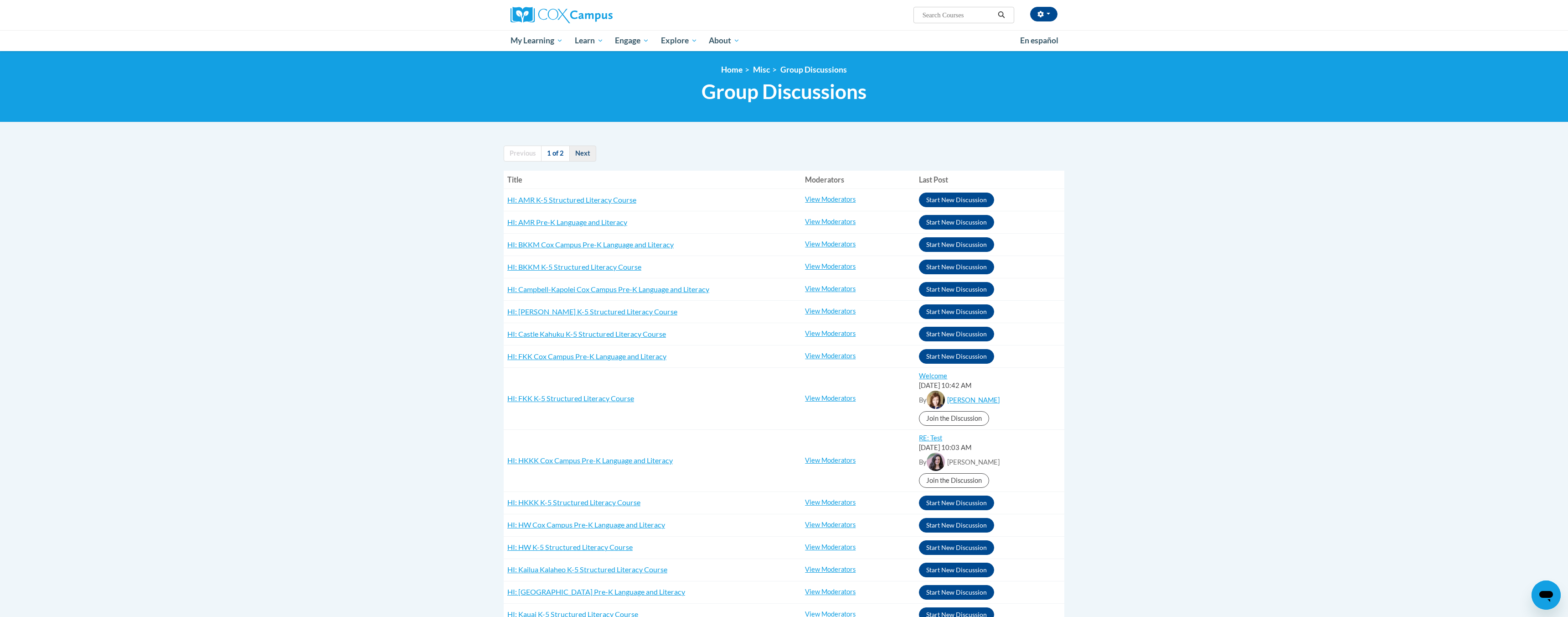
click at [577, 148] on link "Next" at bounding box center [583, 153] width 27 height 16
click at [584, 155] on link "Next" at bounding box center [583, 153] width 27 height 16
click at [587, 156] on link "Next" at bounding box center [583, 153] width 27 height 16
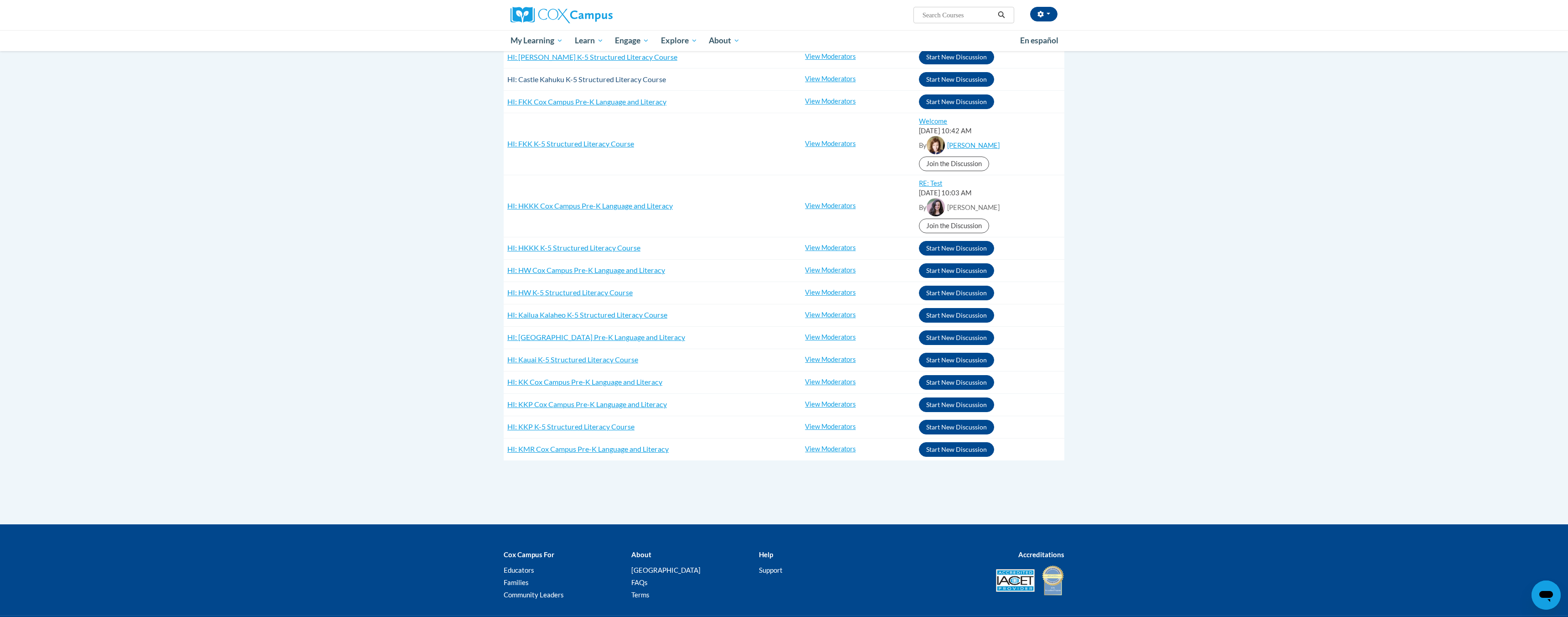
scroll to position [61, 0]
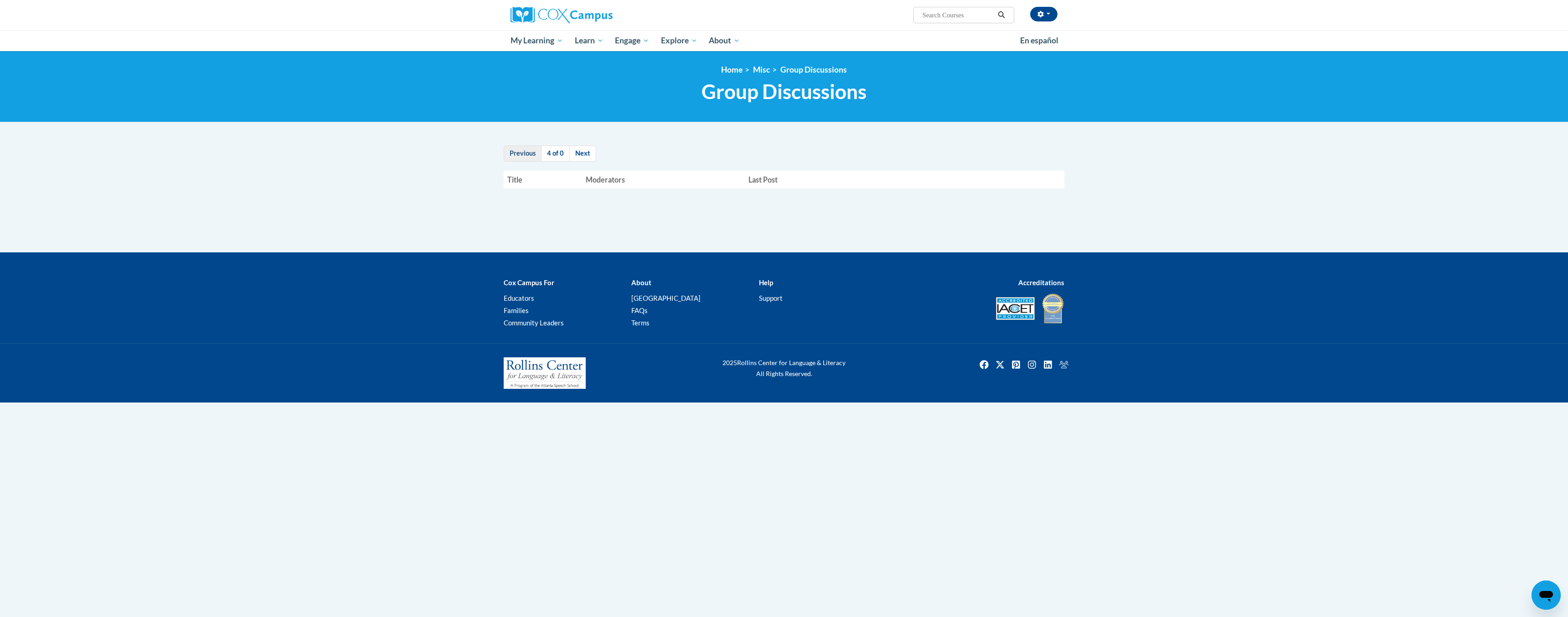
click at [529, 153] on link "Previous" at bounding box center [522, 153] width 38 height 16
click at [527, 154] on link "Previous" at bounding box center [522, 153] width 38 height 16
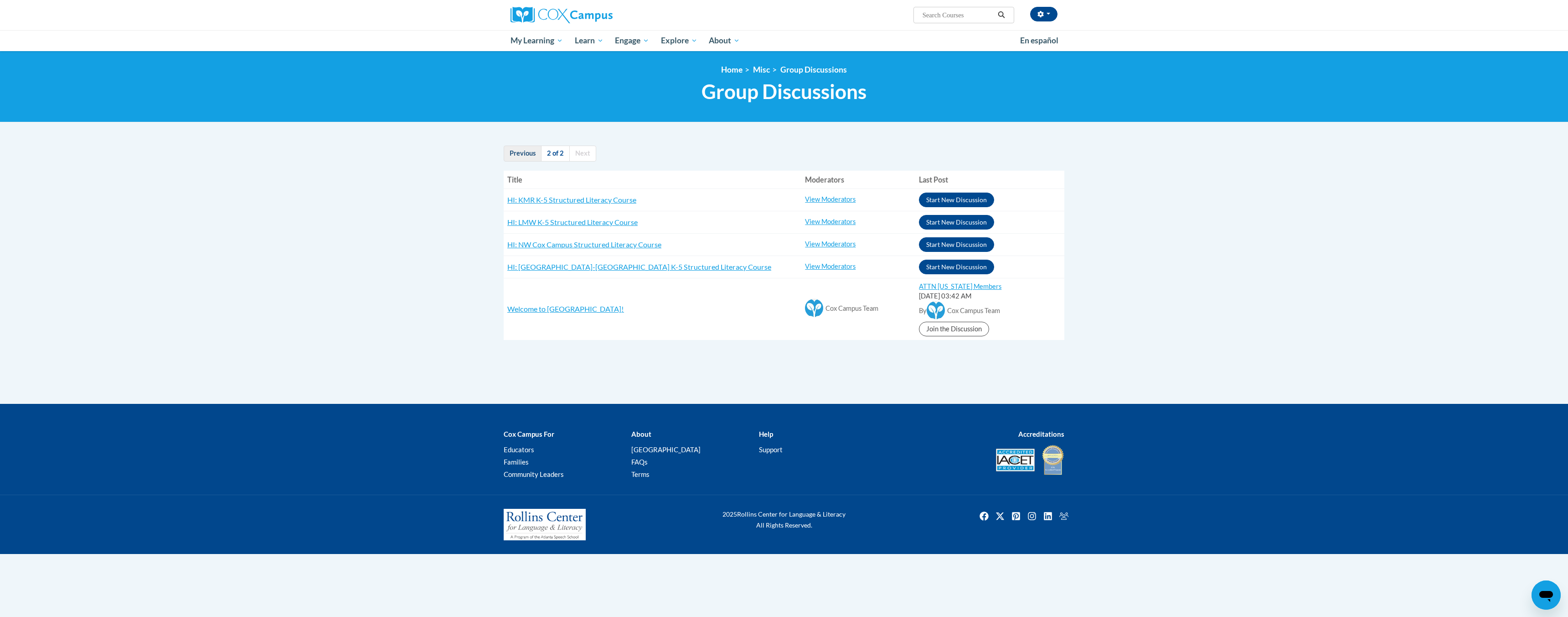
click at [526, 152] on link "Previous" at bounding box center [522, 153] width 38 height 16
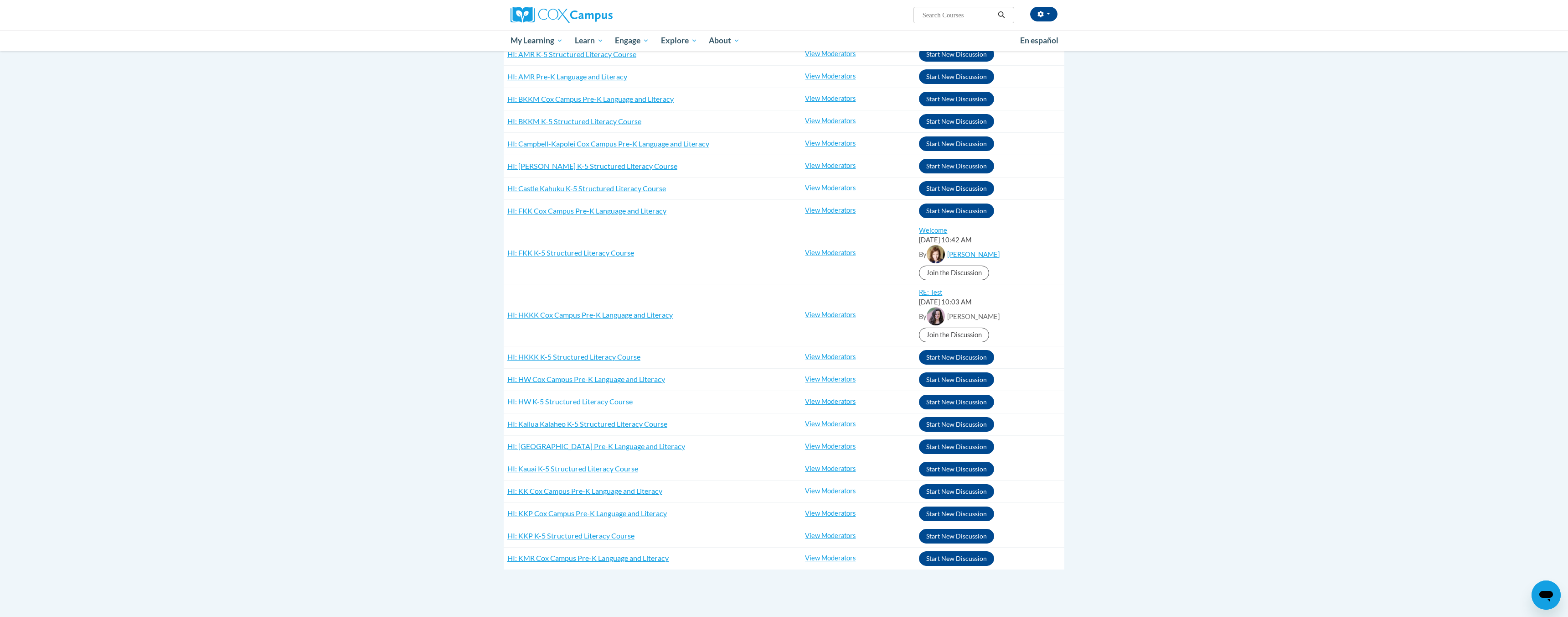
scroll to position [148, 0]
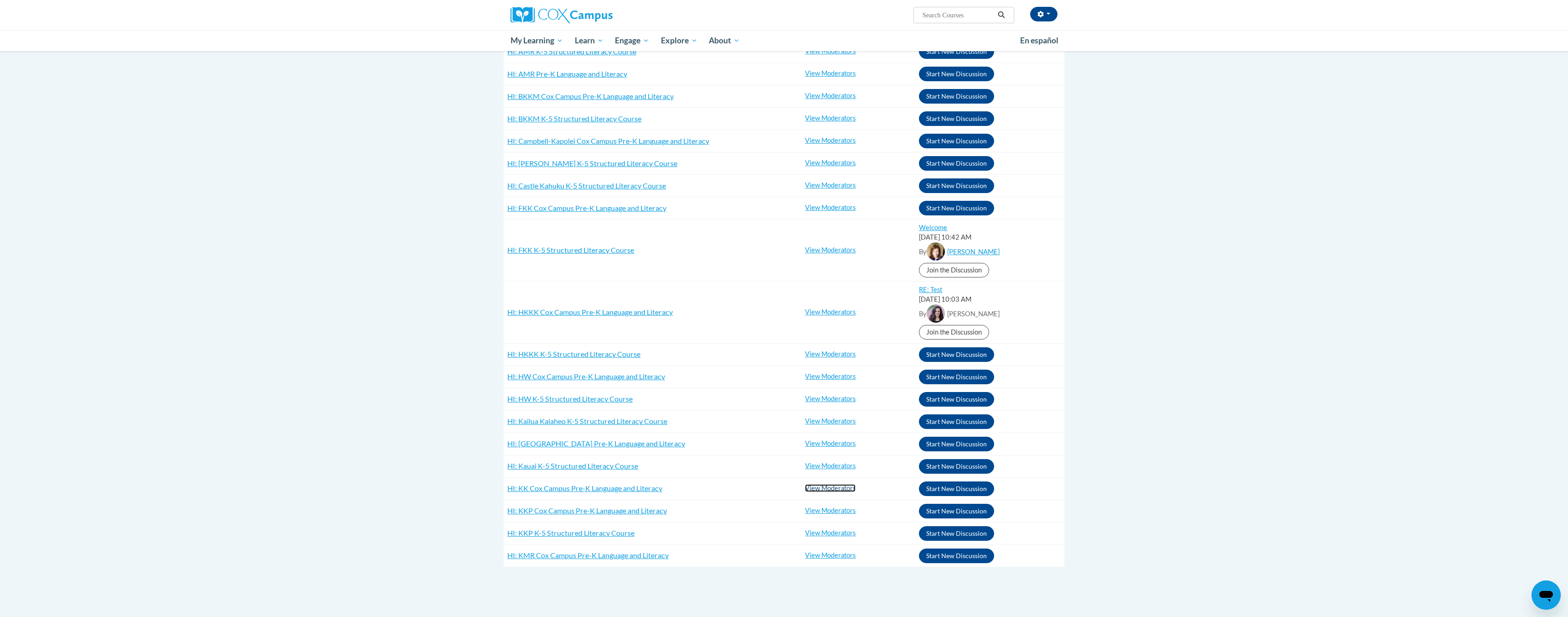
click at [832, 489] on link "View Moderators" at bounding box center [831, 487] width 51 height 8
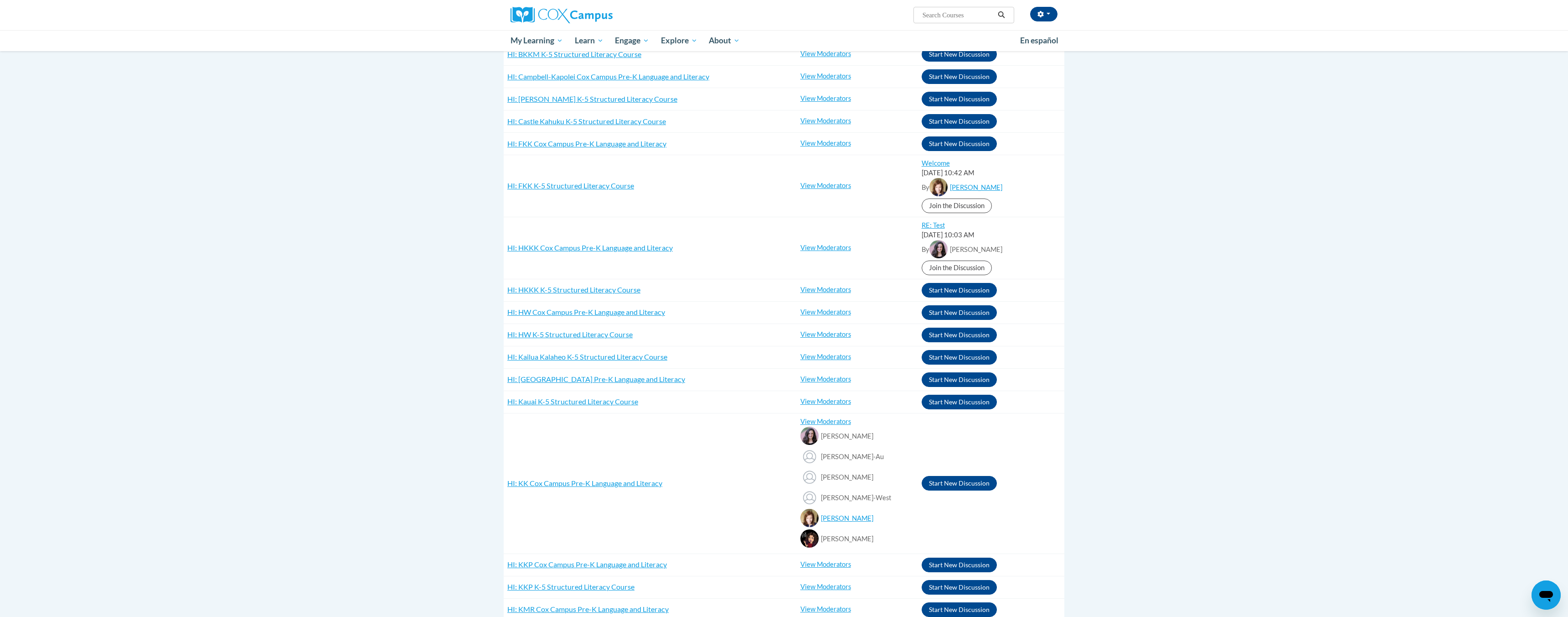
scroll to position [213, 0]
click at [528, 110] on span "Groups" at bounding box center [523, 111] width 26 height 9
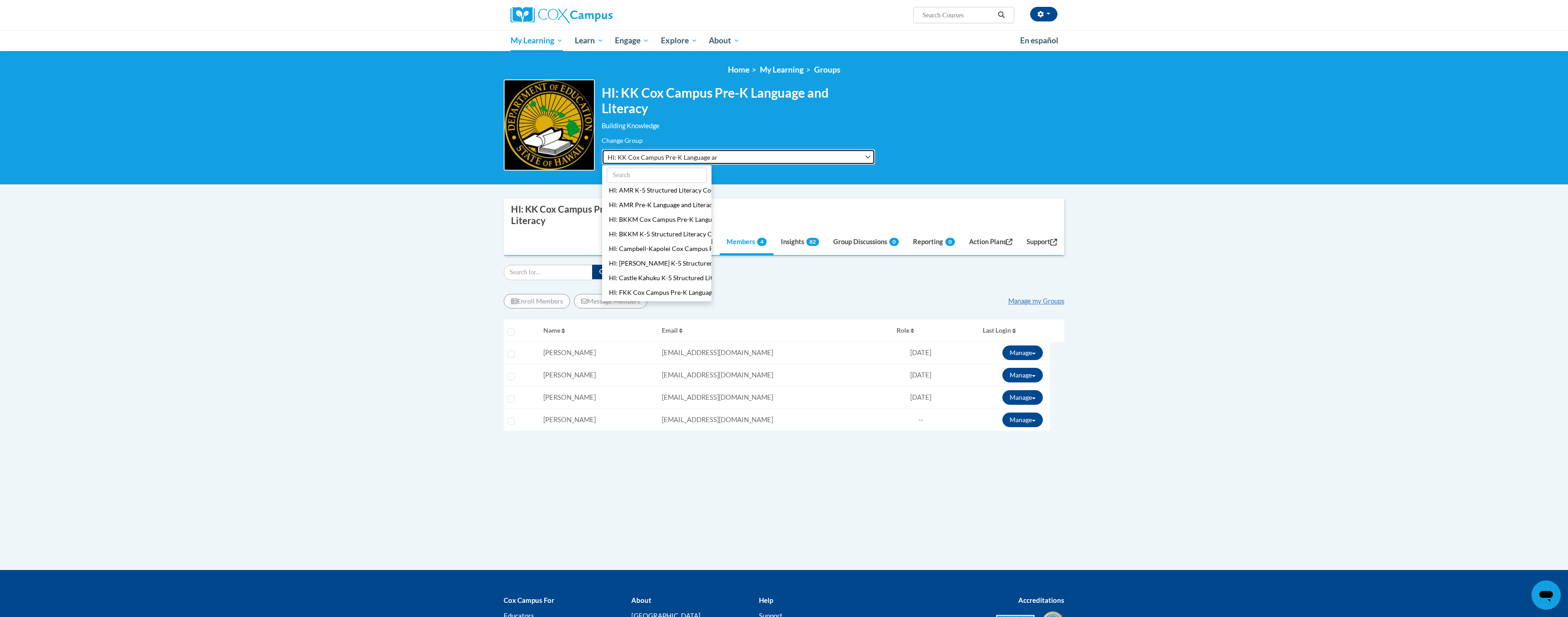
click at [721, 158] on button "HI: KK Cox Campus Pre-K Language and Literacy" at bounding box center [738, 156] width 274 height 15
click at [705, 155] on span "HI: KK Cox Campus Pre-K Language and Literacy" at bounding box center [662, 156] width 110 height 9
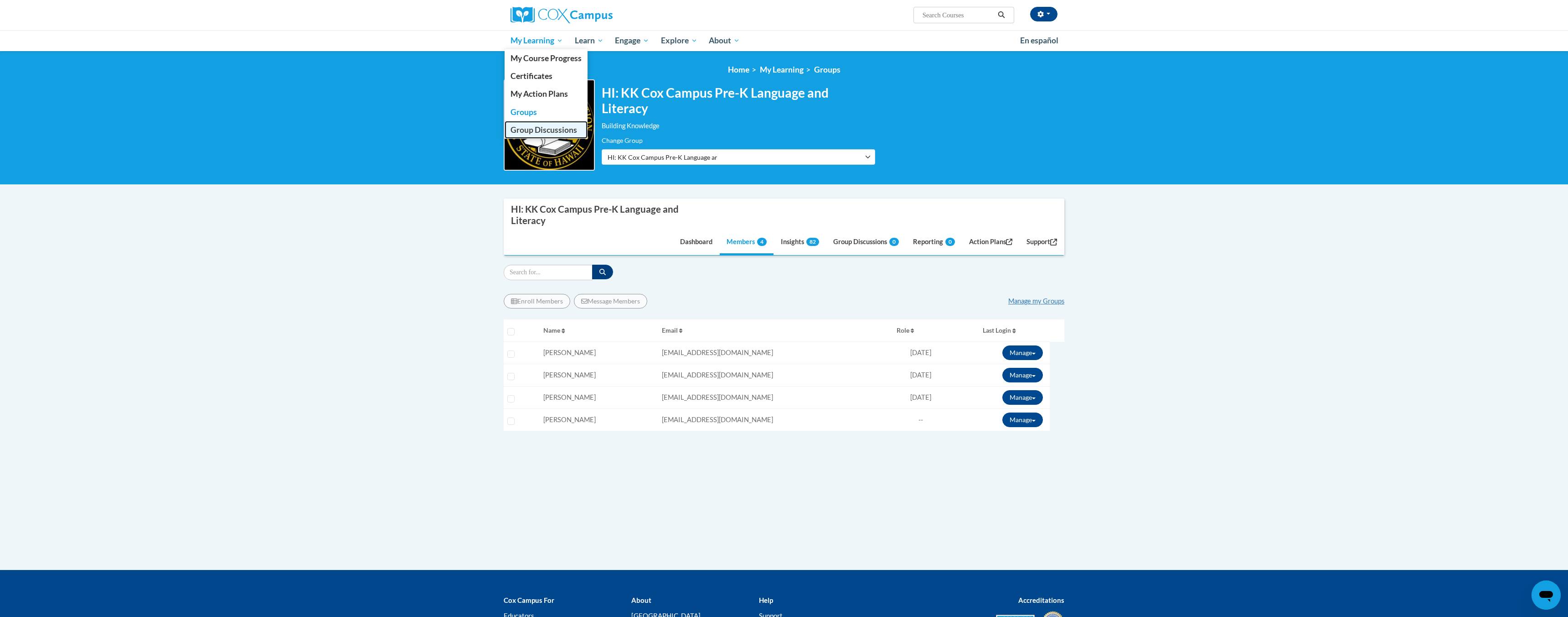
click at [534, 127] on span "Group Discussions" at bounding box center [544, 129] width 66 height 9
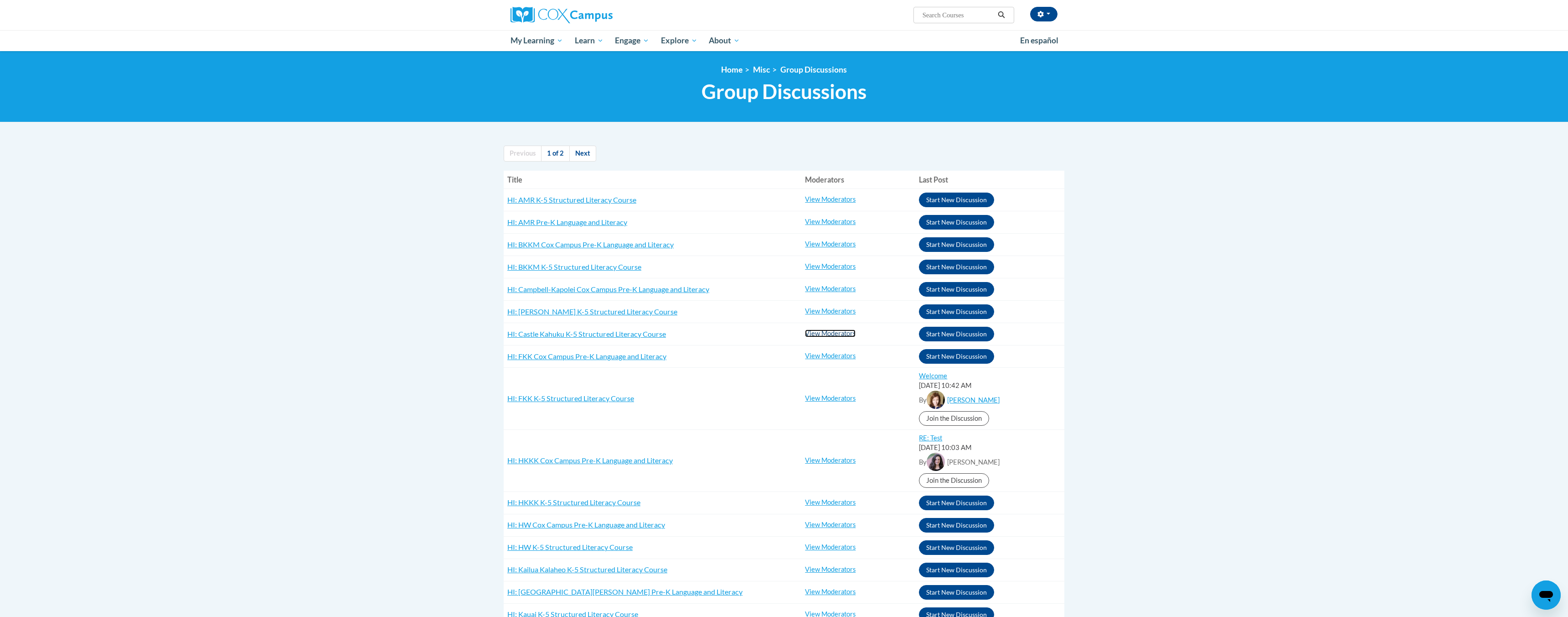
click at [810, 334] on link "View Moderators" at bounding box center [831, 332] width 51 height 8
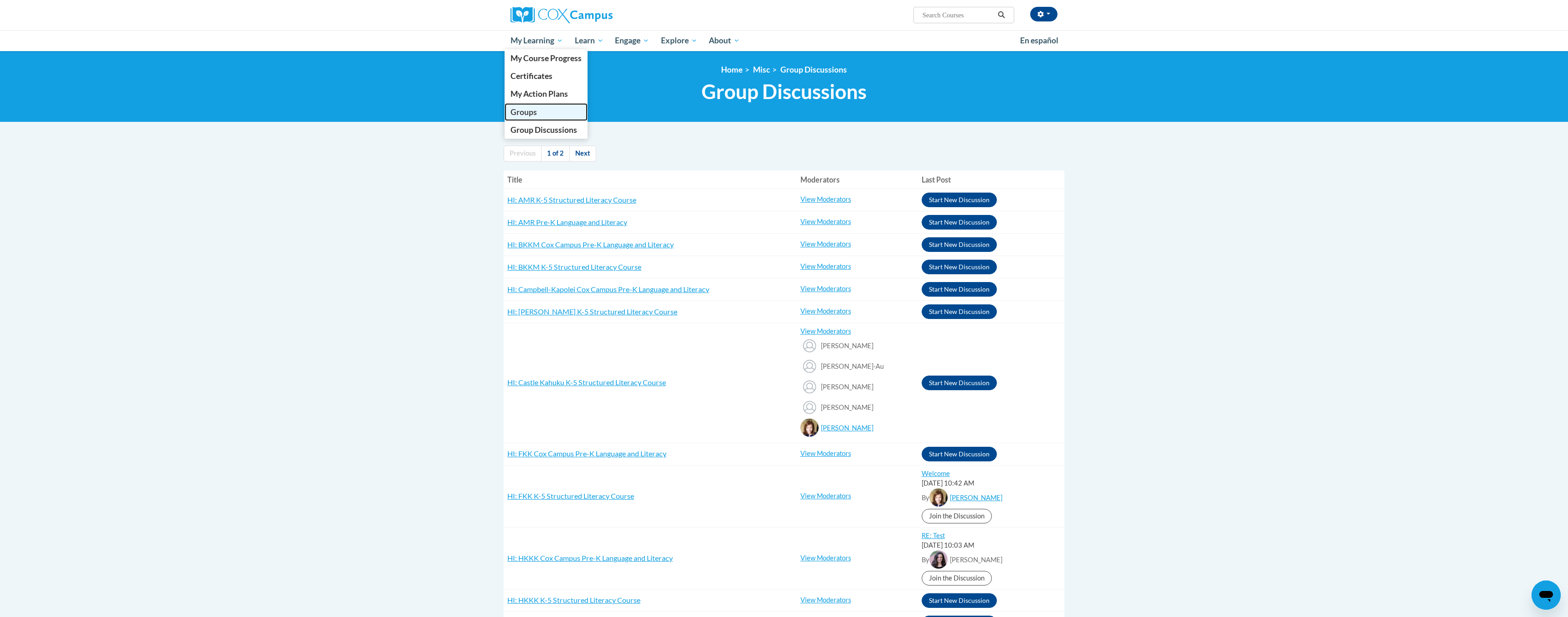
click at [535, 111] on span "Groups" at bounding box center [523, 111] width 26 height 9
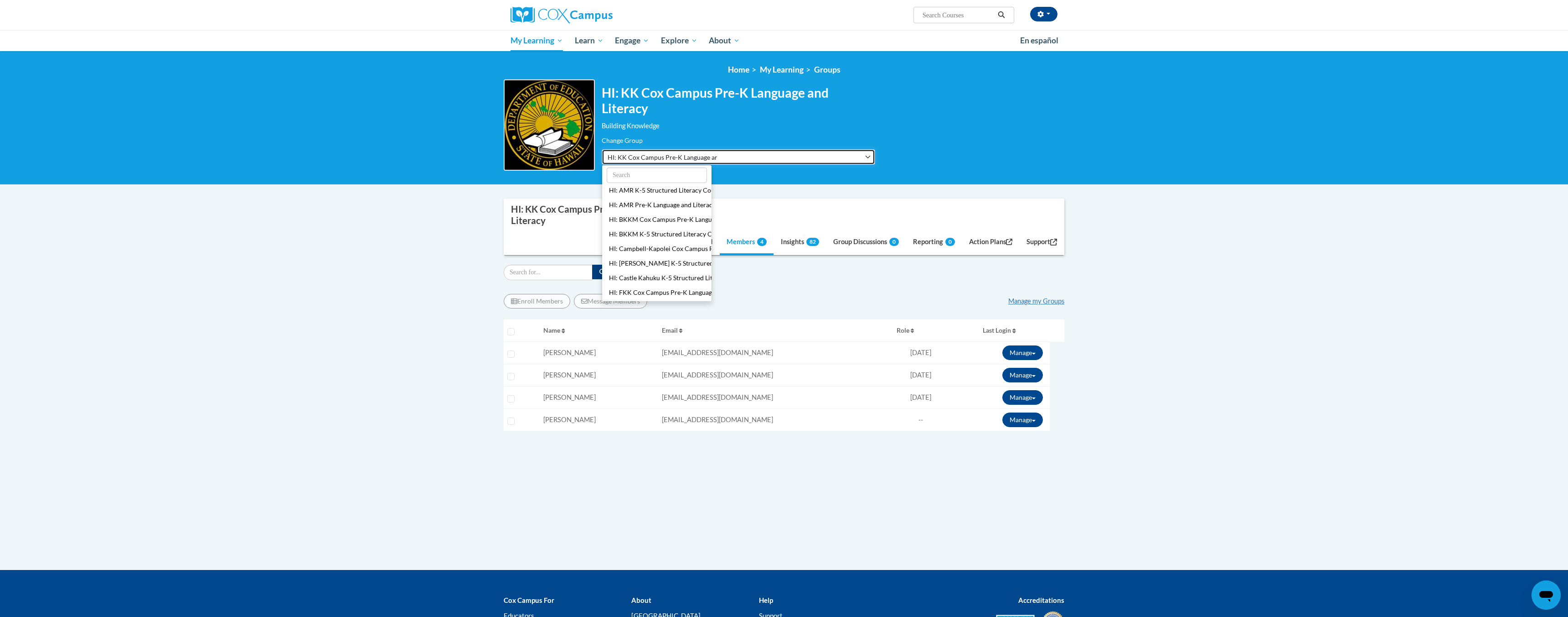
click at [725, 155] on button "HI: KK Cox Campus Pre-K Language and Literacy" at bounding box center [738, 156] width 274 height 15
click at [662, 261] on button "HI: Castle Kahuku K-5 Structured Literacy Course" at bounding box center [657, 263] width 110 height 14
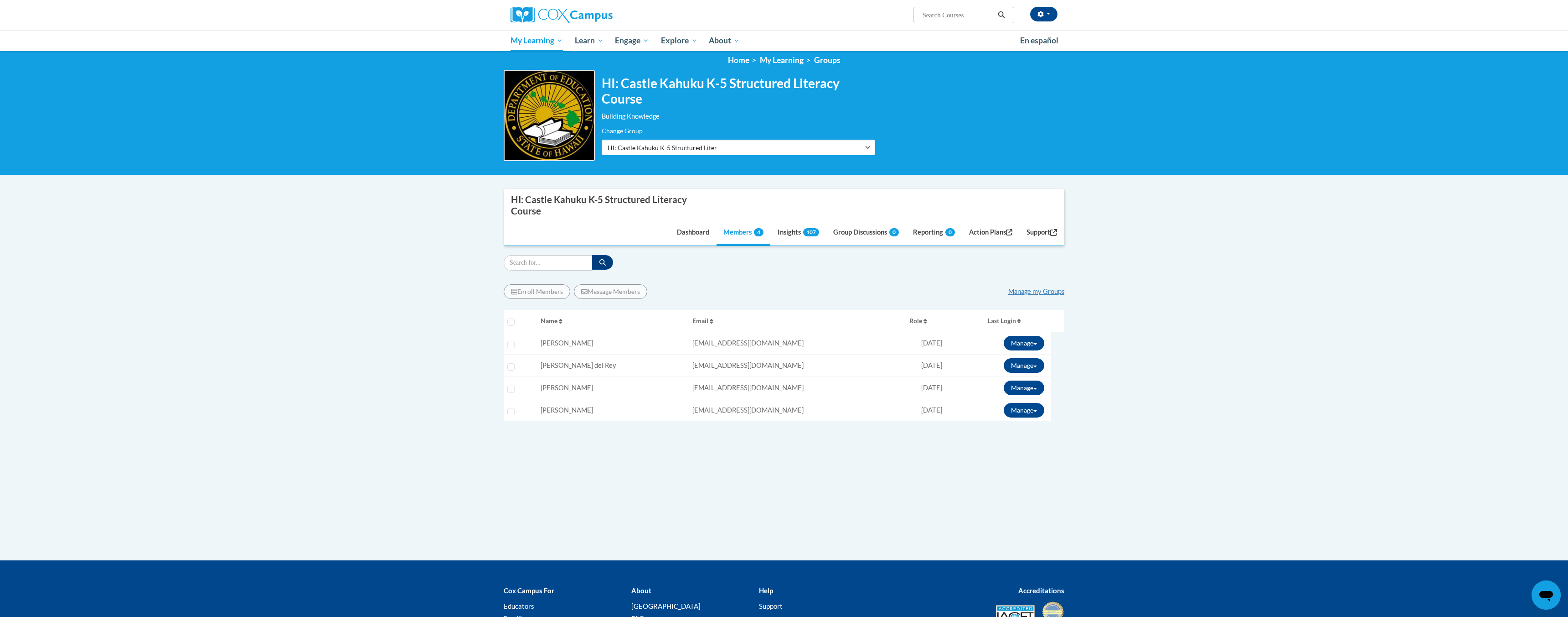
scroll to position [13, 0]
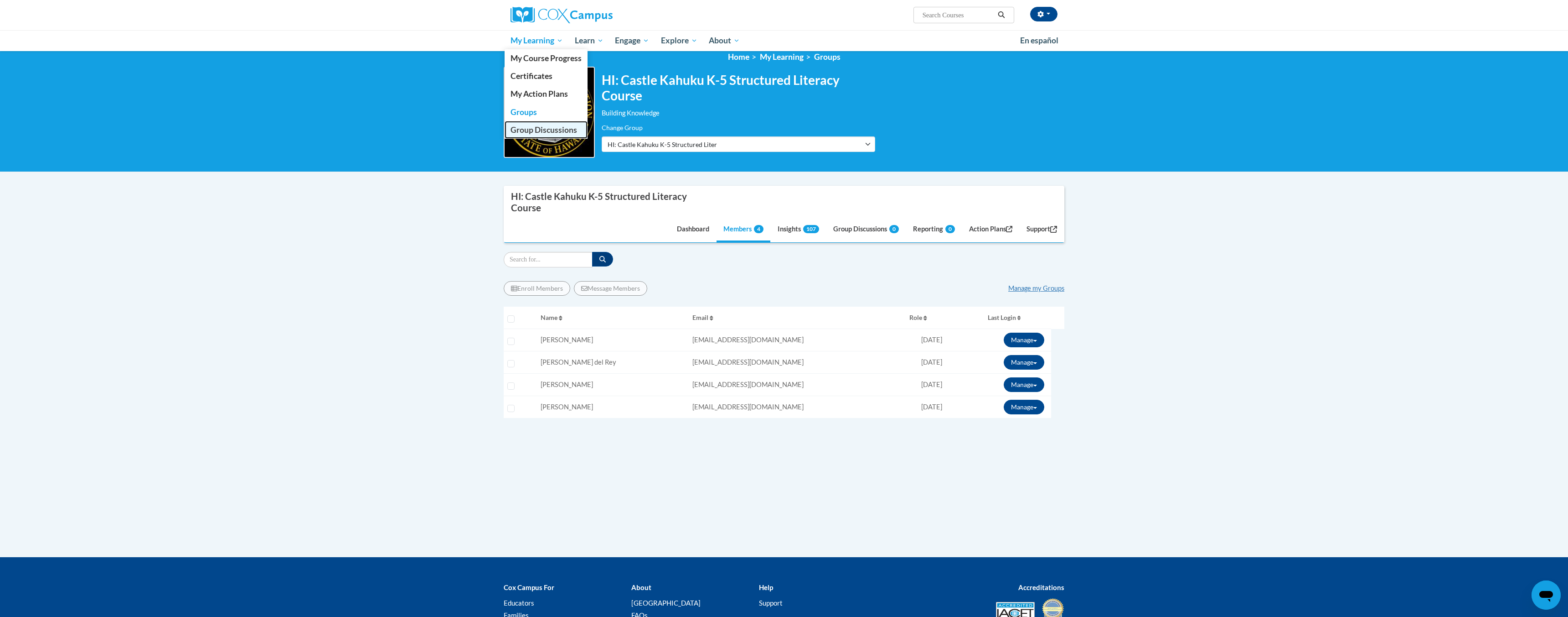
click at [544, 128] on span "Group Discussions" at bounding box center [544, 129] width 66 height 9
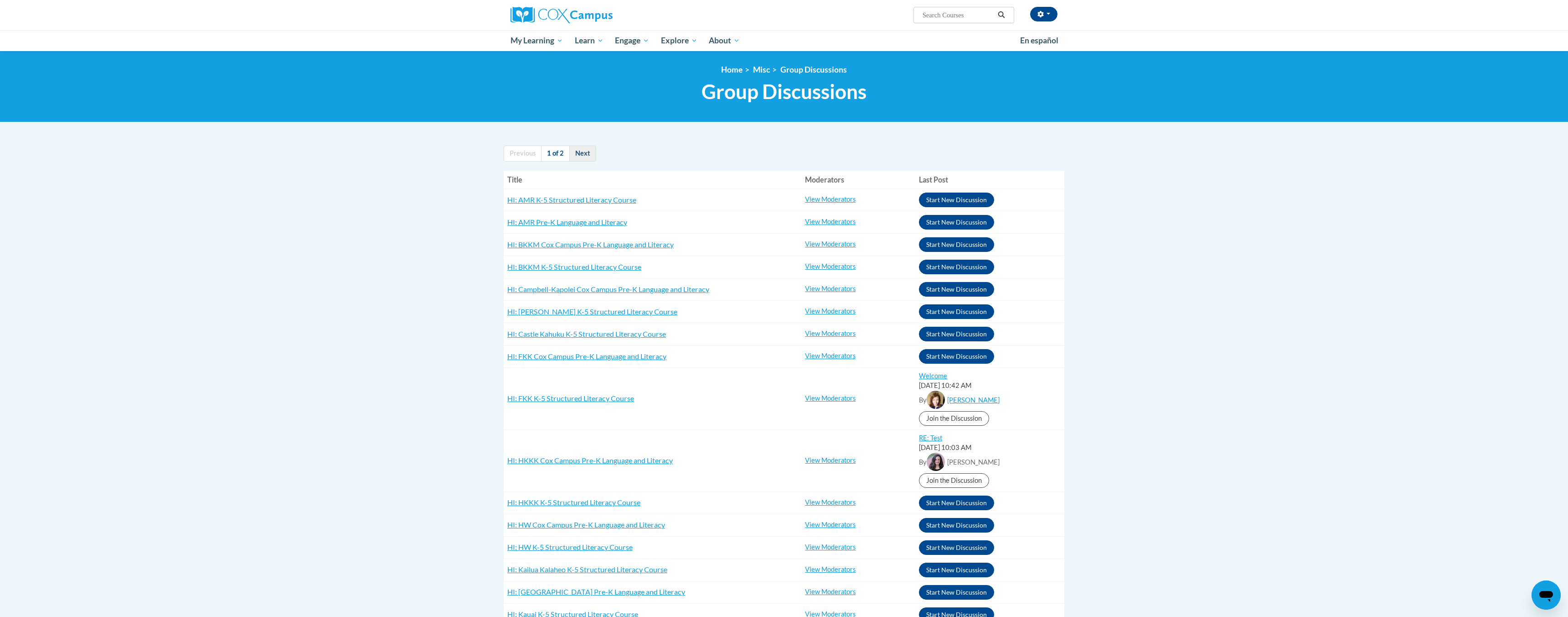
click at [588, 155] on link "Next" at bounding box center [583, 153] width 27 height 16
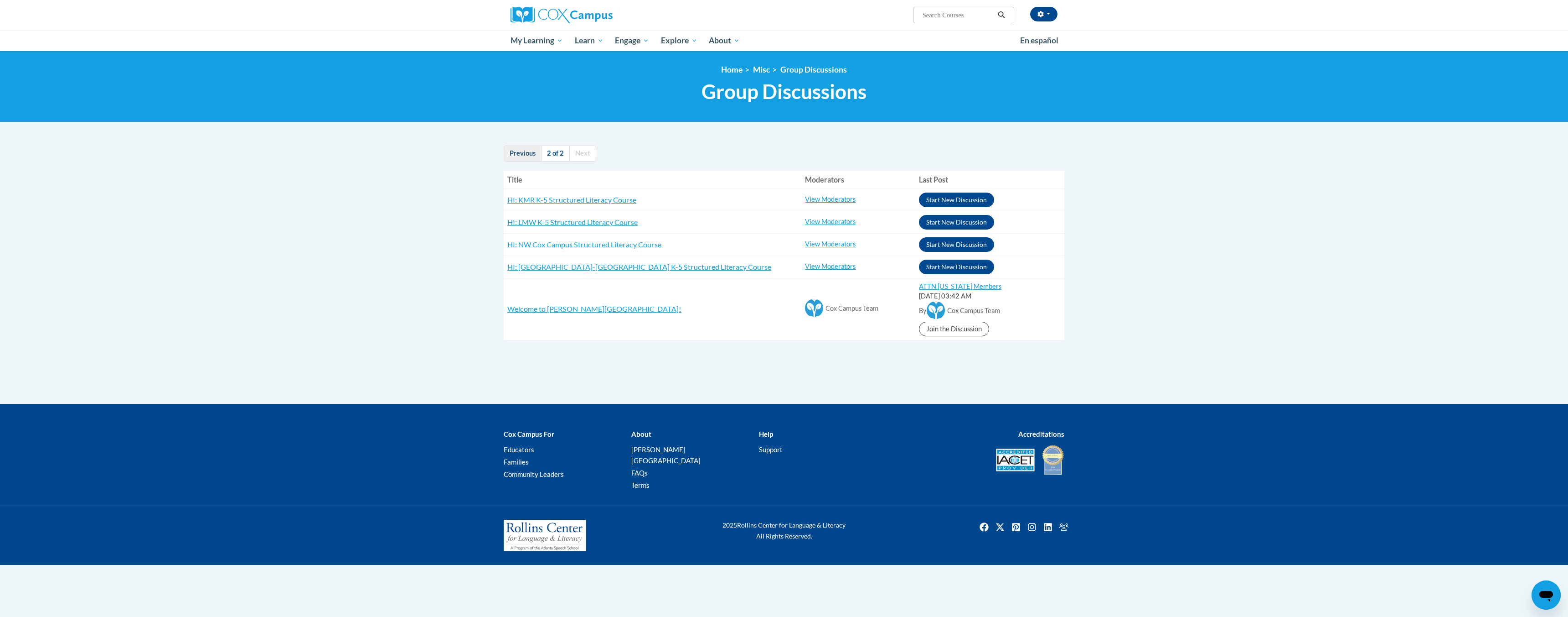
click at [522, 155] on link "Previous" at bounding box center [522, 153] width 38 height 16
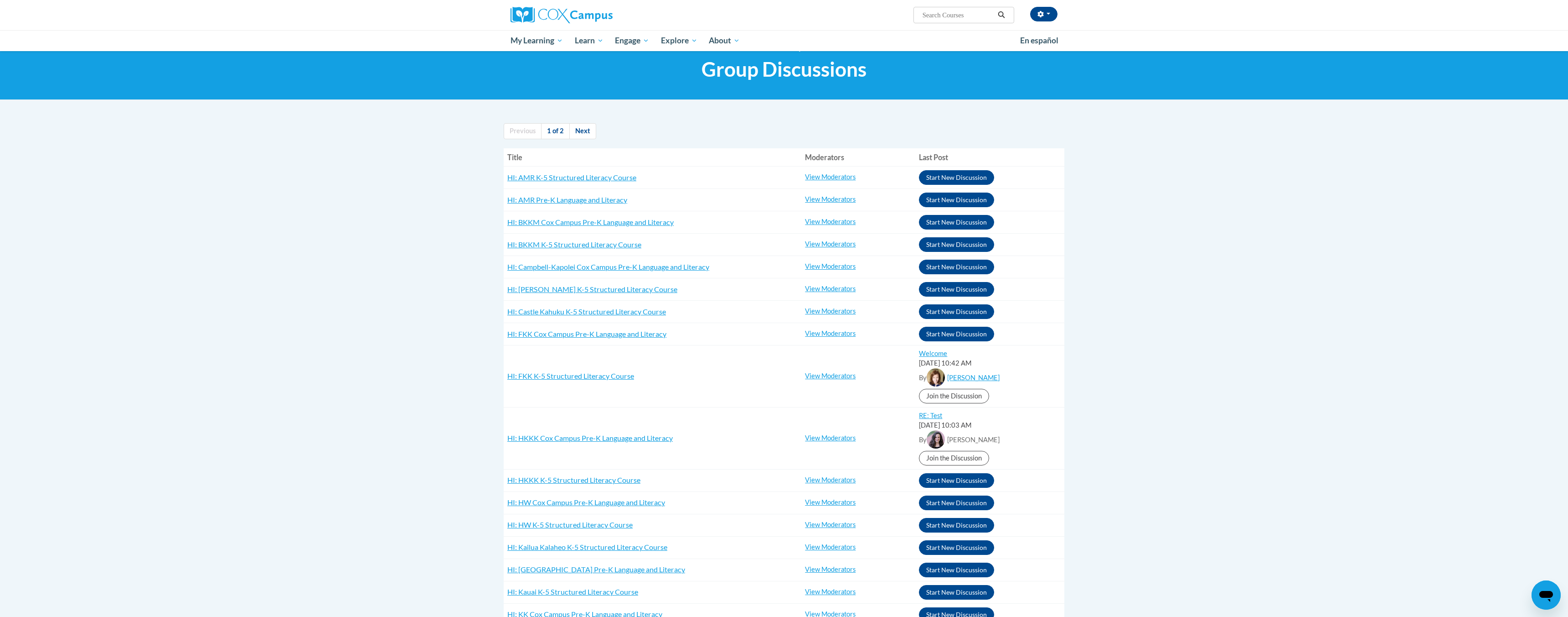
scroll to position [24, 0]
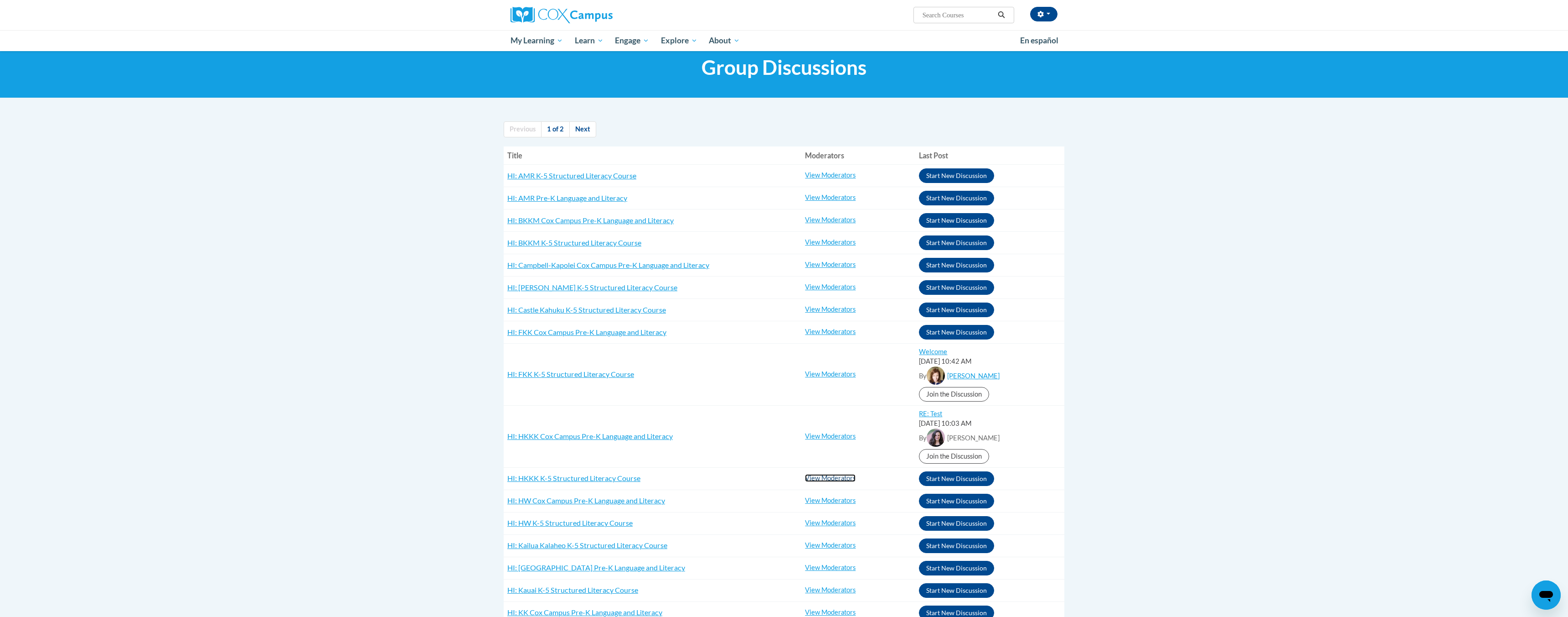
click at [826, 478] on link "View Moderators" at bounding box center [831, 478] width 51 height 8
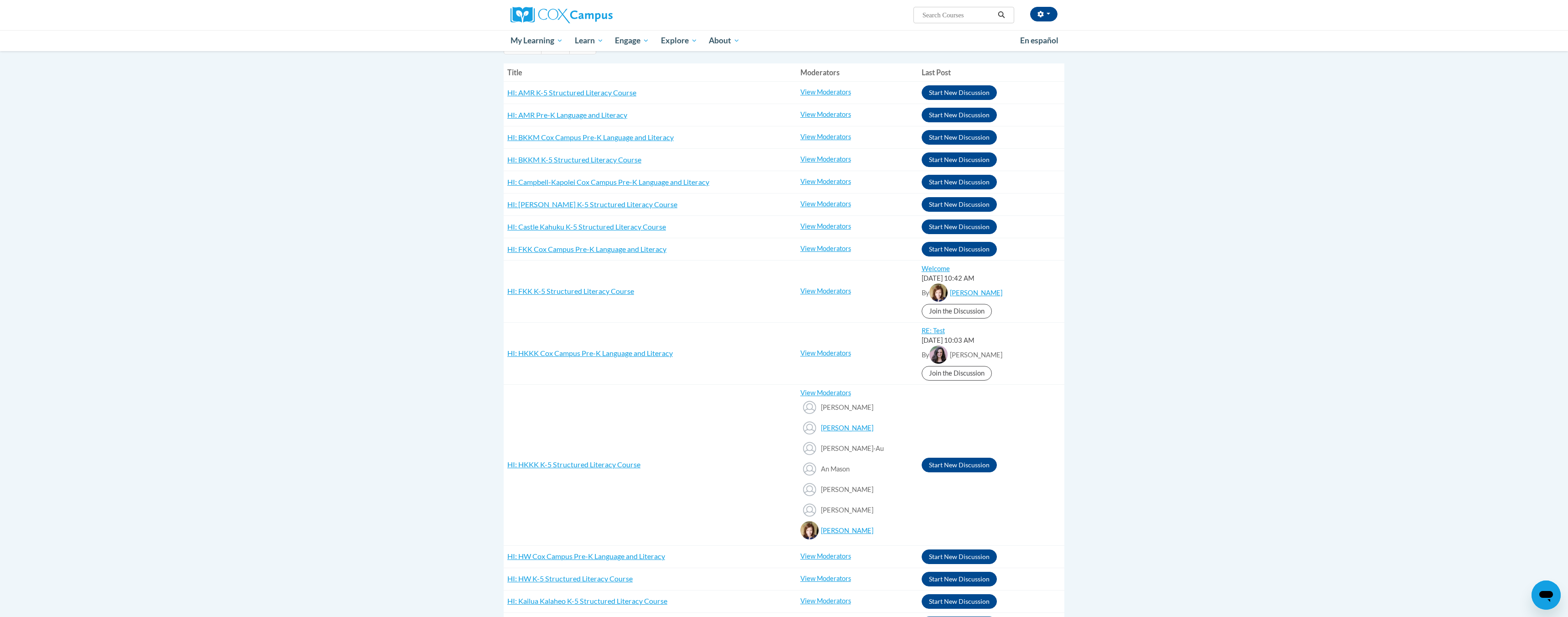
scroll to position [0, 0]
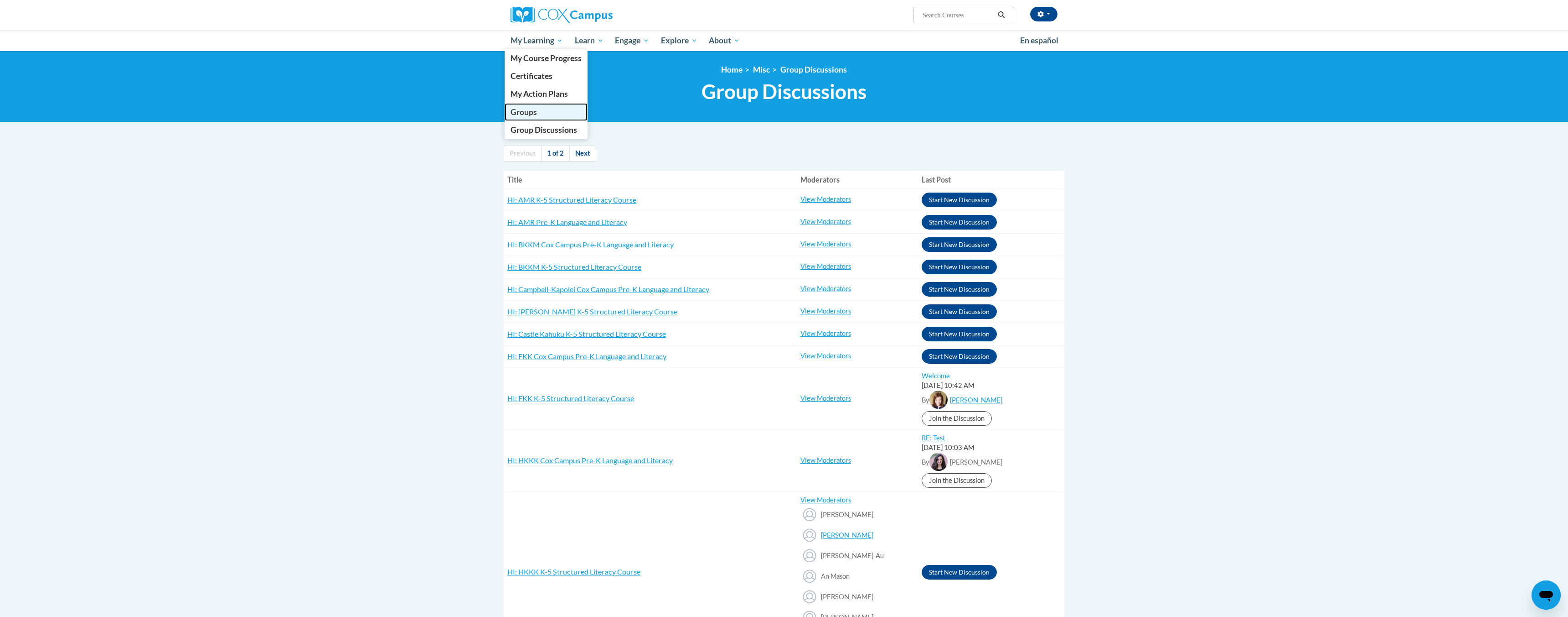
click at [551, 110] on link "Groups" at bounding box center [546, 111] width 83 height 18
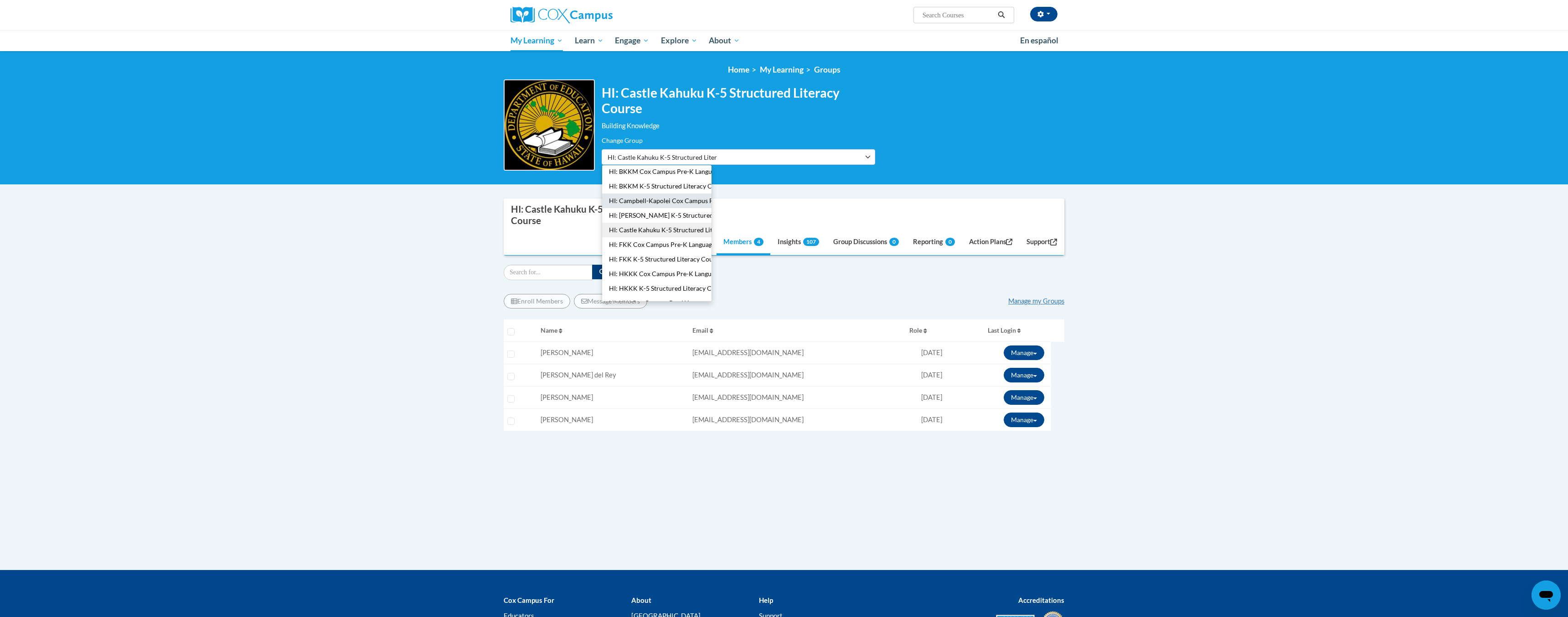
scroll to position [51, 0]
click at [668, 287] on button "HI: HKKK K-5 Structured Literacy Course" at bounding box center [657, 285] width 110 height 14
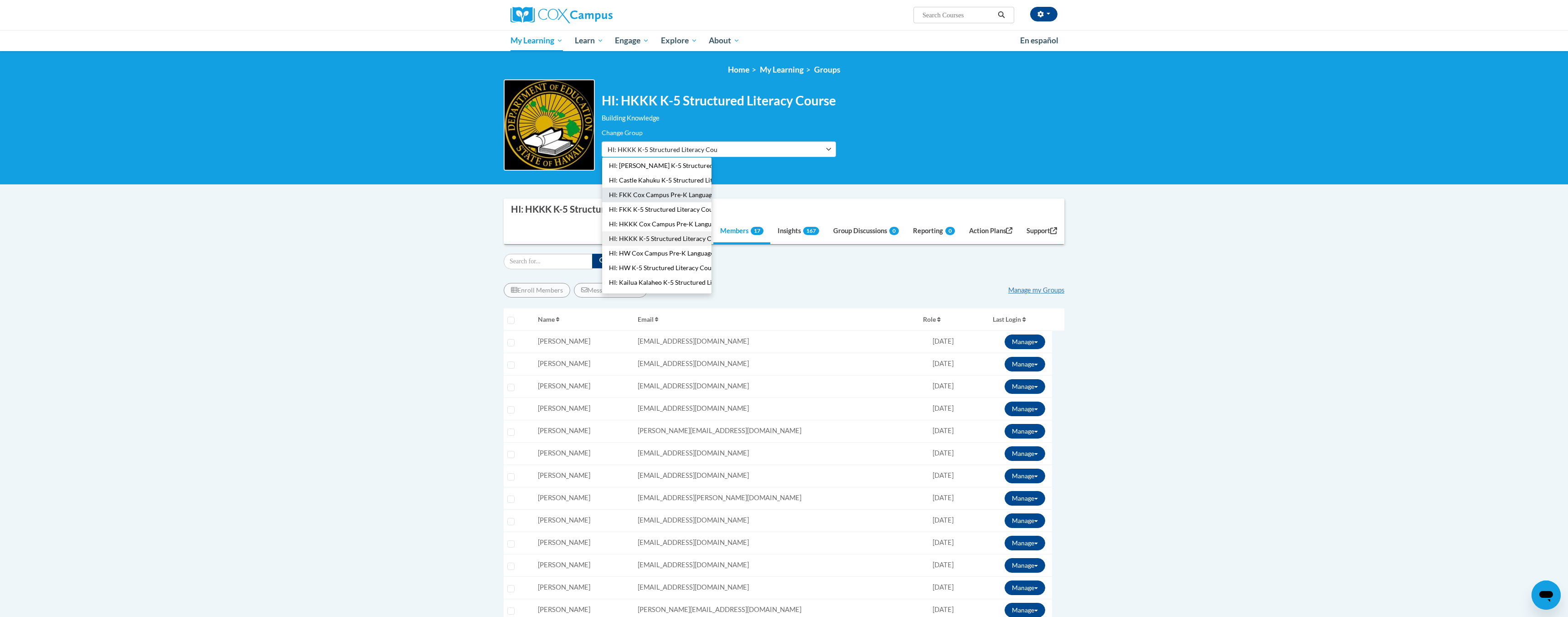
scroll to position [92, 0]
click at [668, 224] on button "HI: HKKK Cox Campus Pre-K Language and Literacy" at bounding box center [657, 222] width 110 height 14
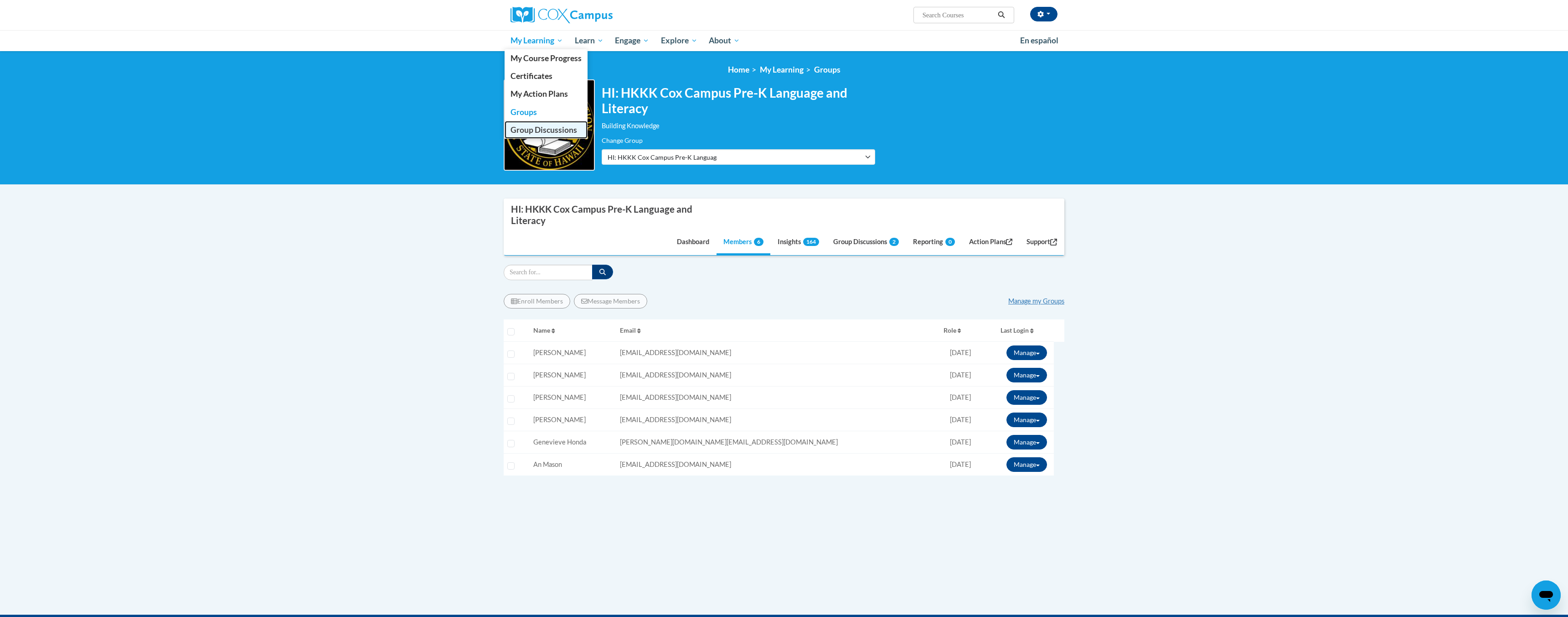
click at [544, 127] on span "Group Discussions" at bounding box center [544, 129] width 66 height 9
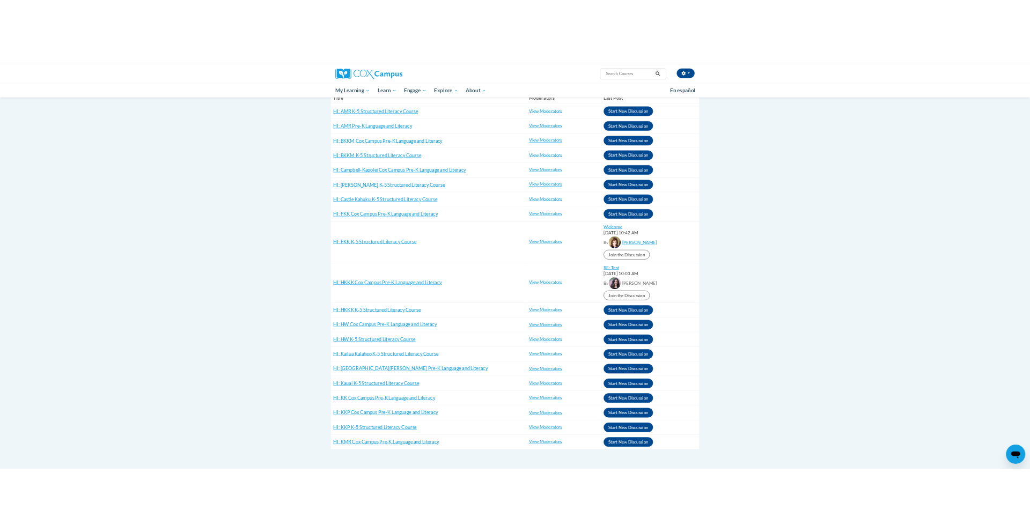
scroll to position [151, 0]
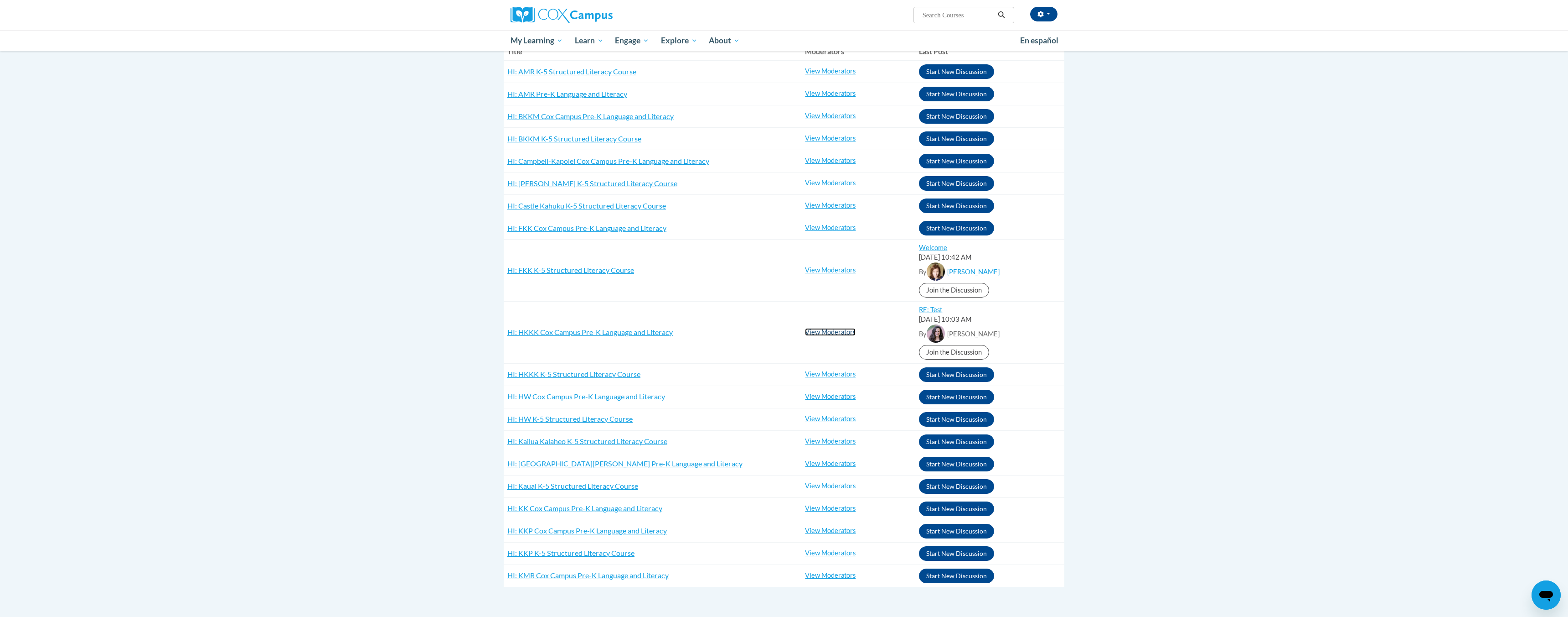
click at [825, 330] on link "View Moderators" at bounding box center [831, 331] width 51 height 8
